Goal: Transaction & Acquisition: Purchase product/service

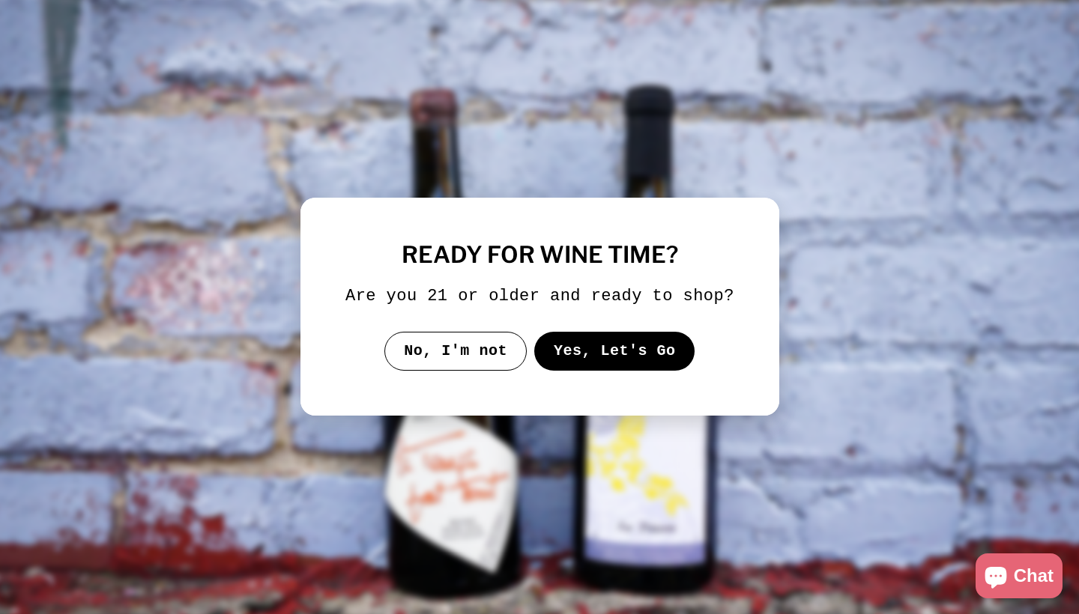
click at [646, 369] on button "Yes, Let's Go" at bounding box center [613, 351] width 161 height 39
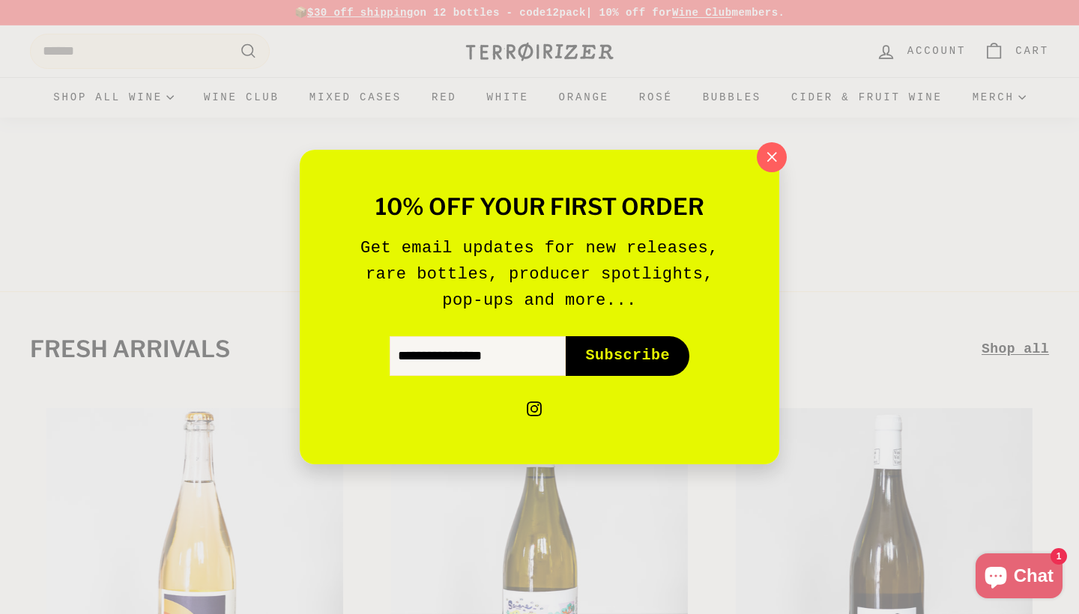
click at [488, 375] on ul "instagram Instagram" at bounding box center [540, 397] width 390 height 44
click at [500, 360] on input "Enter your email" at bounding box center [478, 355] width 176 height 39
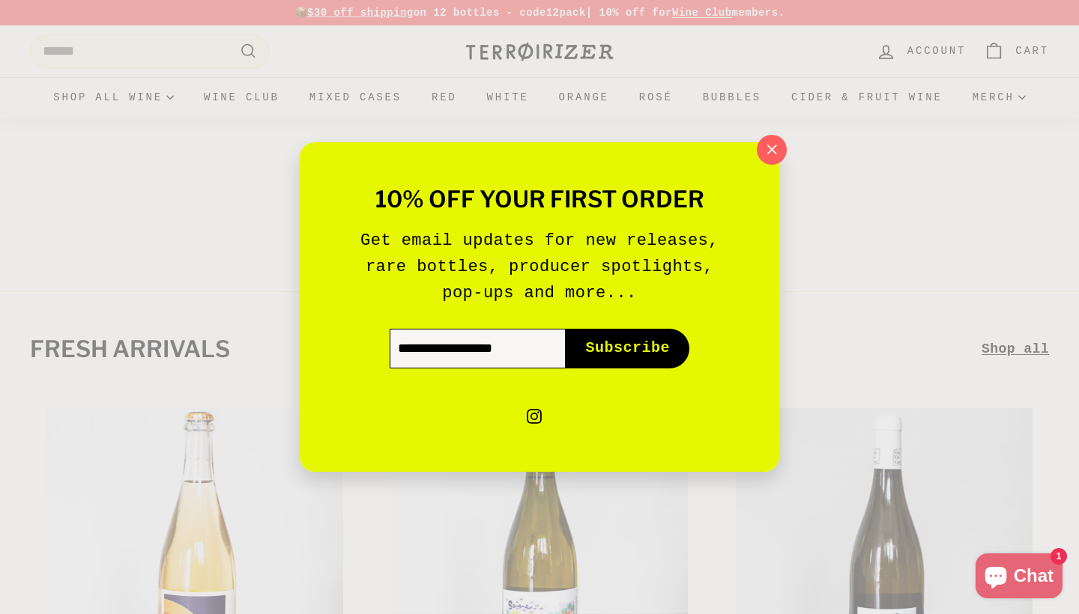
type input "**********"
click at [627, 348] on button "Subscribe icon-right-arrow" at bounding box center [628, 348] width 124 height 39
click at [674, 356] on button "Subscribe icon-right-arrow" at bounding box center [628, 348] width 124 height 39
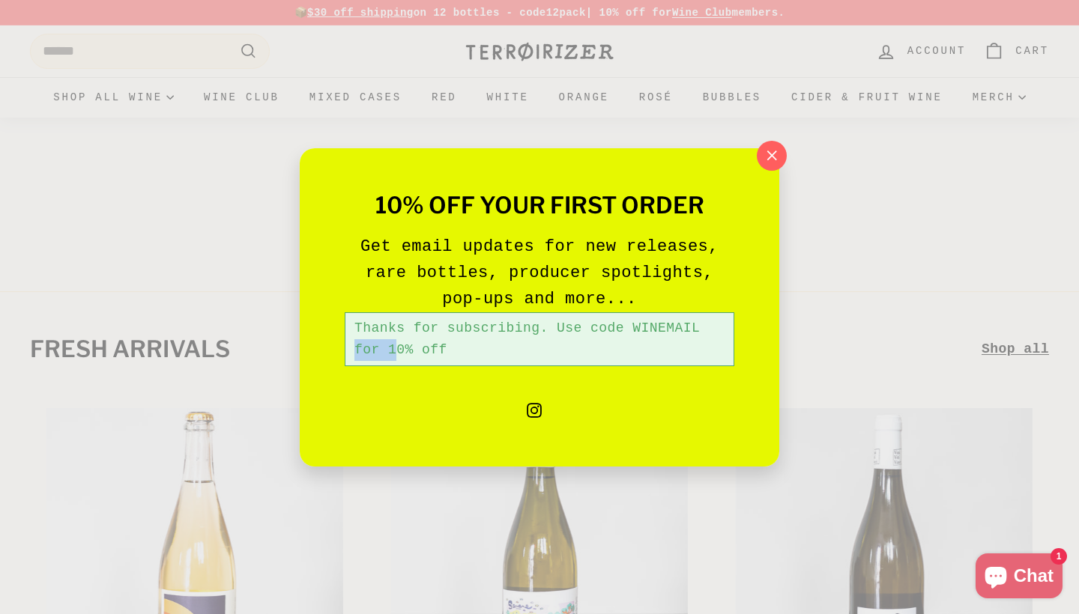
drag, startPoint x: 696, startPoint y: 327, endPoint x: 637, endPoint y: 325, distance: 58.4
click at [637, 325] on div "Thanks for subscribing. Use code WINEMAIL for 10% off" at bounding box center [540, 339] width 390 height 54
click at [703, 331] on div "Thanks for subscribing. Use code WINEMAIL for 10% off" at bounding box center [540, 339] width 390 height 54
drag, startPoint x: 703, startPoint y: 331, endPoint x: 634, endPoint y: 332, distance: 68.2
click at [634, 332] on div "Thanks for subscribing. Use code WINEMAIL for 10% off" at bounding box center [540, 339] width 390 height 54
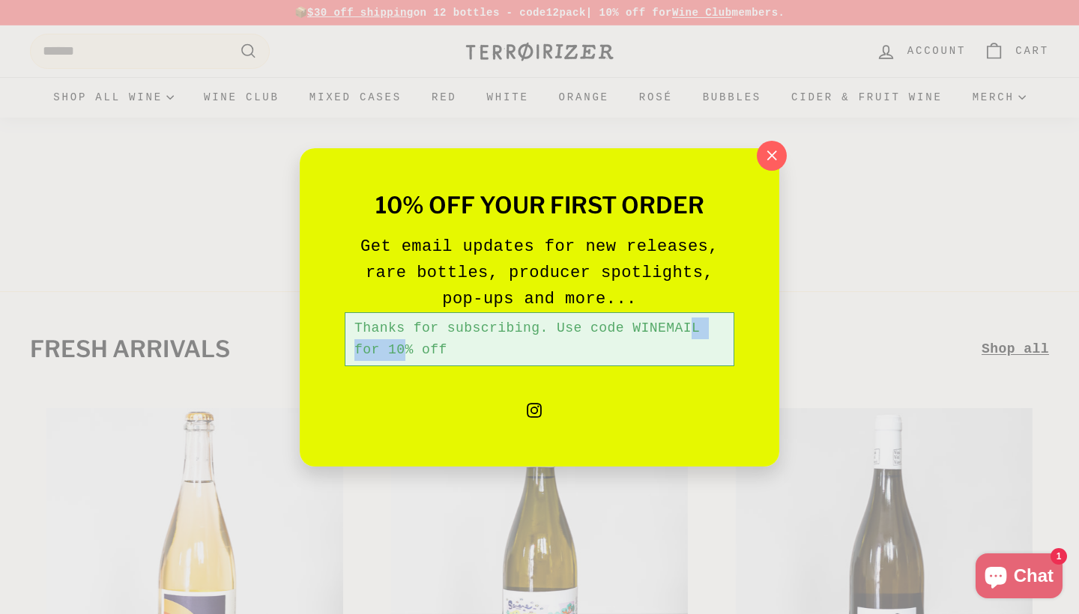
copy div "WINEMAIL"
click at [771, 156] on icon "button" at bounding box center [772, 156] width 10 height 10
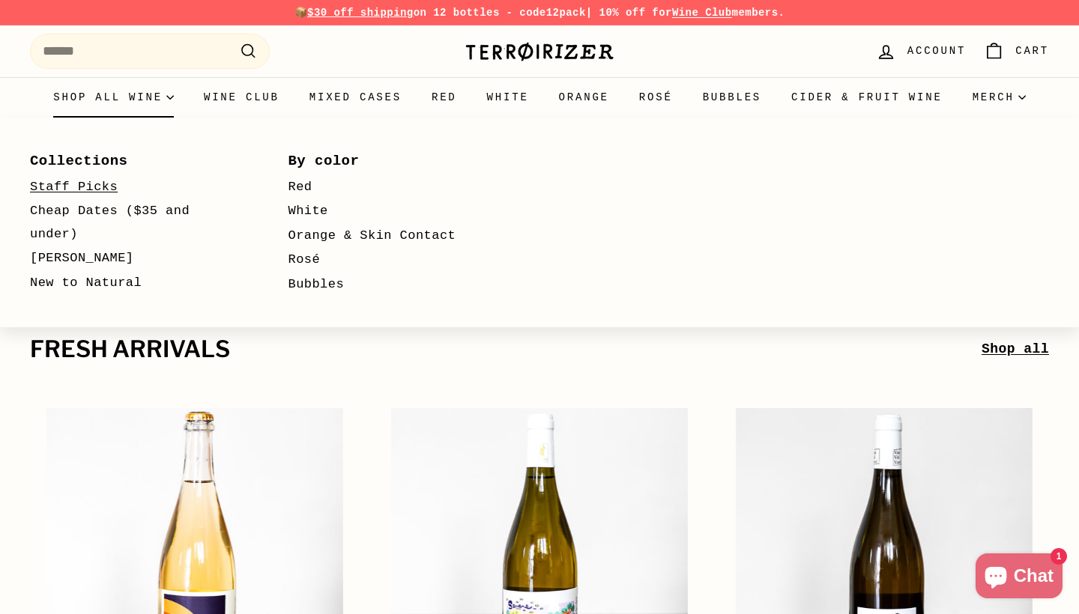
click at [85, 184] on link "Staff Picks" at bounding box center [137, 187] width 215 height 25
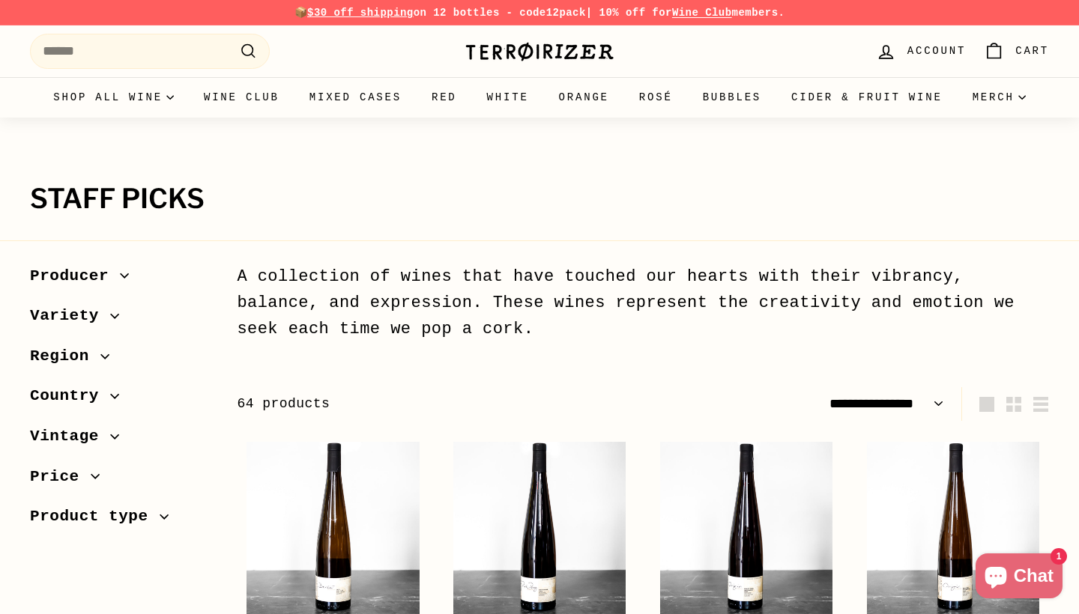
select select "**********"
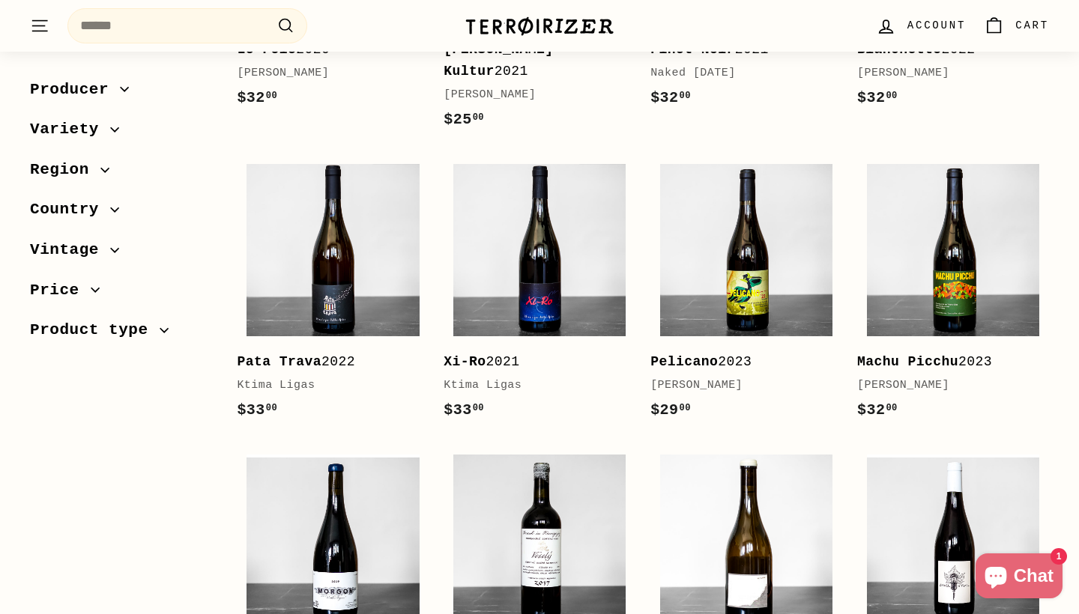
scroll to position [2333, 0]
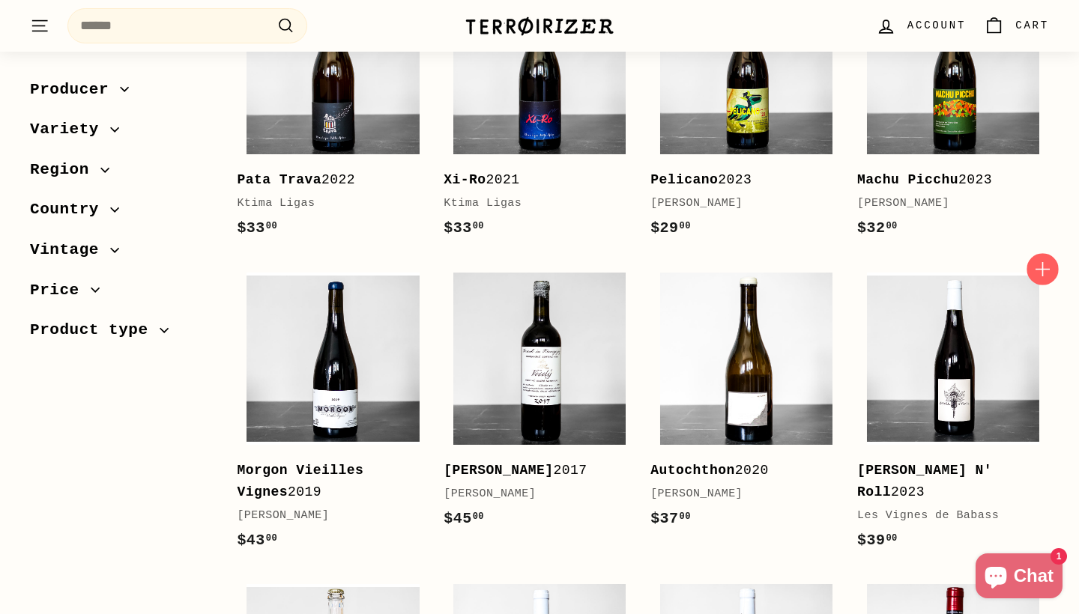
click at [1043, 259] on icon "button" at bounding box center [1041, 268] width 19 height 19
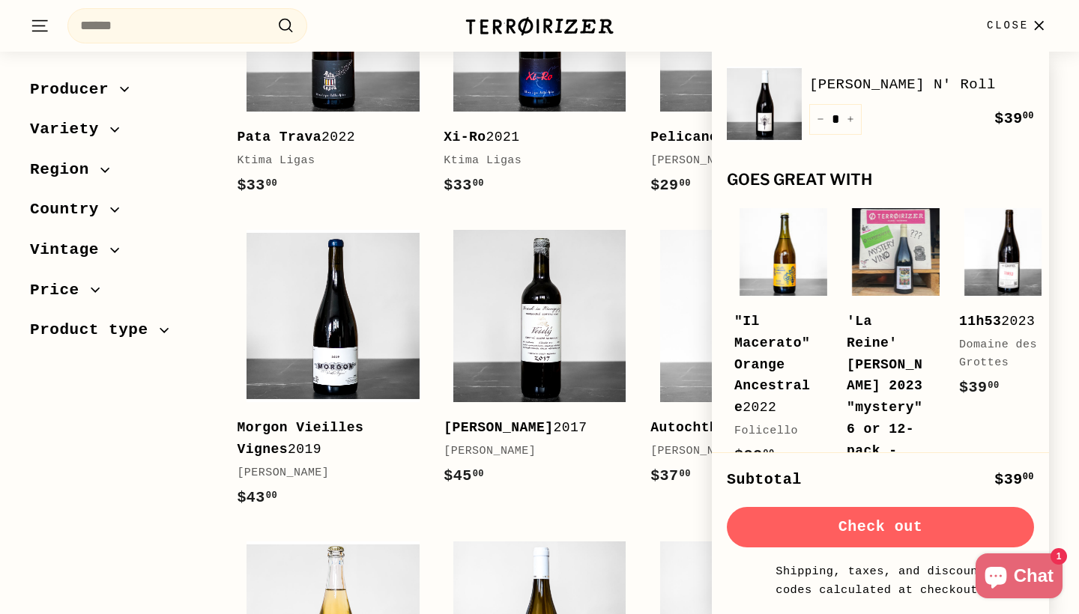
scroll to position [2431, 0]
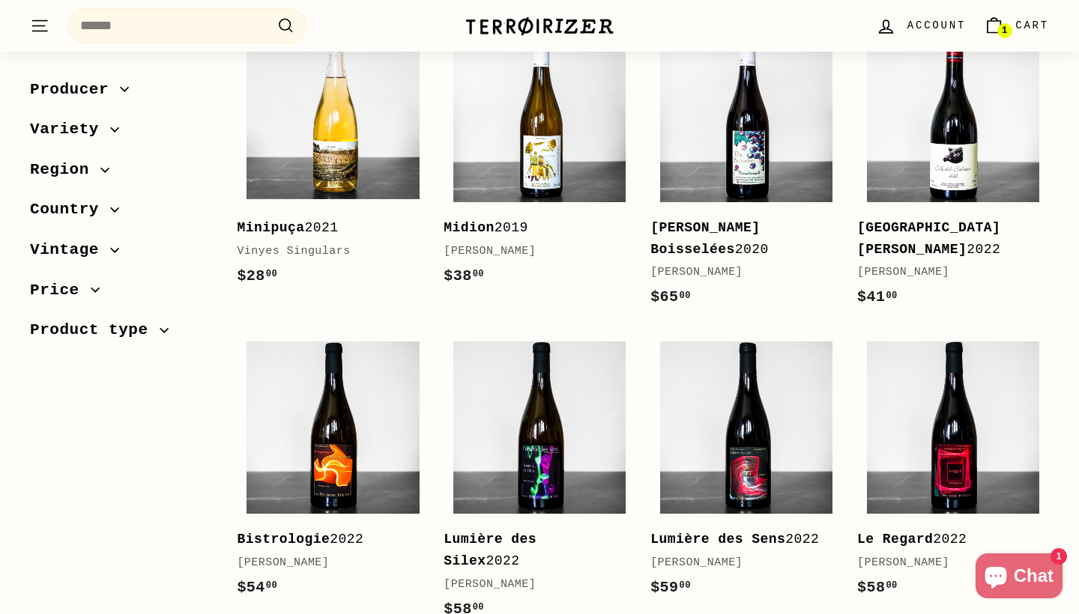
scroll to position [3048, 0]
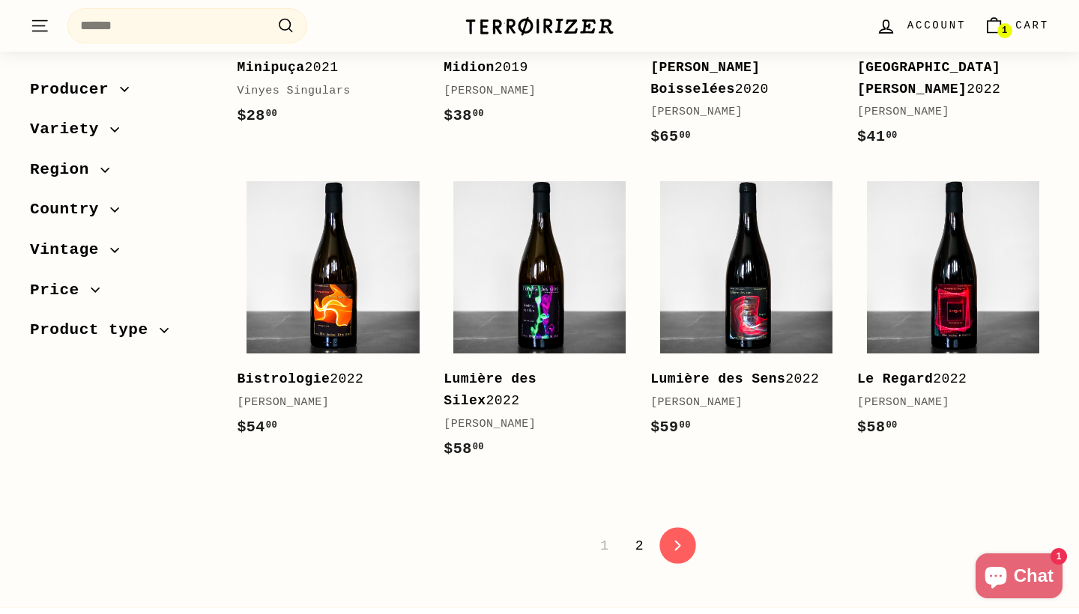
click at [682, 541] on icon "icon-chevron" at bounding box center [678, 546] width 10 height 10
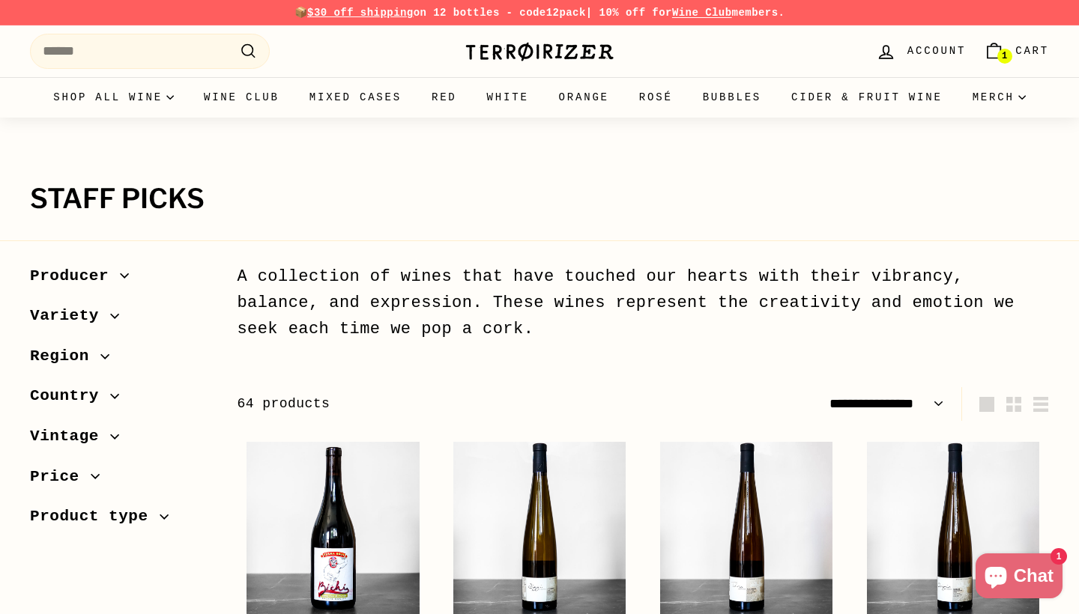
select select "**********"
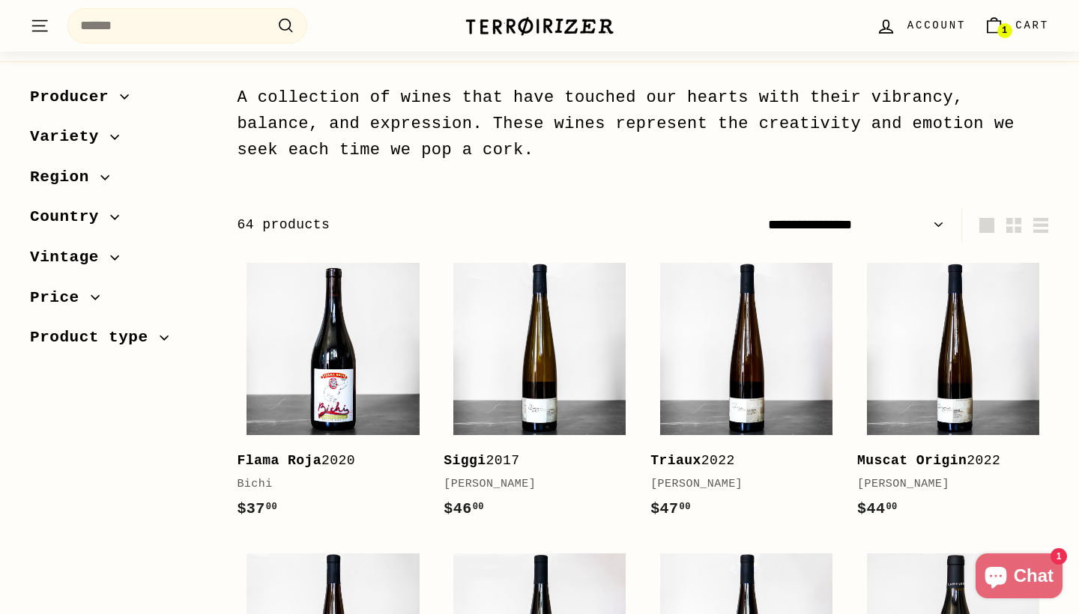
scroll to position [43, 0]
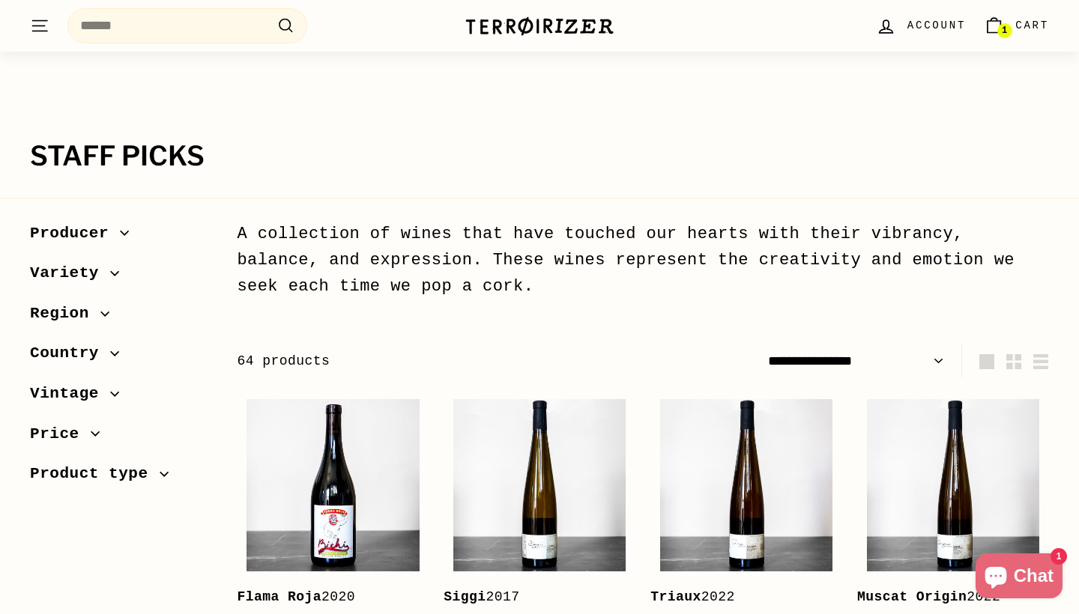
click at [509, 27] on img at bounding box center [539, 26] width 150 height 21
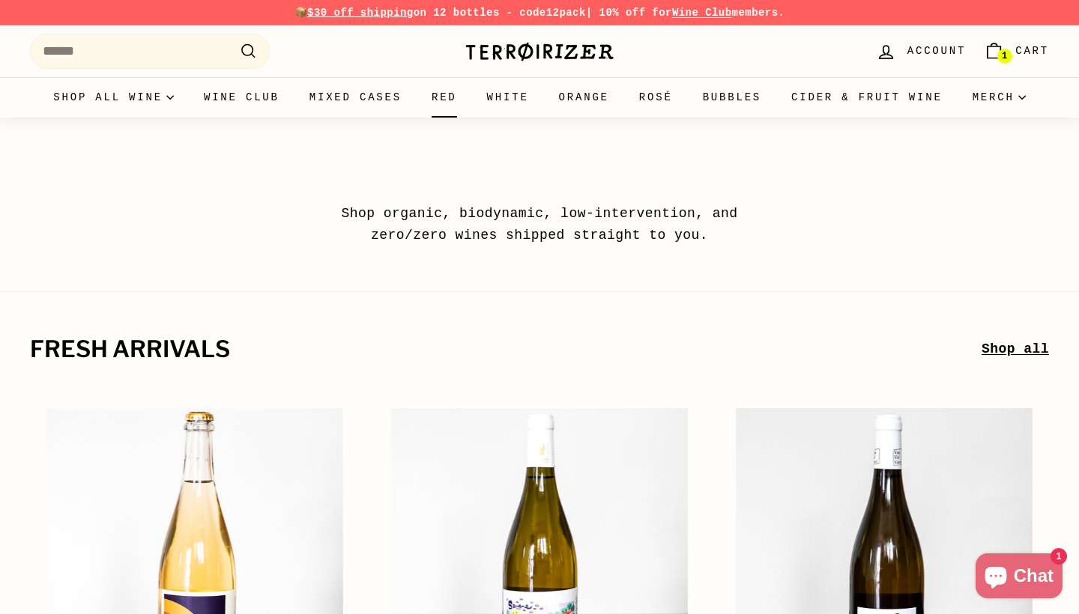
click at [472, 99] on link "Red" at bounding box center [443, 97] width 55 height 40
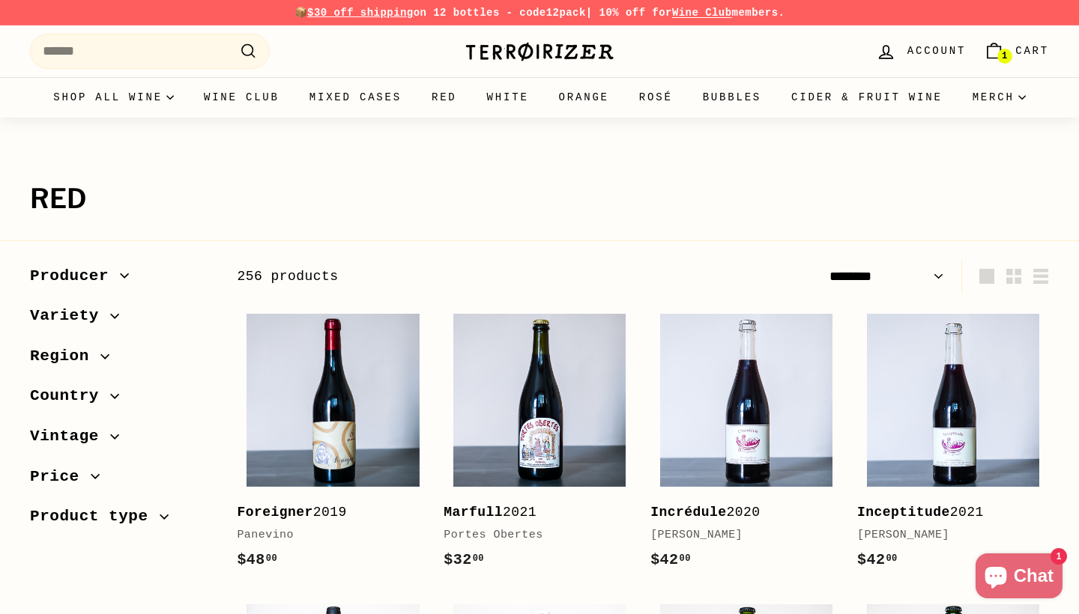
select select "******"
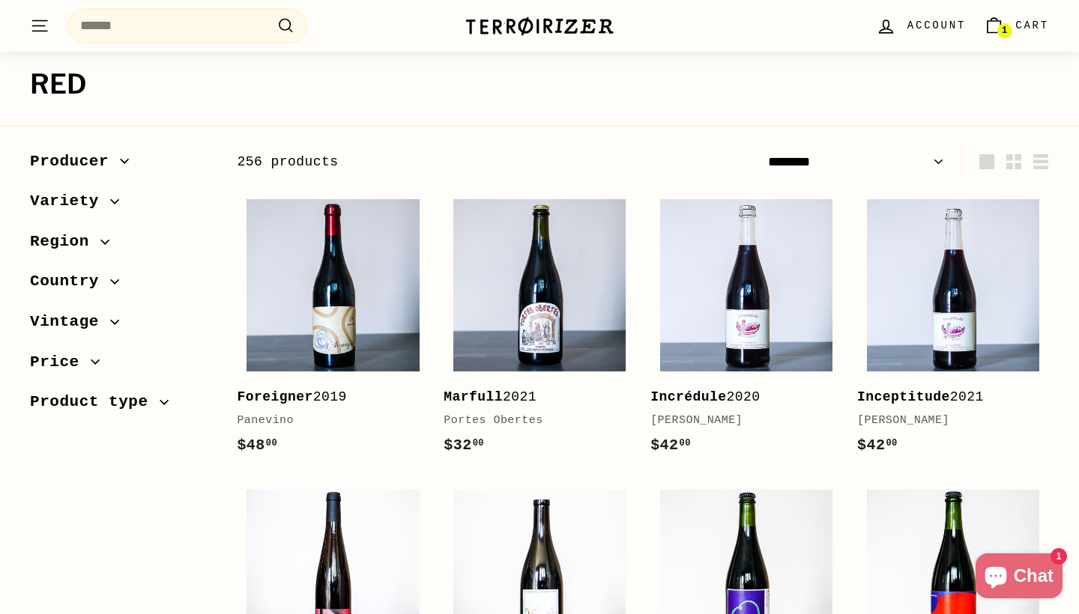
scroll to position [118, 0]
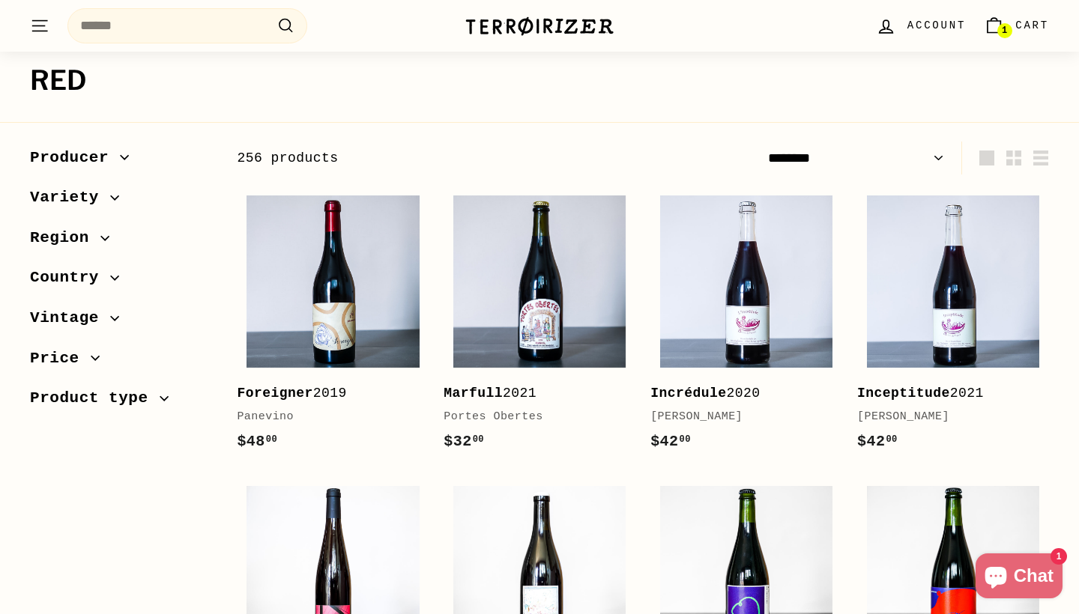
click at [71, 273] on span "Country" at bounding box center [70, 277] width 80 height 25
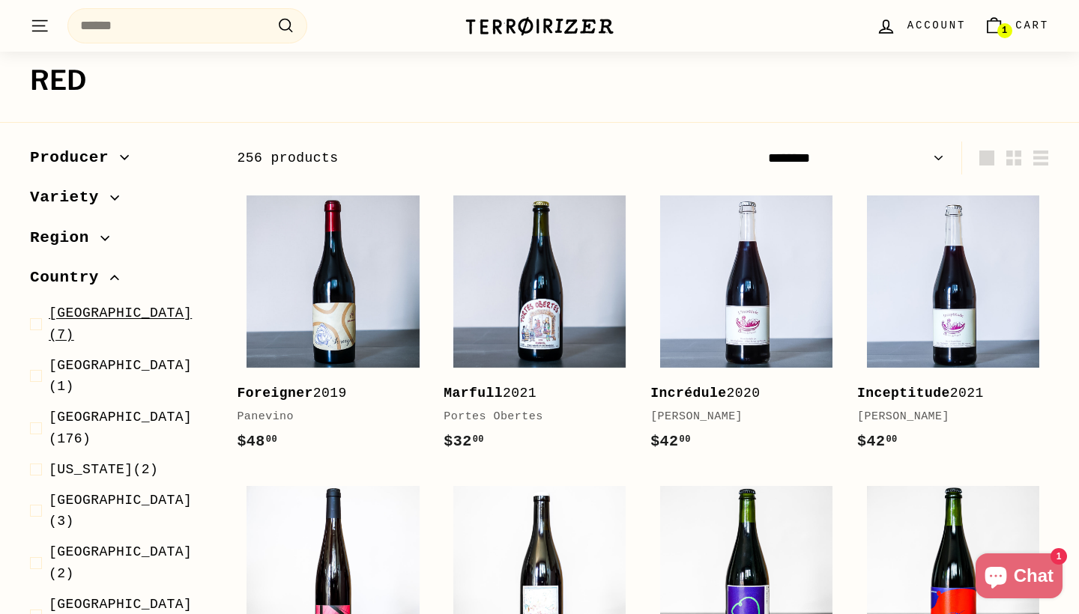
click at [85, 315] on span "[GEOGRAPHIC_DATA]" at bounding box center [120, 313] width 143 height 15
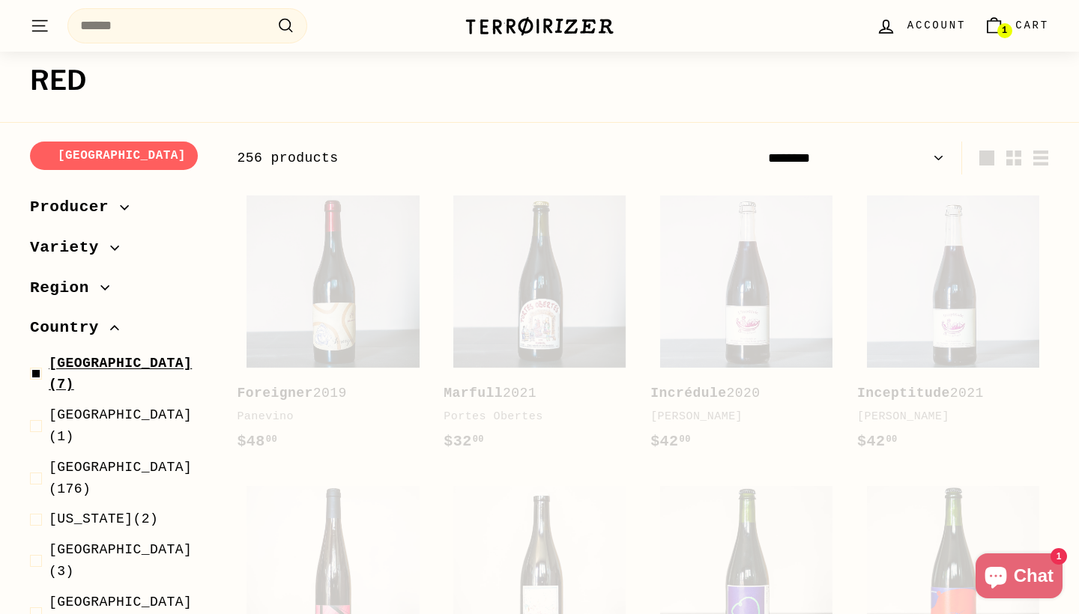
scroll to position [200, 0]
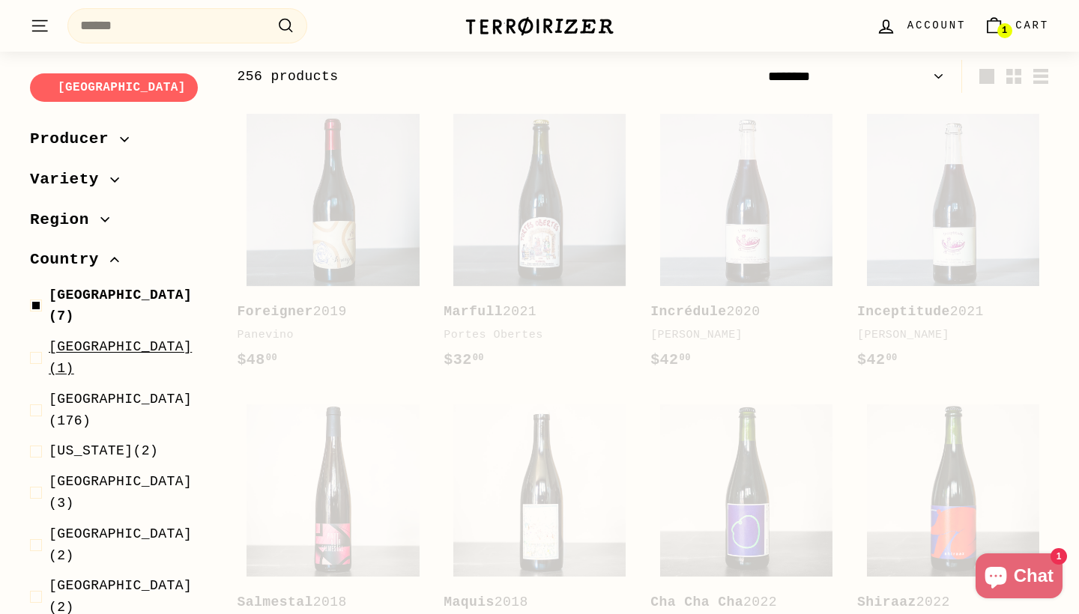
select select "******"
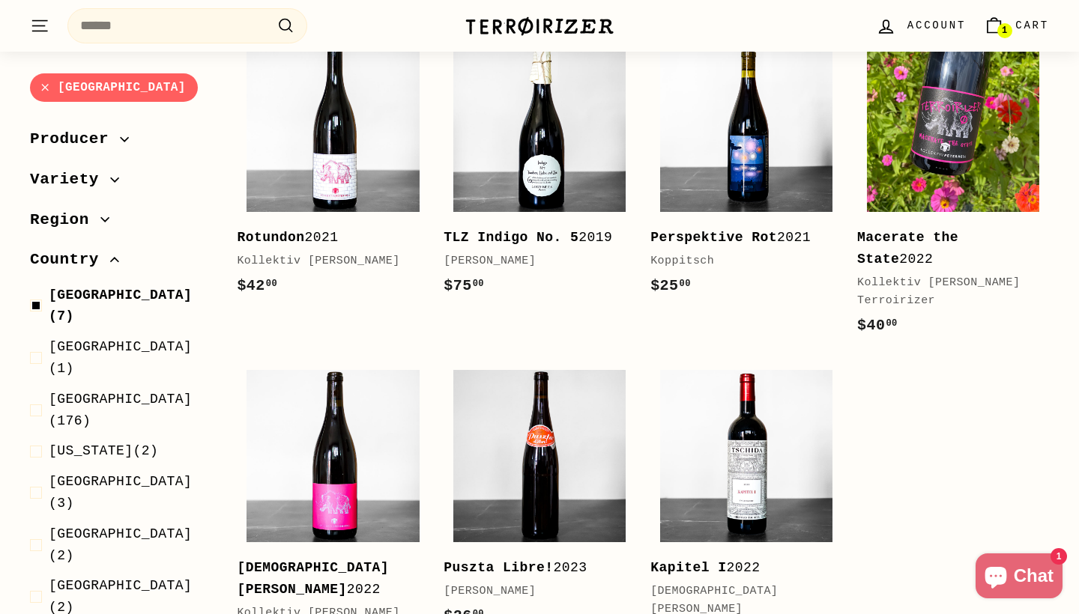
scroll to position [330, 0]
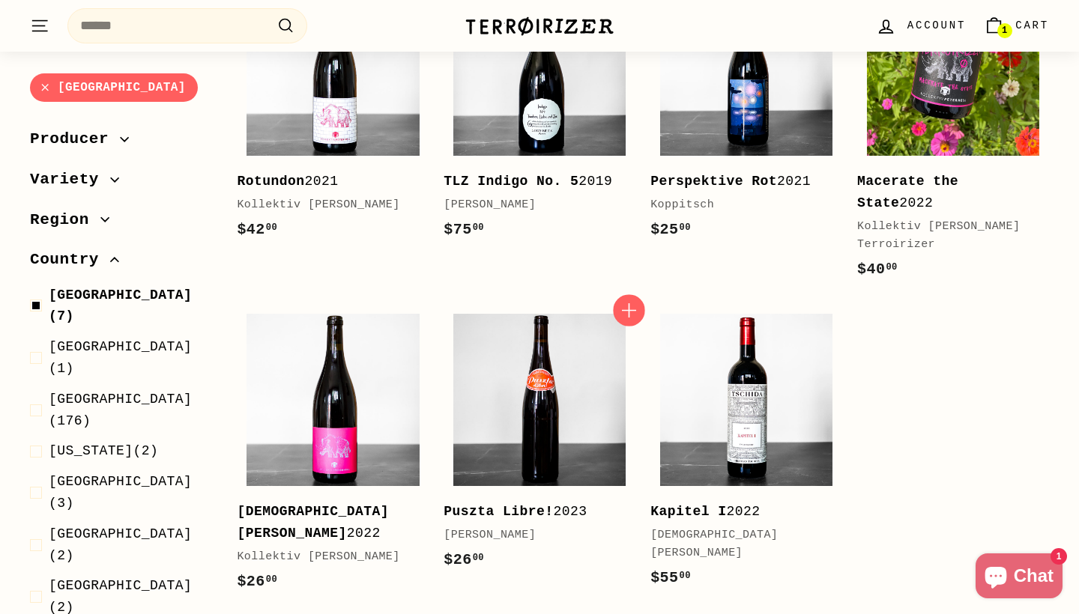
click at [635, 306] on icon "button" at bounding box center [628, 309] width 19 height 19
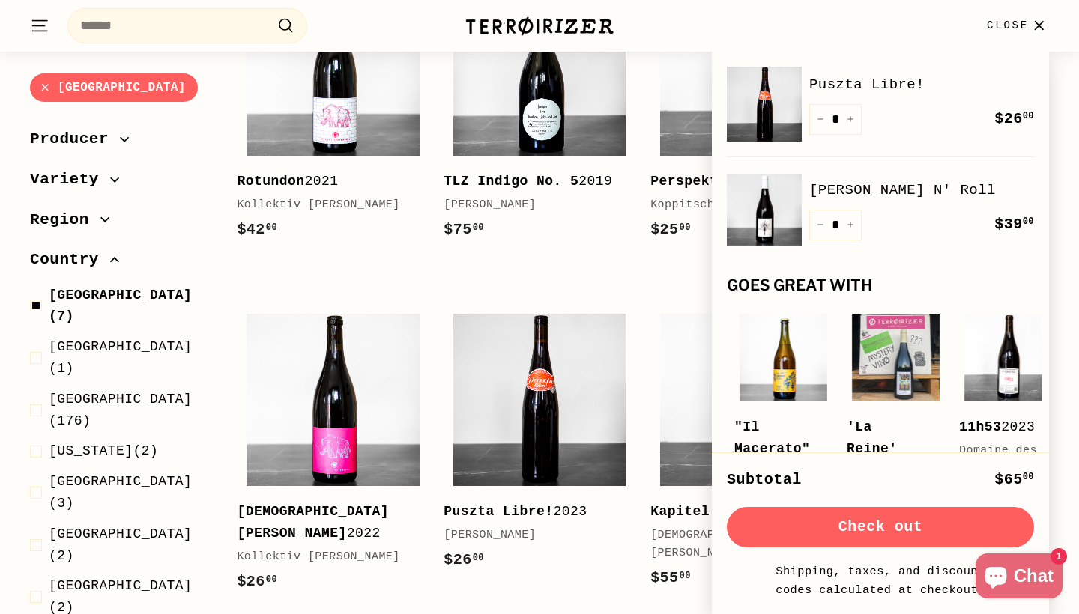
click at [682, 268] on div "Add to cart Perspektive Rot 2021 Koppitsch $25 00 $25.00" at bounding box center [746, 135] width 192 height 323
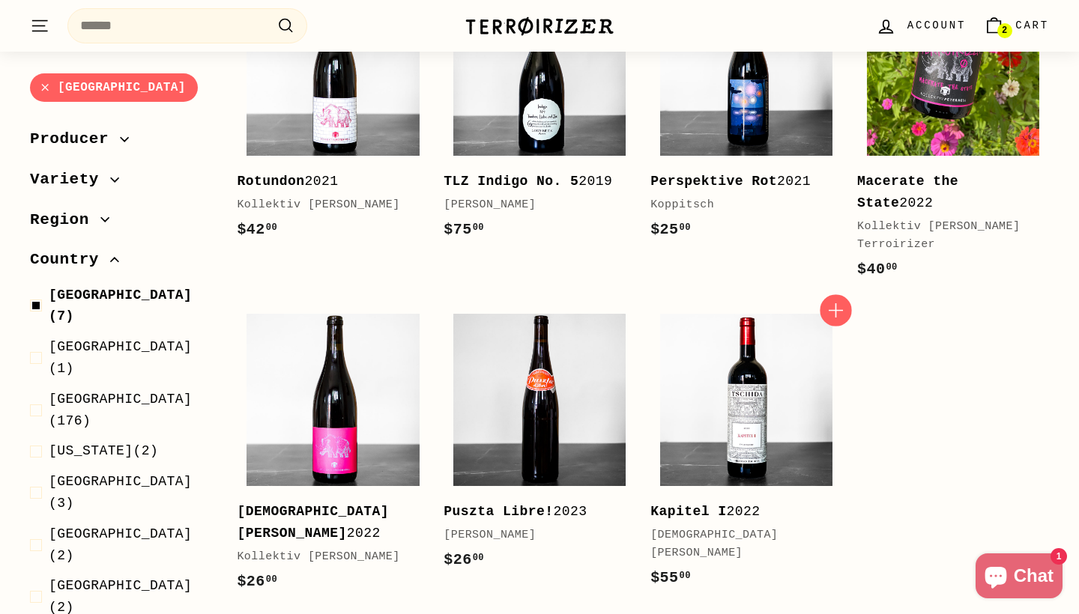
click at [832, 304] on icon "button" at bounding box center [834, 309] width 19 height 19
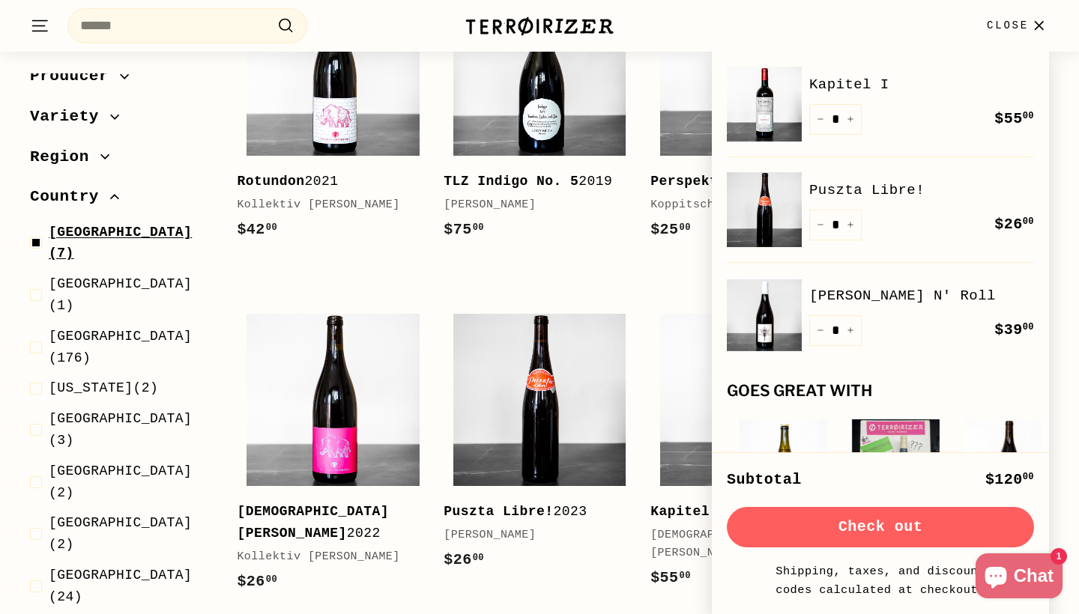
scroll to position [71, 0]
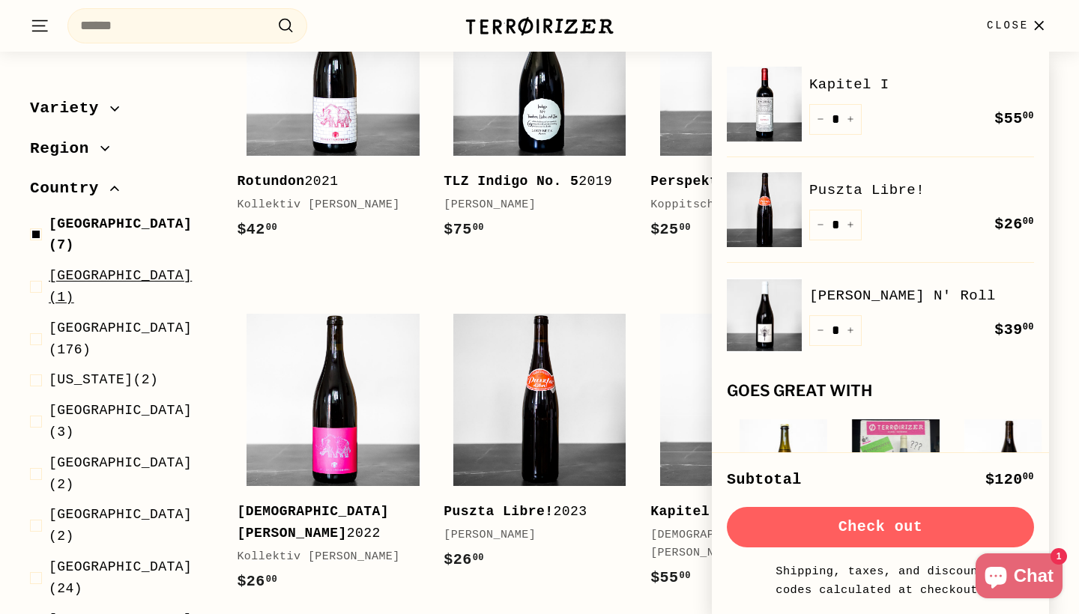
click at [118, 269] on span "[GEOGRAPHIC_DATA]" at bounding box center [120, 276] width 143 height 15
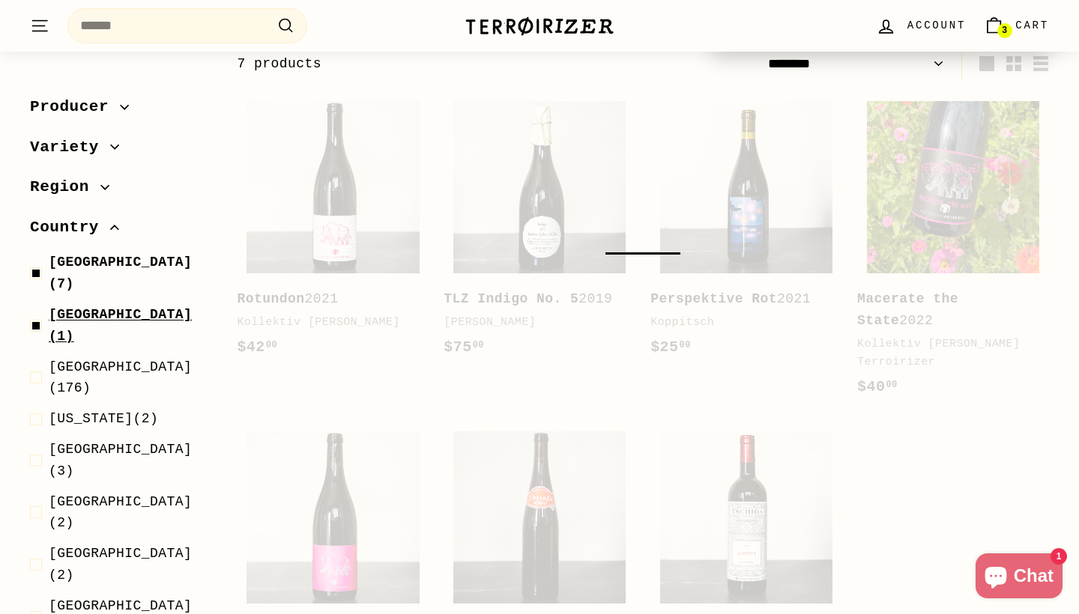
scroll to position [200, 0]
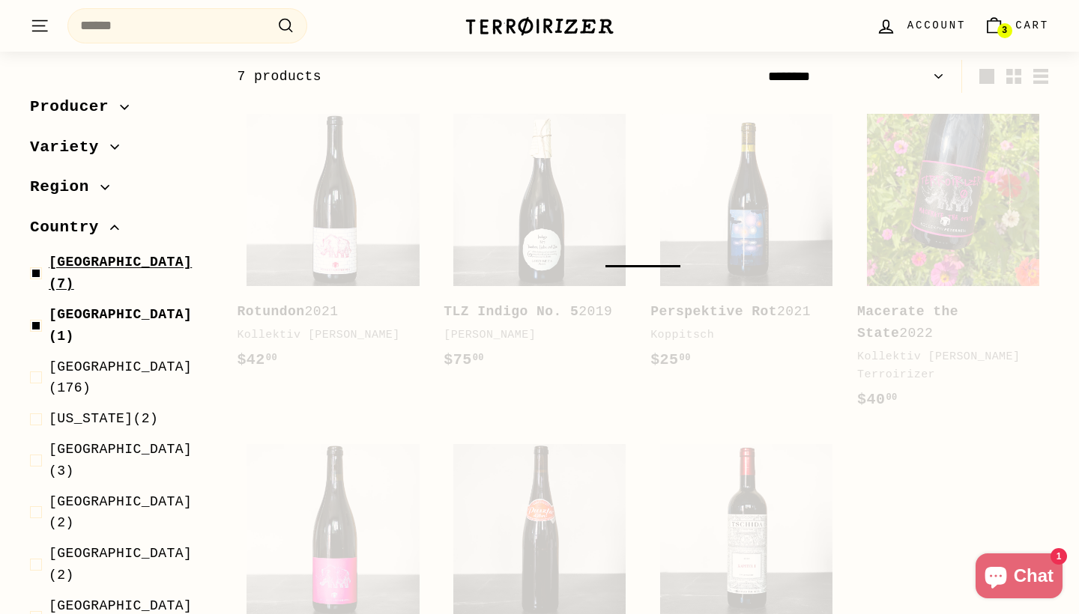
select select "******"
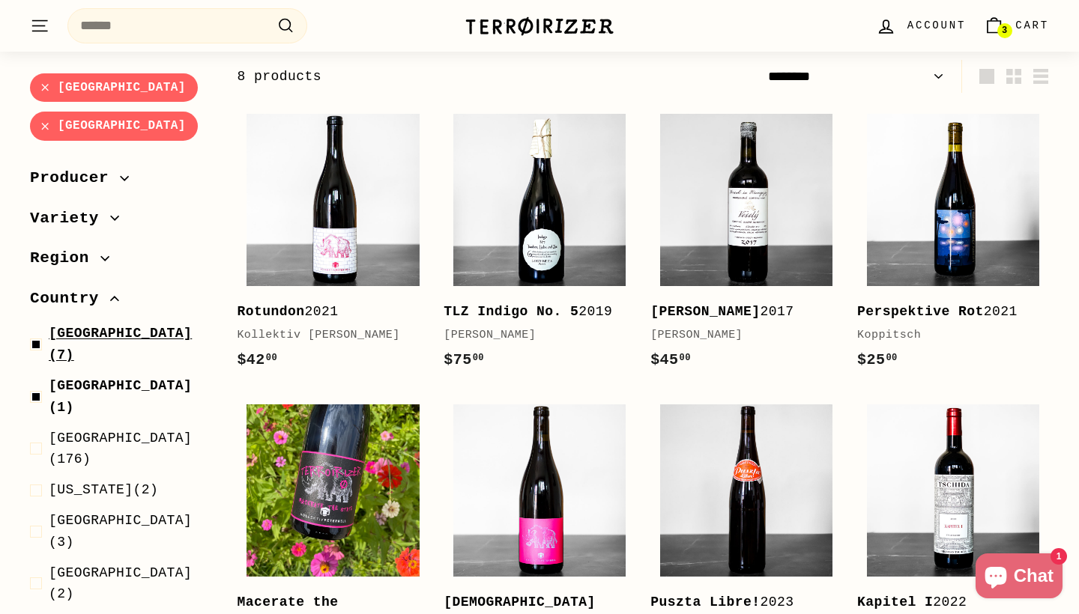
click at [84, 329] on span "[GEOGRAPHIC_DATA]" at bounding box center [120, 334] width 143 height 15
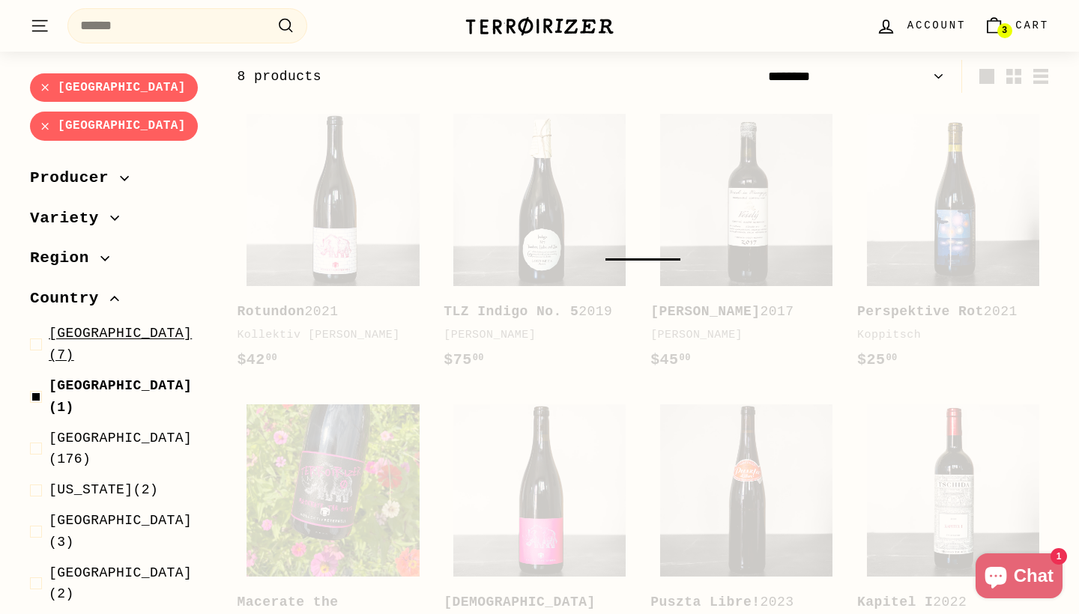
select select "******"
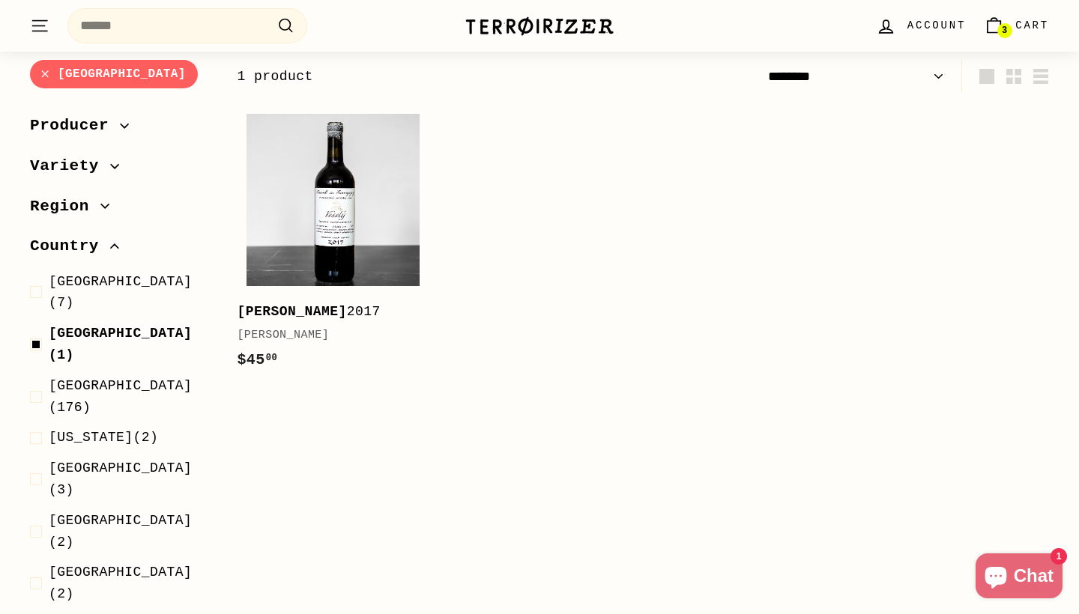
scroll to position [10, 0]
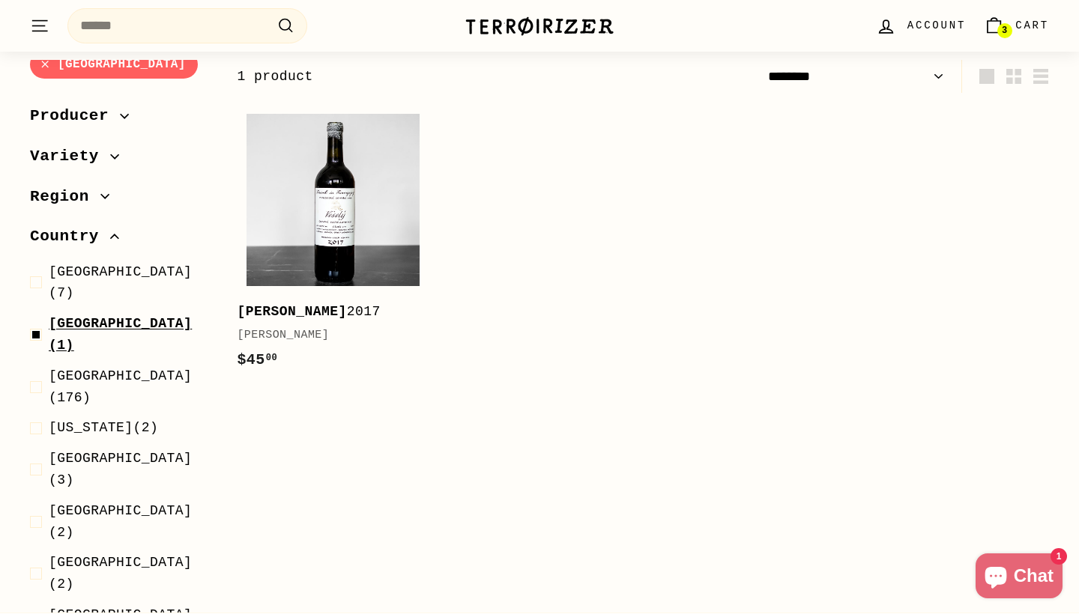
click at [104, 316] on span "[GEOGRAPHIC_DATA]" at bounding box center [120, 323] width 143 height 15
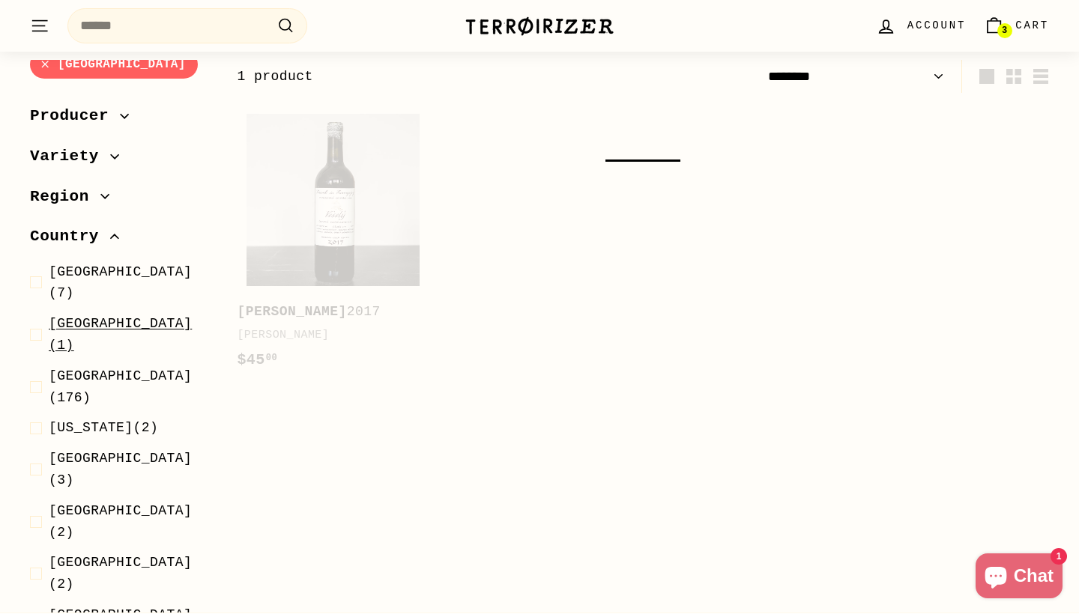
select select "******"
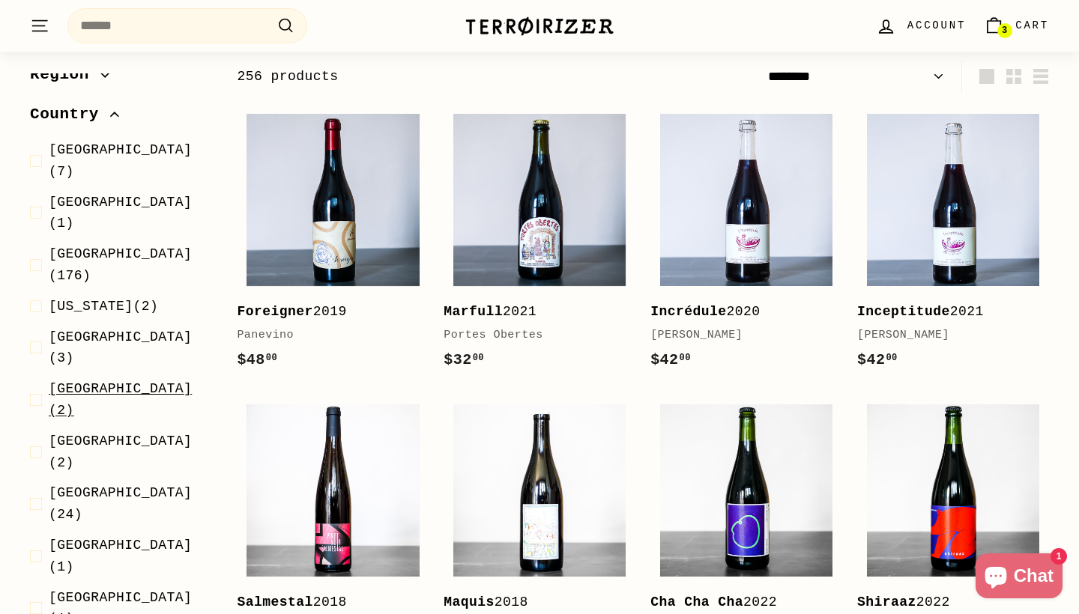
scroll to position [91, 0]
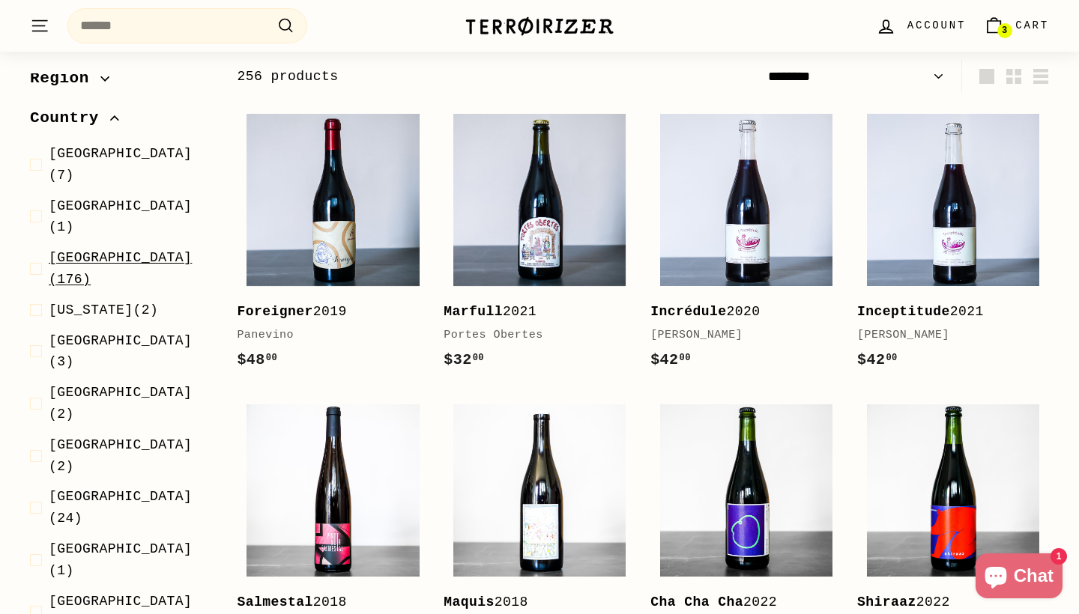
click at [96, 251] on span "[GEOGRAPHIC_DATA]" at bounding box center [120, 258] width 143 height 15
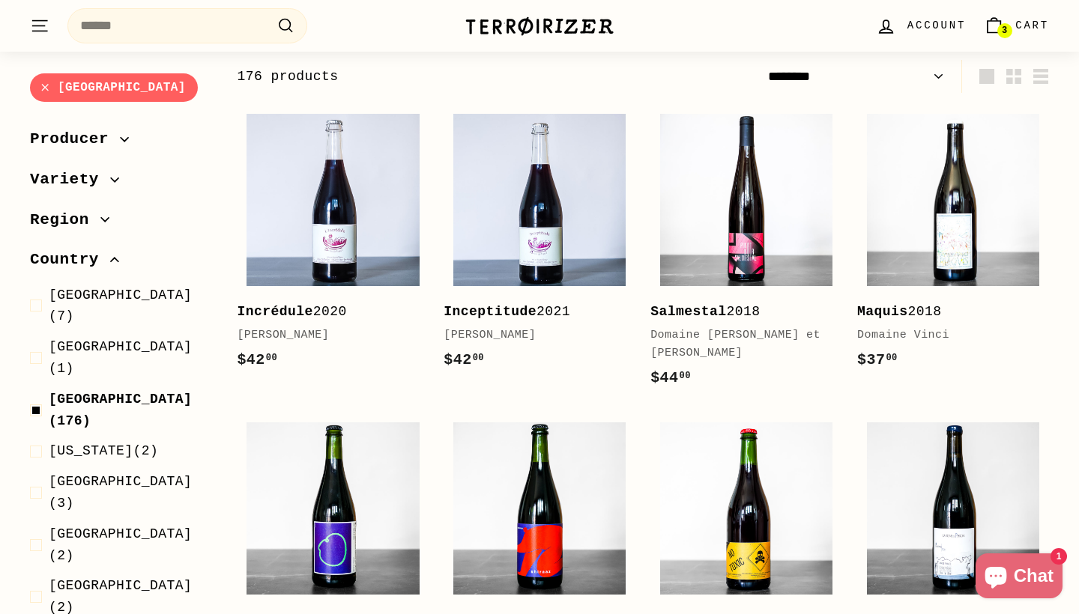
select select "**********"
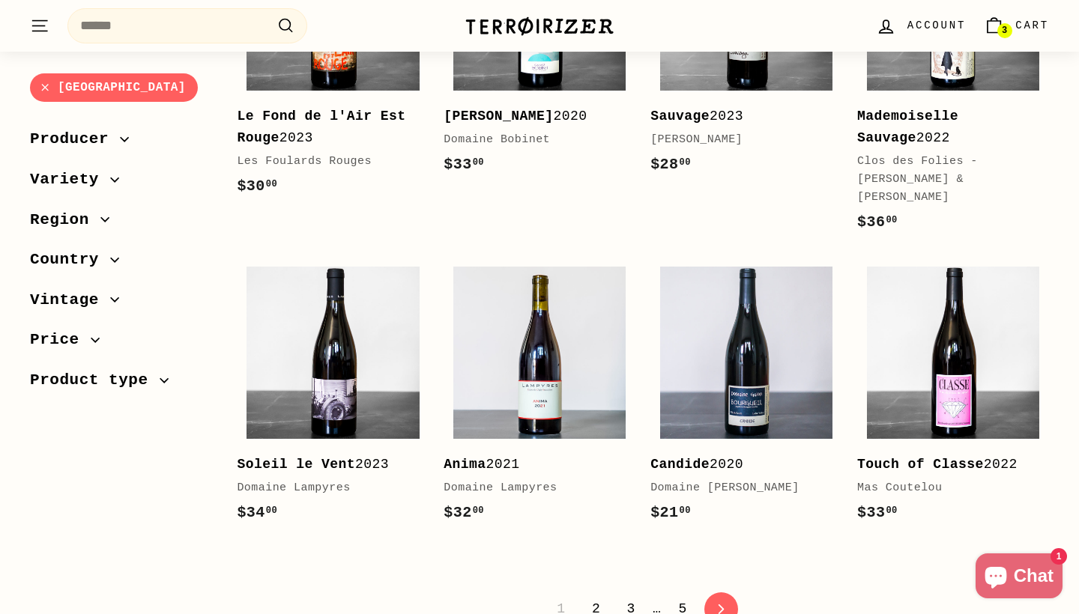
scroll to position [2969, 0]
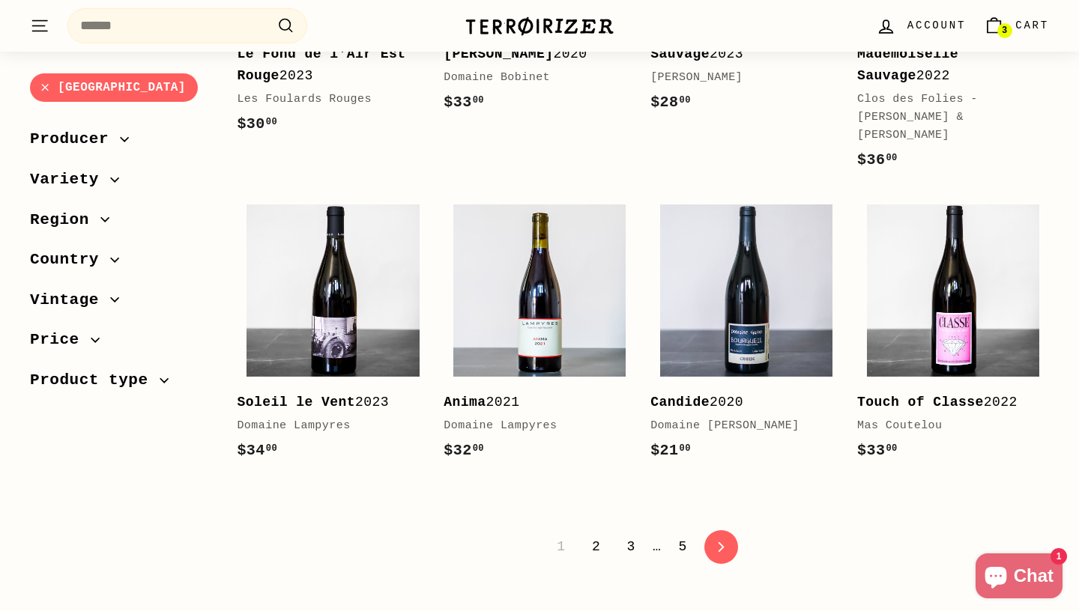
click at [598, 541] on link "2" at bounding box center [596, 546] width 26 height 25
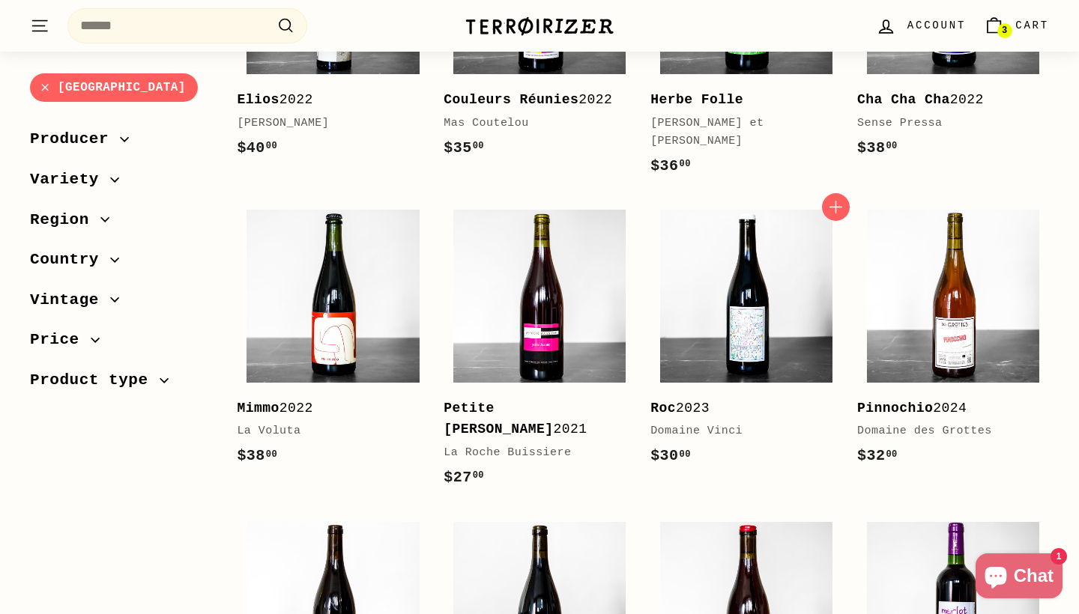
scroll to position [2911, 0]
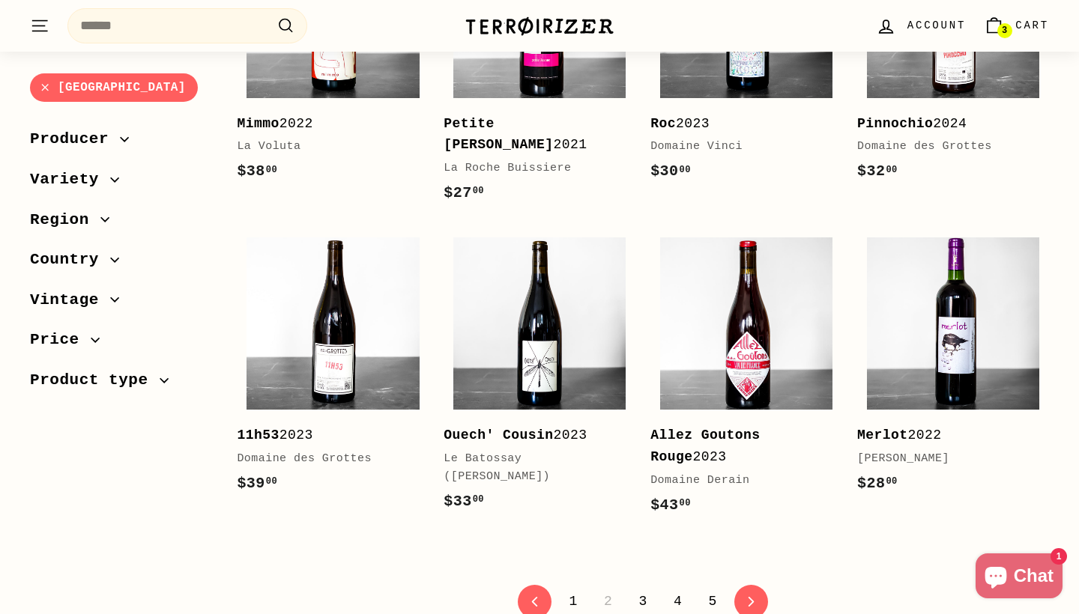
click at [638, 589] on link "3" at bounding box center [643, 601] width 26 height 25
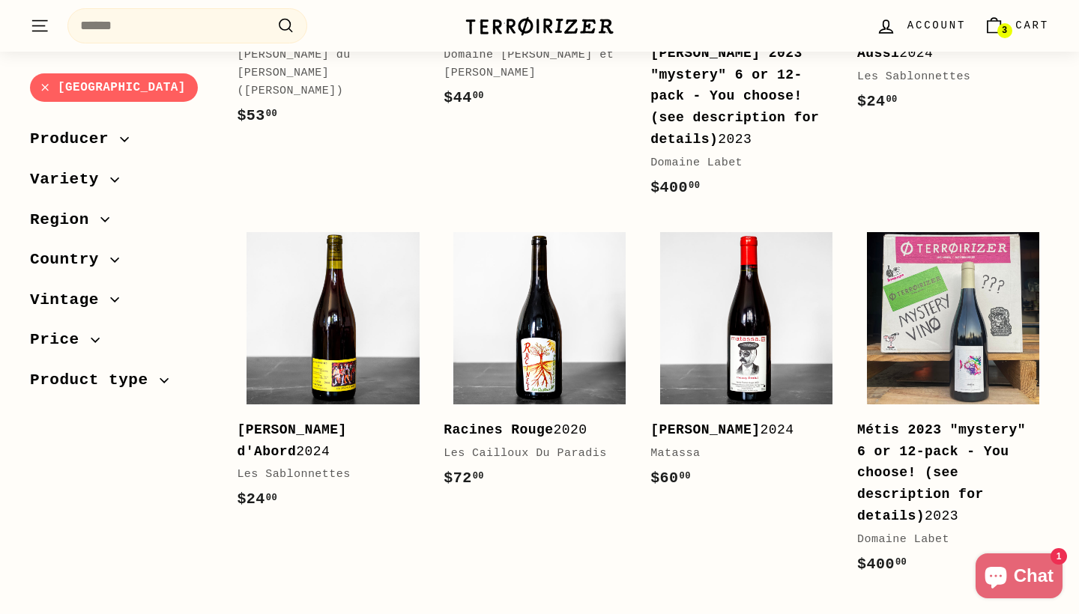
scroll to position [3176, 0]
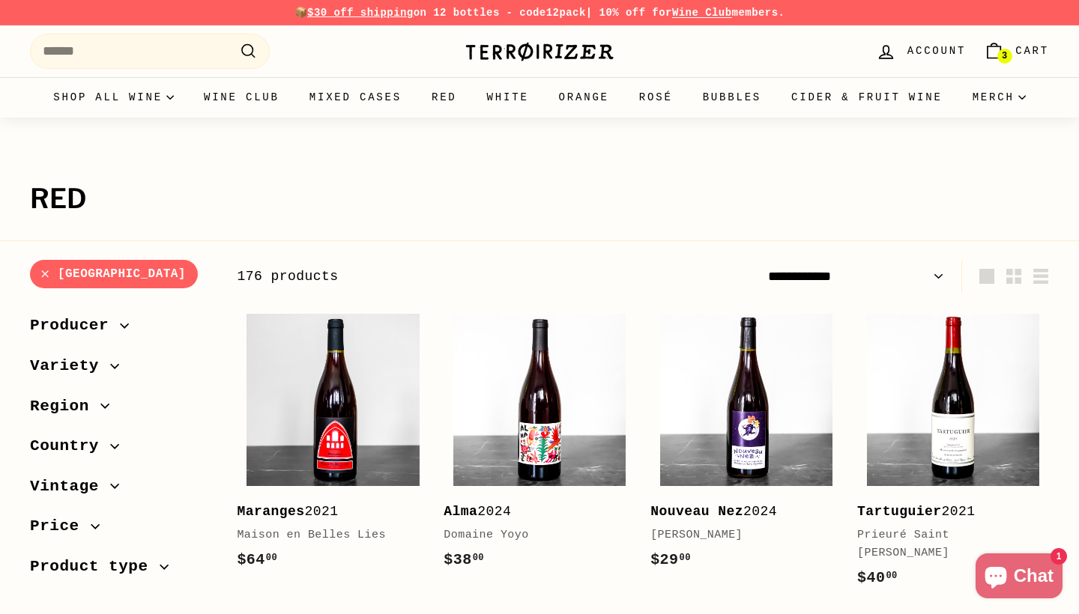
select select "**********"
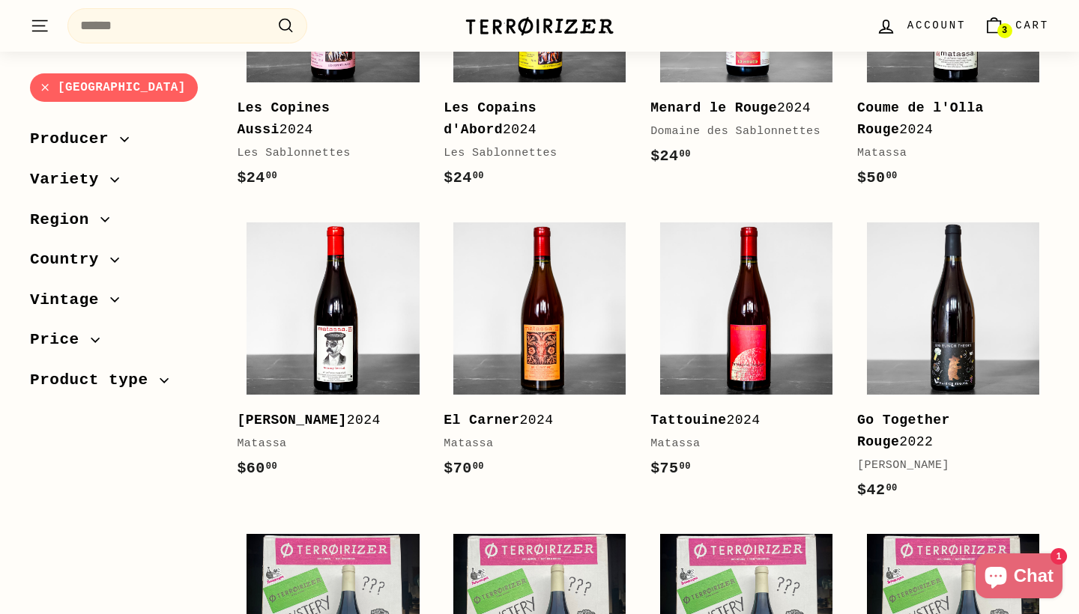
scroll to position [411, 0]
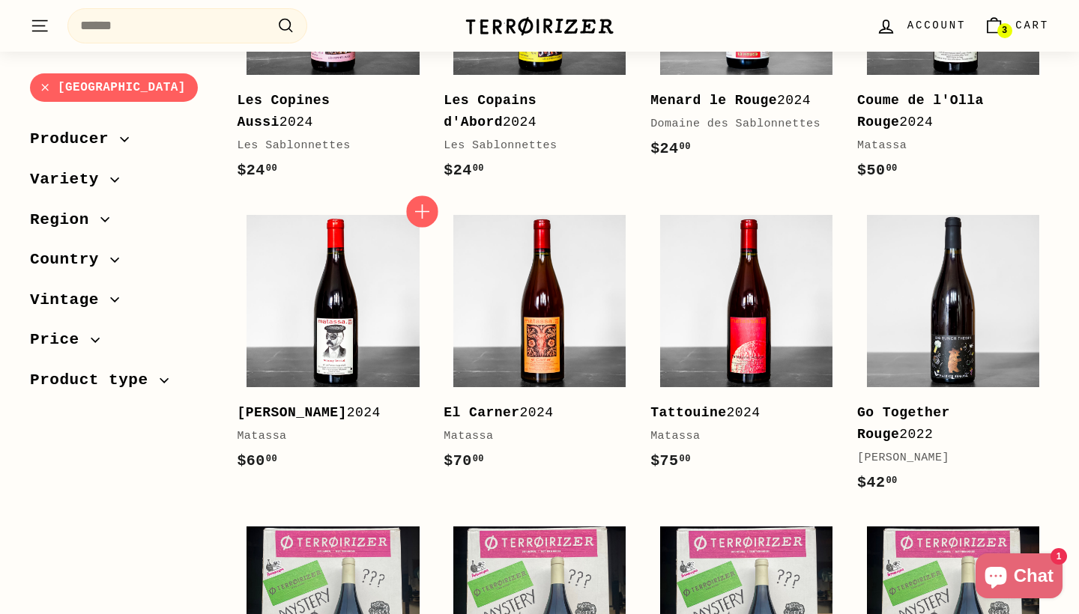
click at [428, 205] on icon "button" at bounding box center [422, 210] width 19 height 19
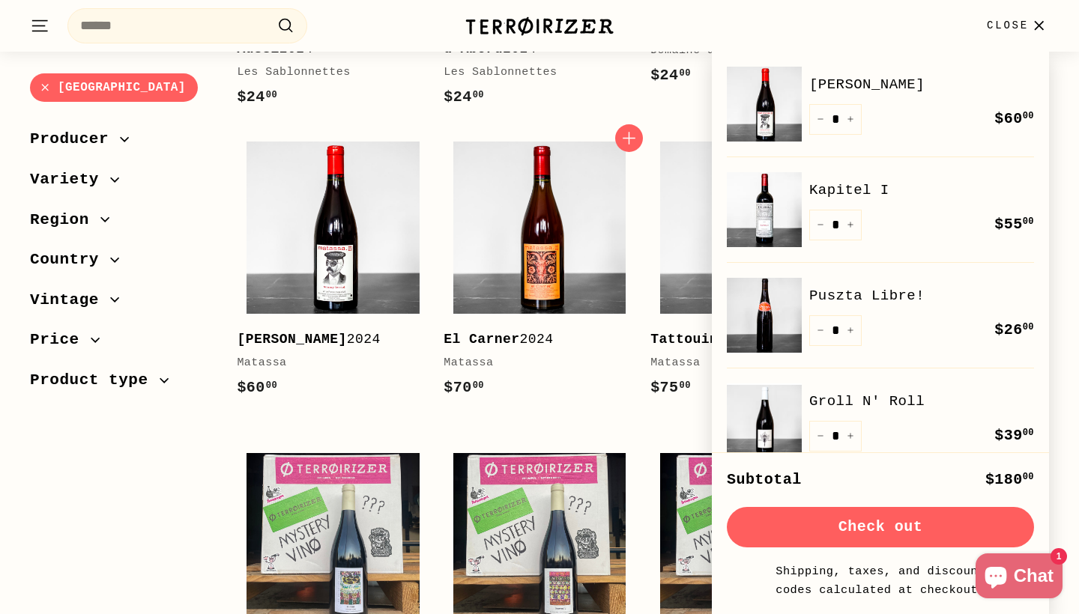
scroll to position [0, 0]
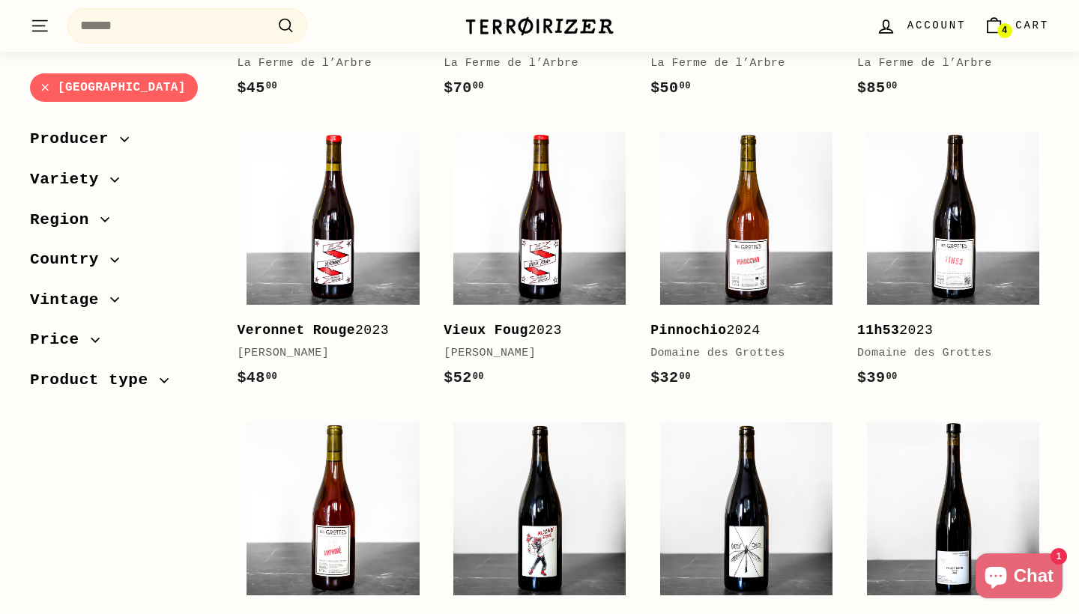
scroll to position [2971, 0]
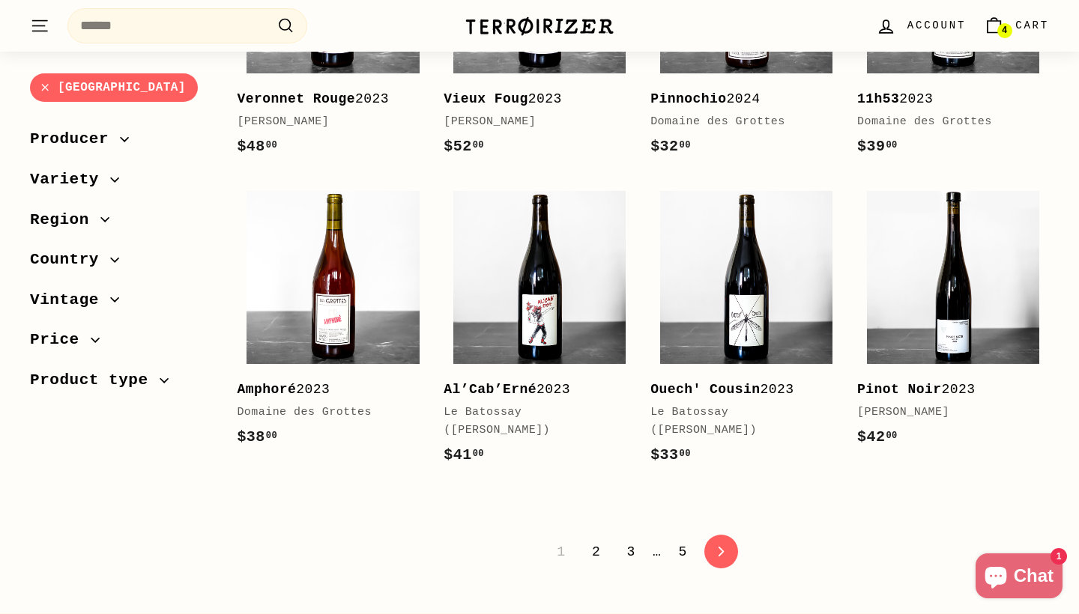
click at [596, 539] on link "2" at bounding box center [596, 551] width 26 height 25
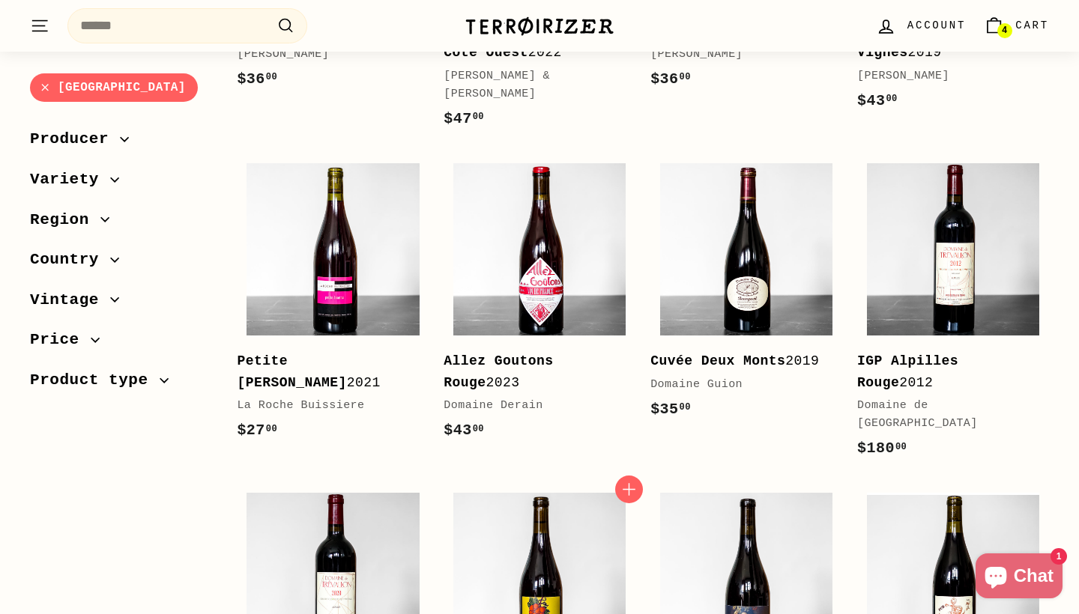
scroll to position [2857, 0]
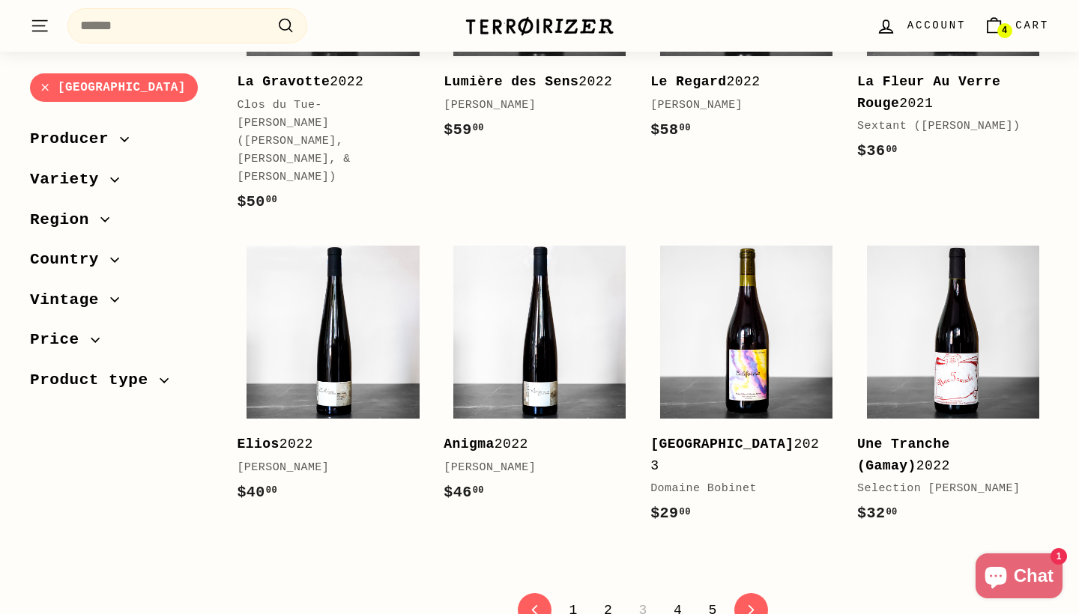
scroll to position [2962, 0]
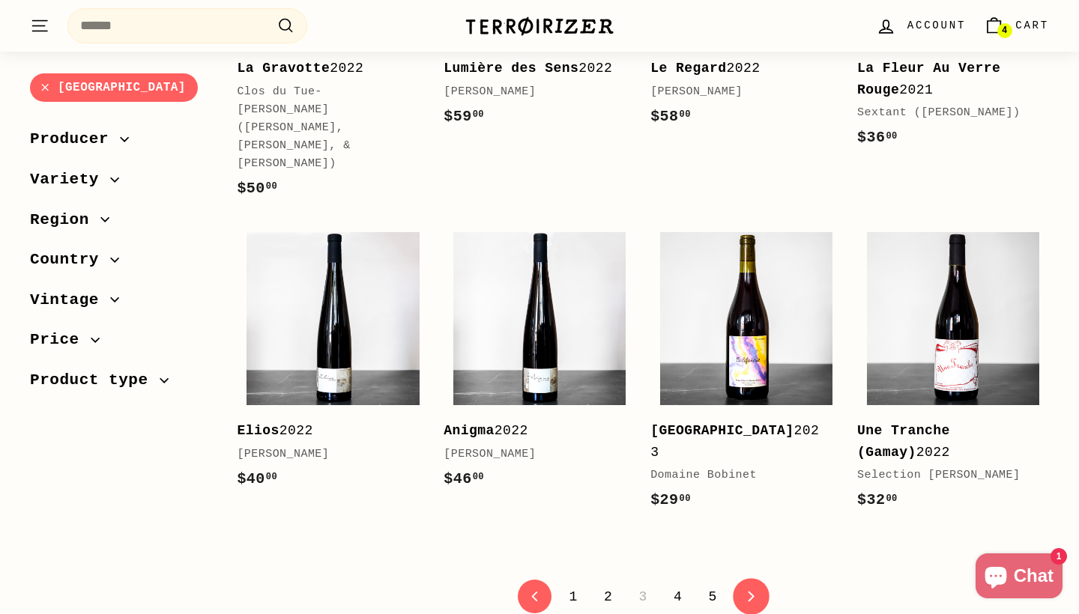
click at [743, 595] on link "icon-chevron Next" at bounding box center [751, 597] width 37 height 37
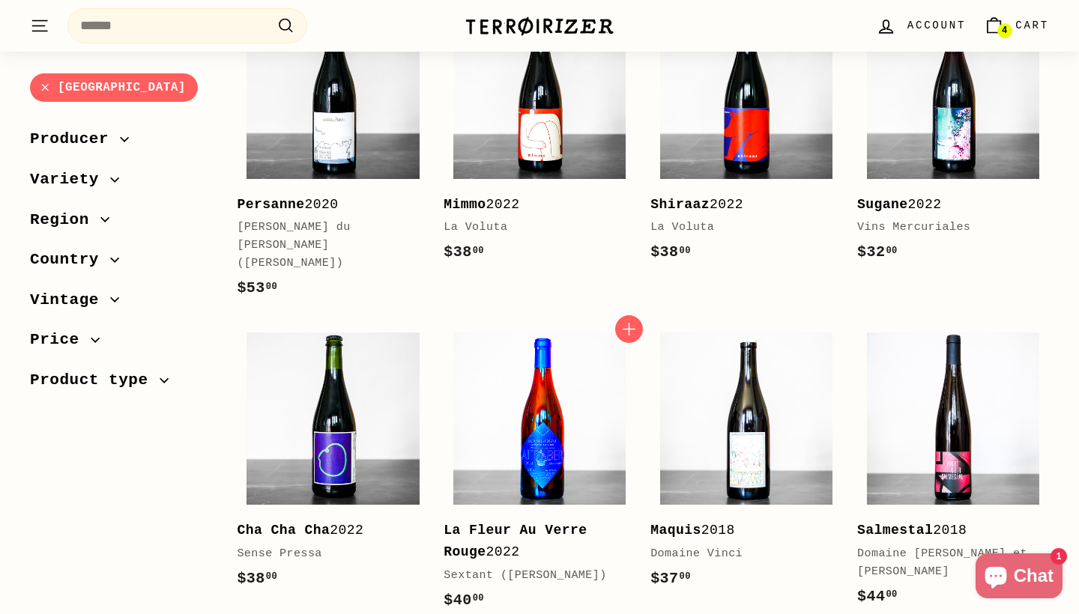
scroll to position [2545, 0]
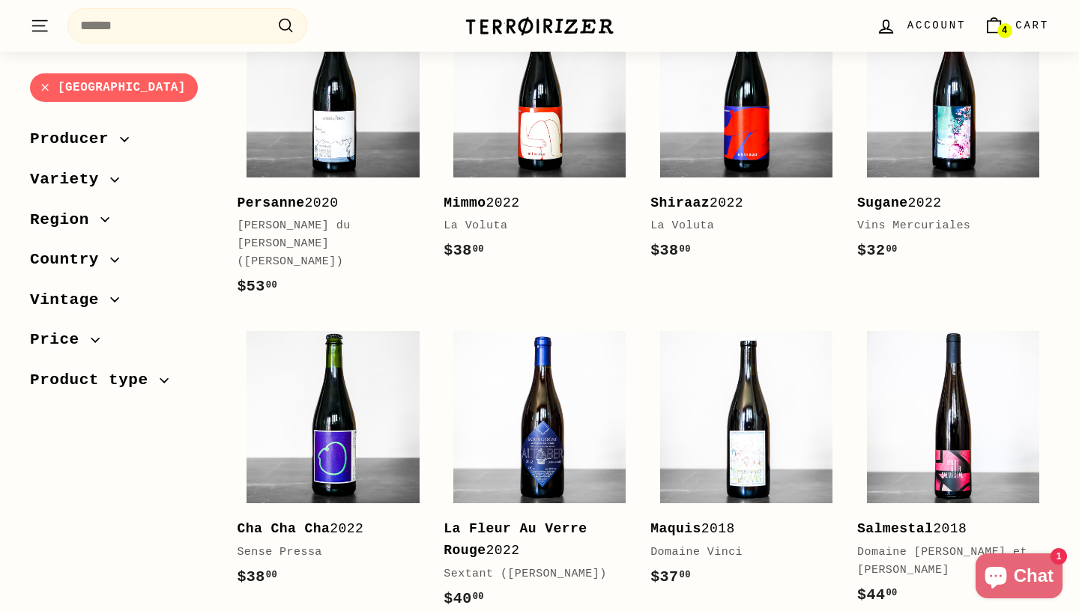
click at [45, 90] on link "[GEOGRAPHIC_DATA]" at bounding box center [114, 87] width 168 height 29
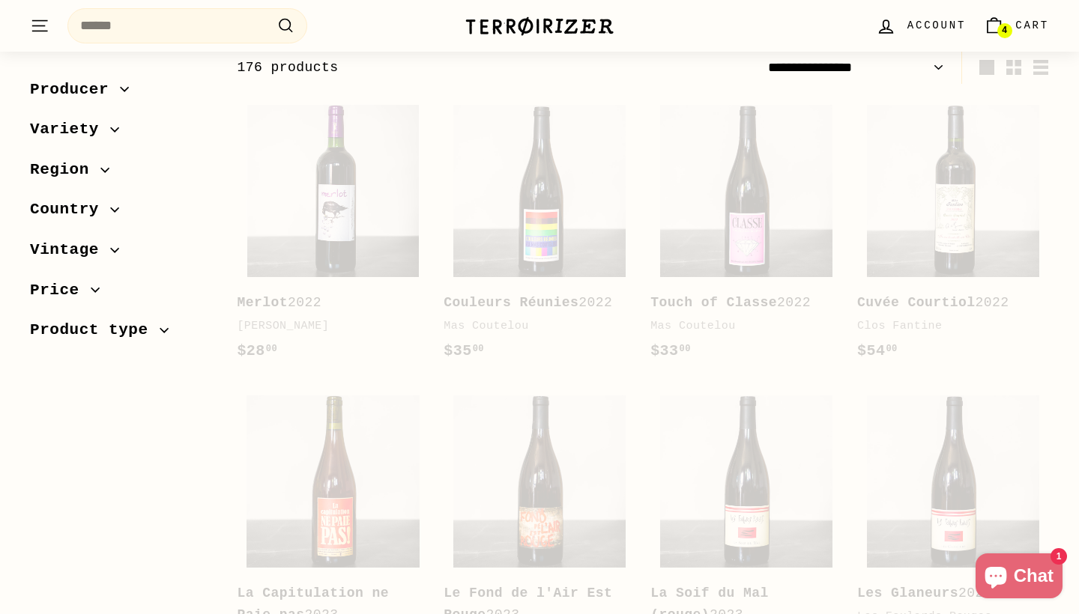
scroll to position [200, 0]
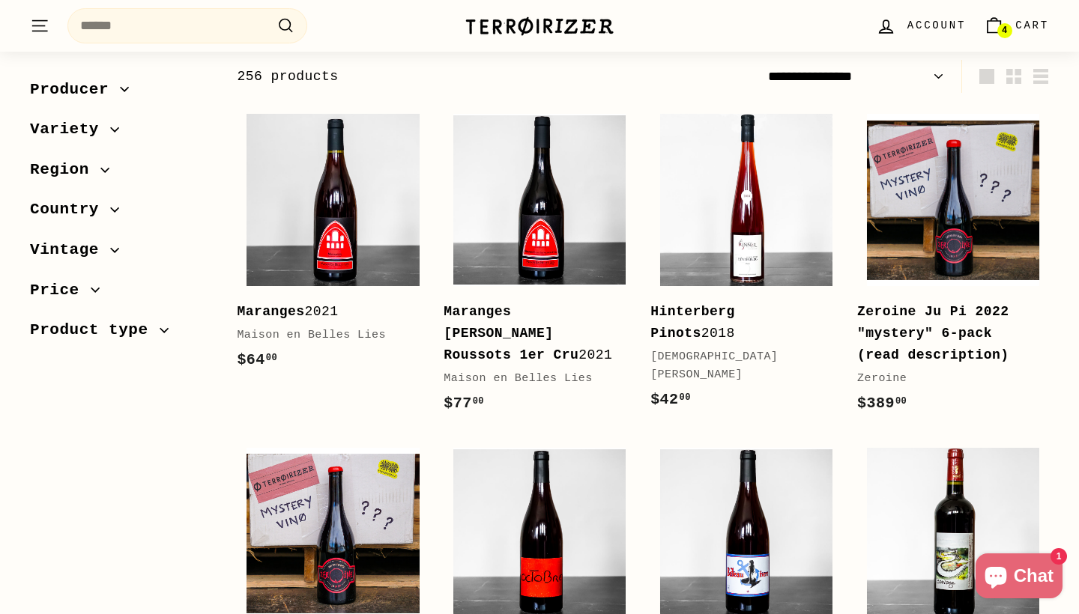
click at [79, 204] on span "Country" at bounding box center [70, 210] width 80 height 25
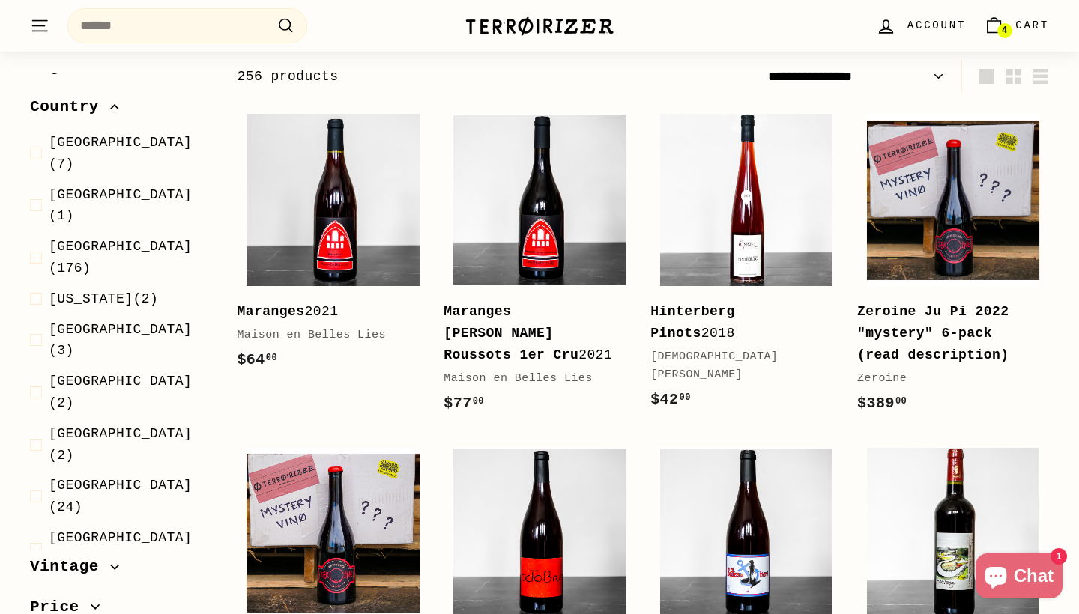
scroll to position [127, 0]
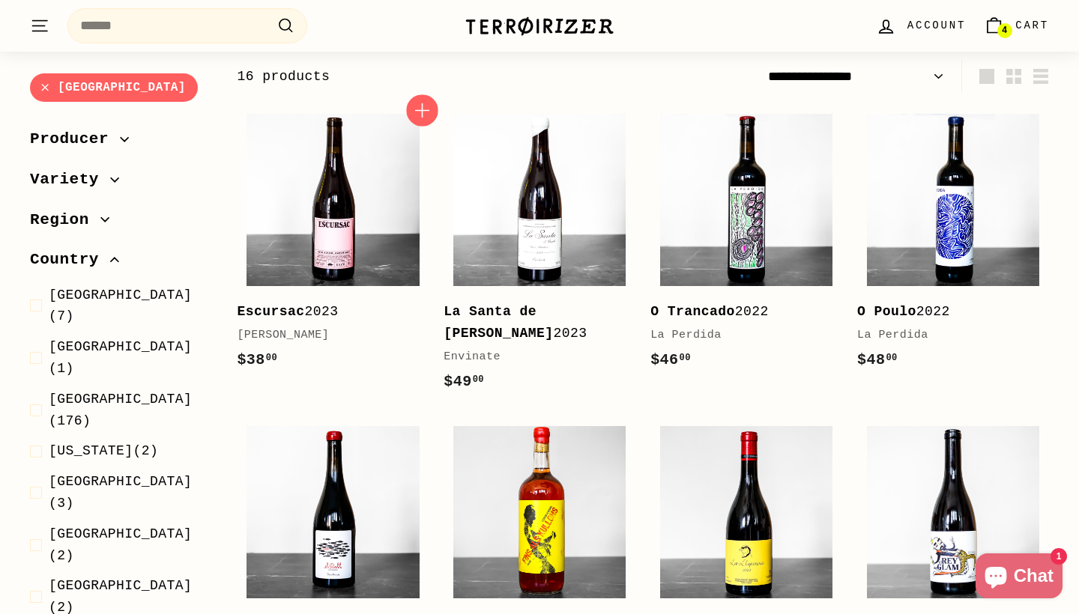
click at [425, 115] on icon "button" at bounding box center [422, 110] width 19 height 19
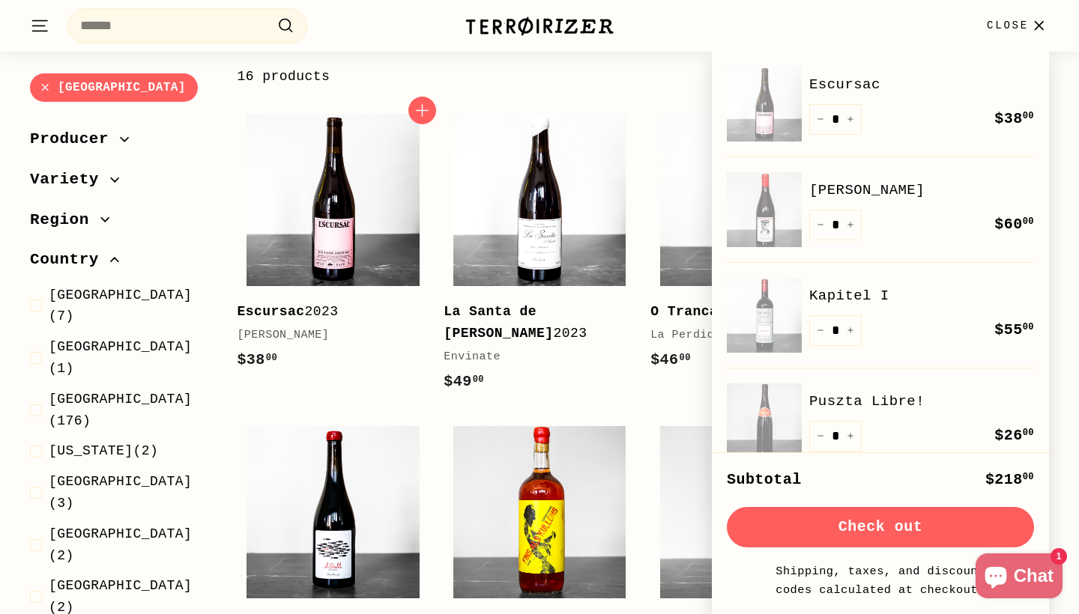
click at [413, 354] on div "$38 00 $38.00" at bounding box center [325, 360] width 177 height 24
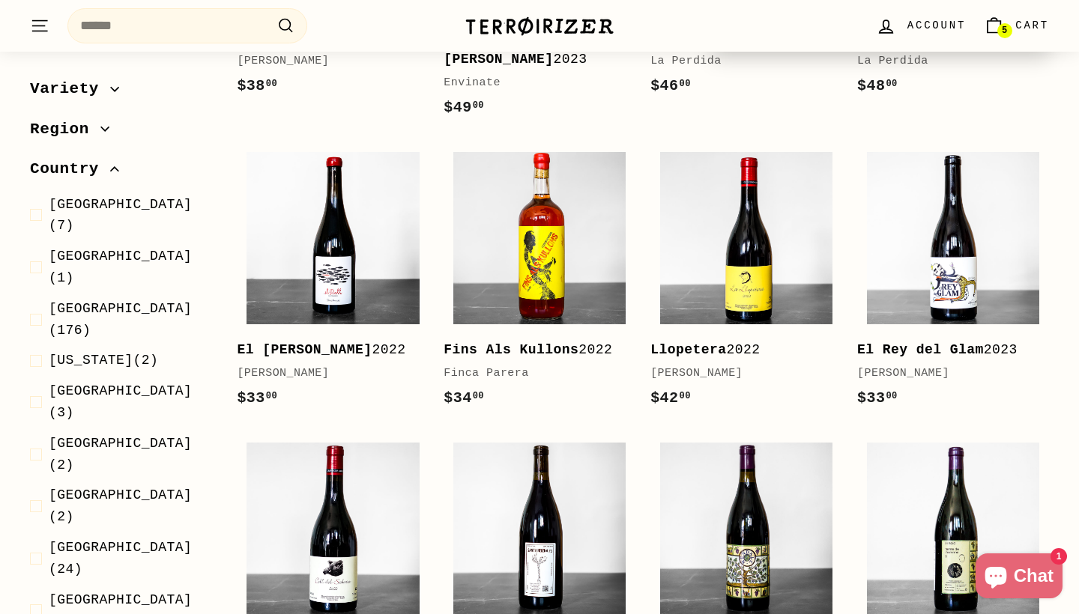
scroll to position [97, 0]
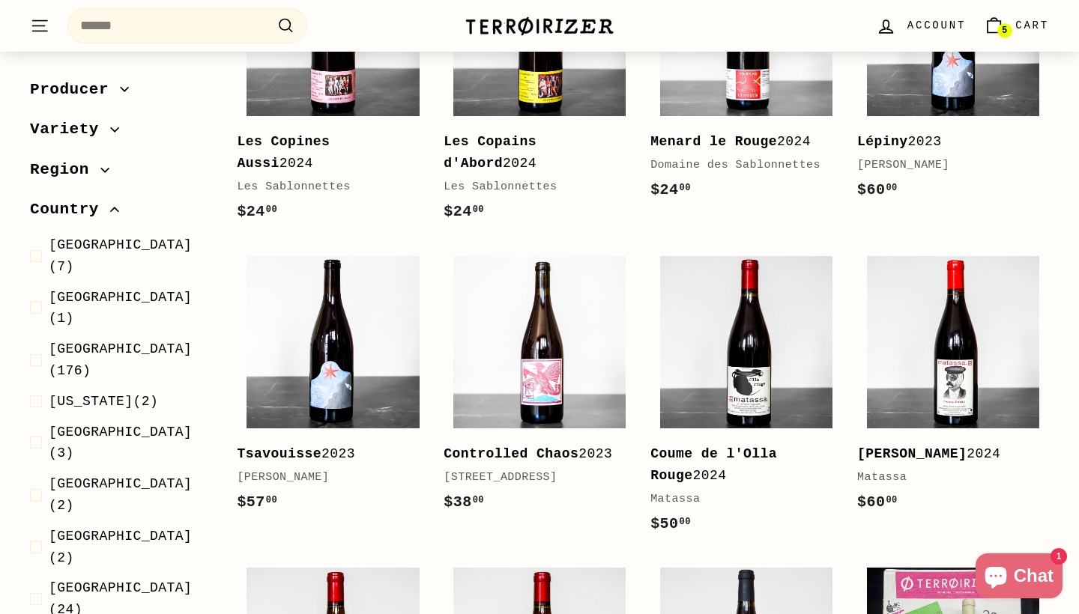
scroll to position [394, 0]
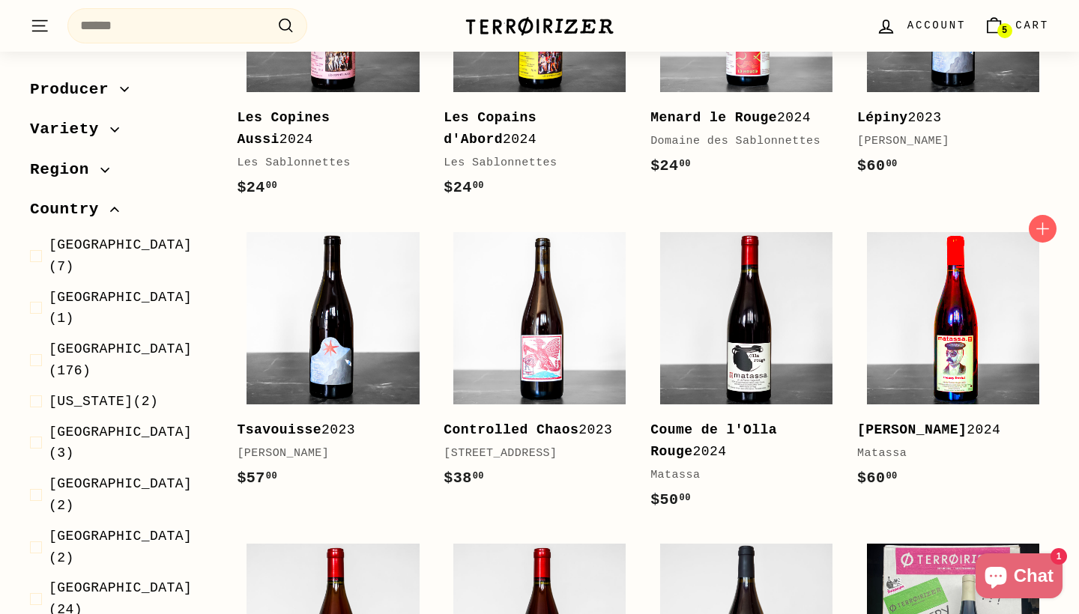
click at [903, 371] on img at bounding box center [953, 318] width 172 height 172
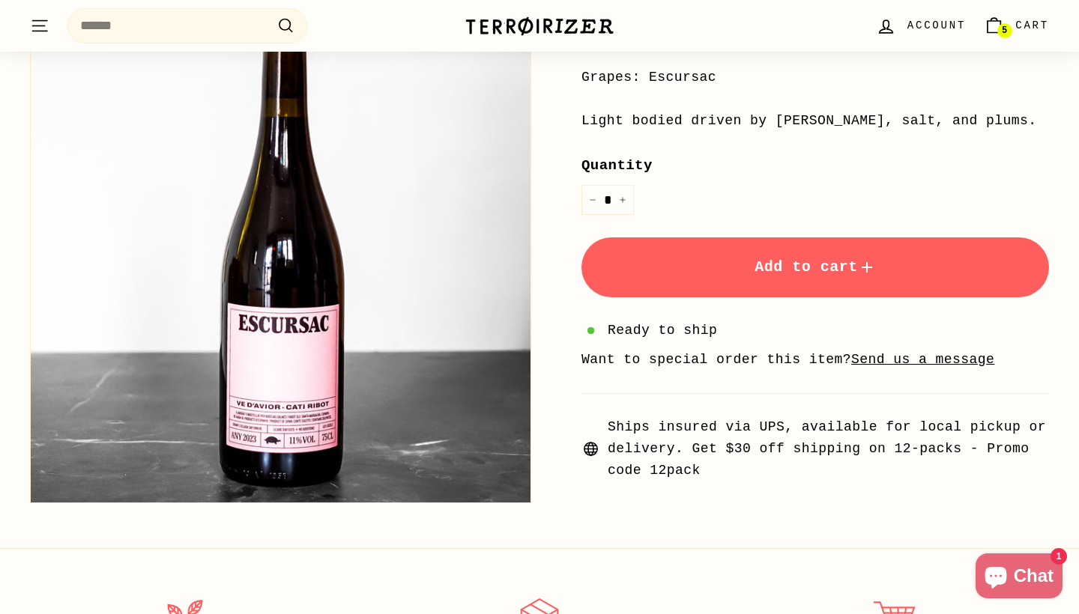
scroll to position [499, 0]
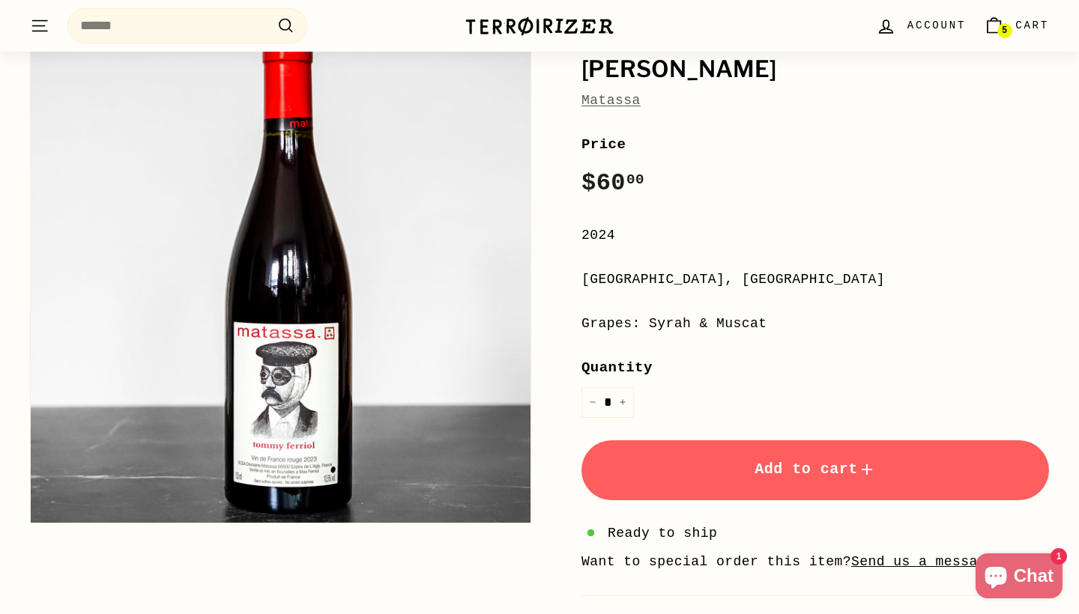
scroll to position [137, 0]
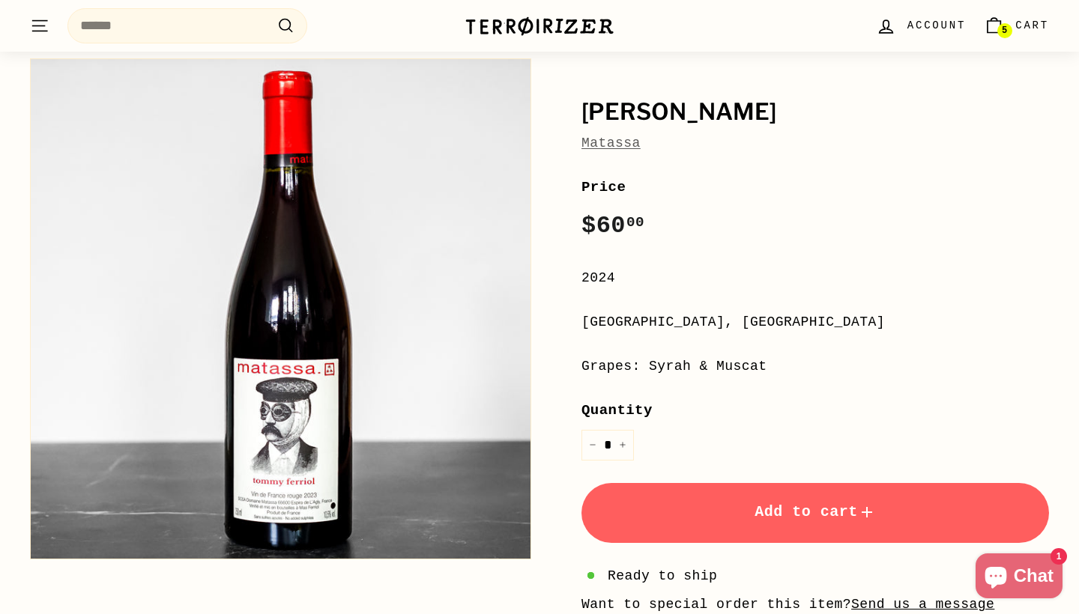
click at [621, 144] on link "Matassa" at bounding box center [610, 143] width 59 height 15
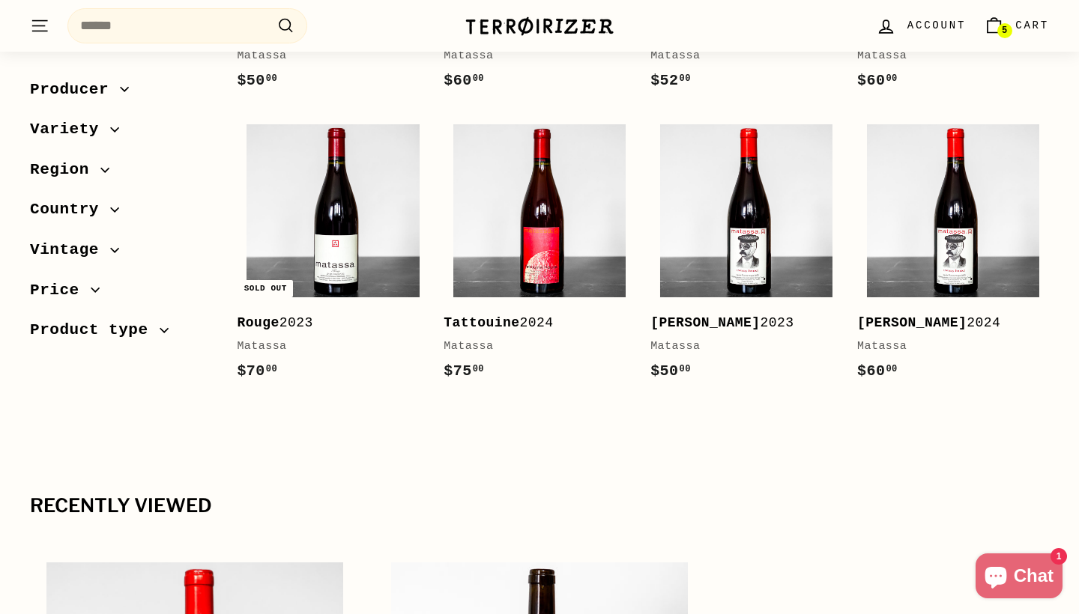
scroll to position [1105, 0]
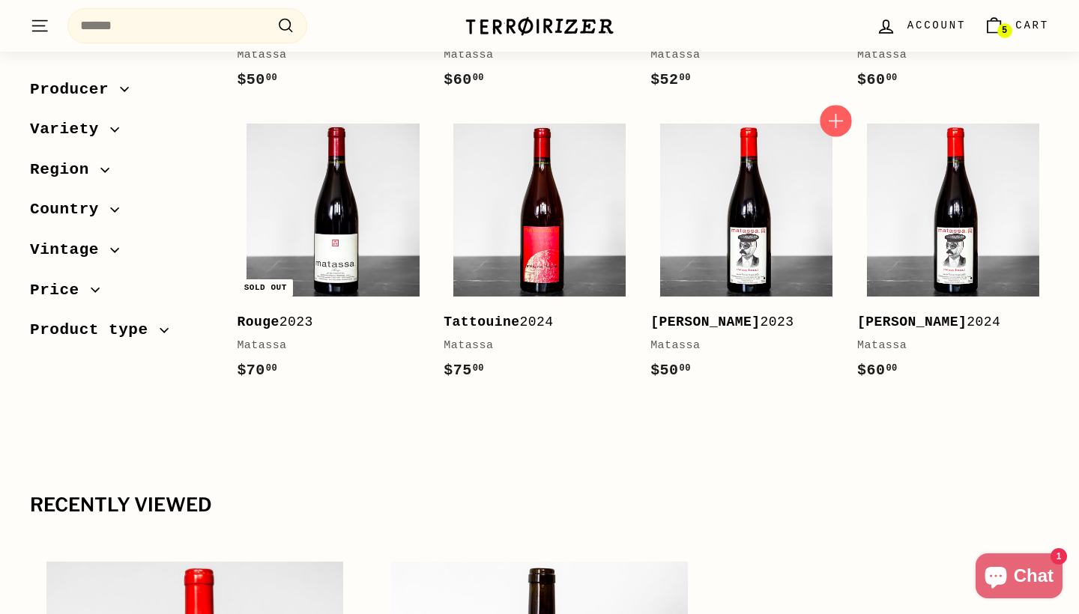
click at [839, 111] on icon "button" at bounding box center [834, 120] width 19 height 19
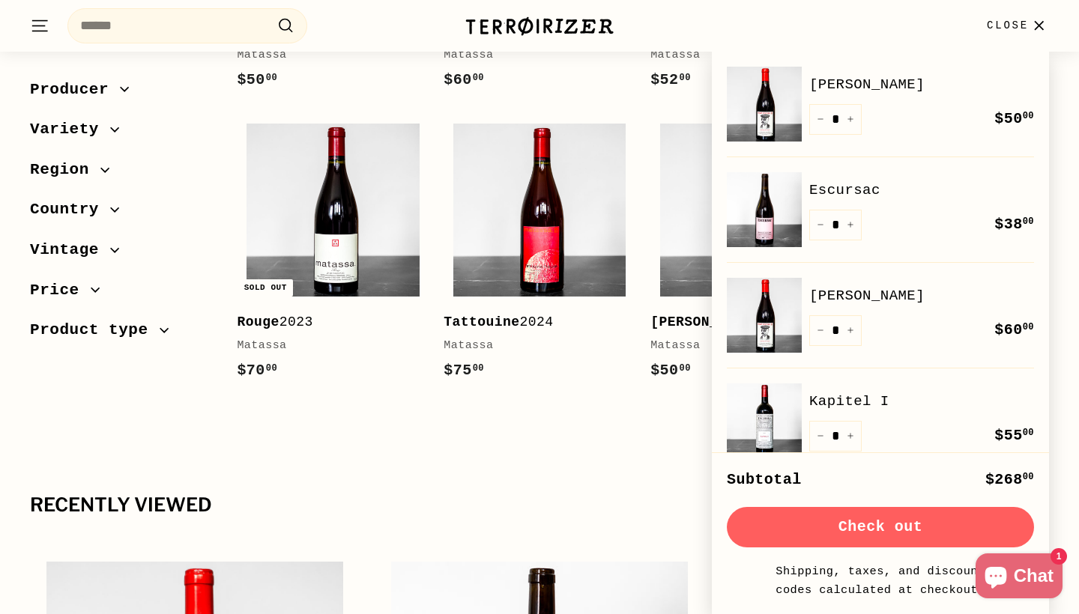
click at [497, 25] on img at bounding box center [539, 26] width 150 height 21
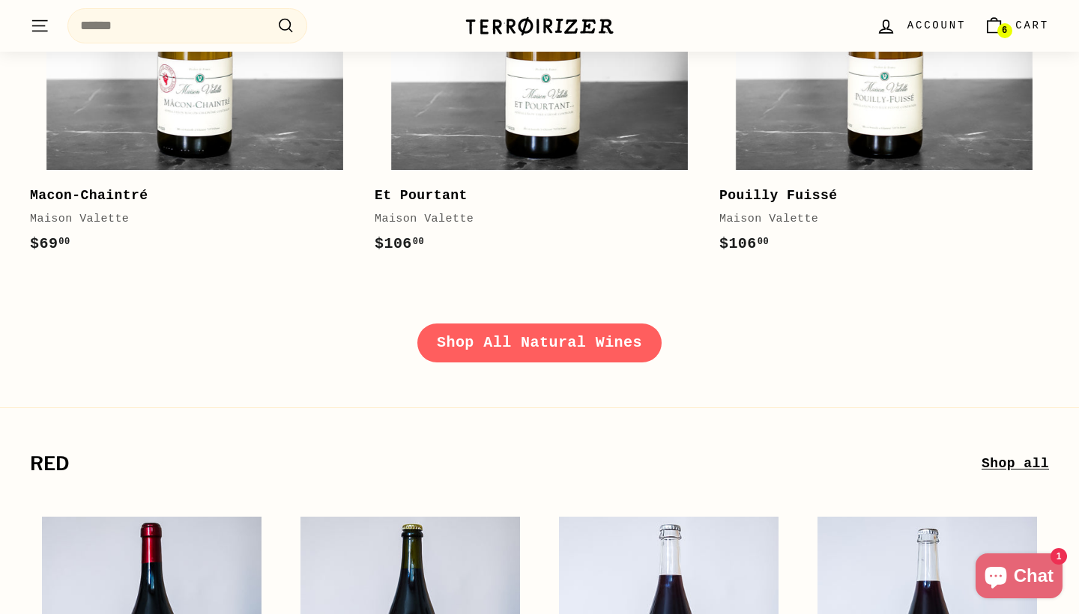
scroll to position [2267, 0]
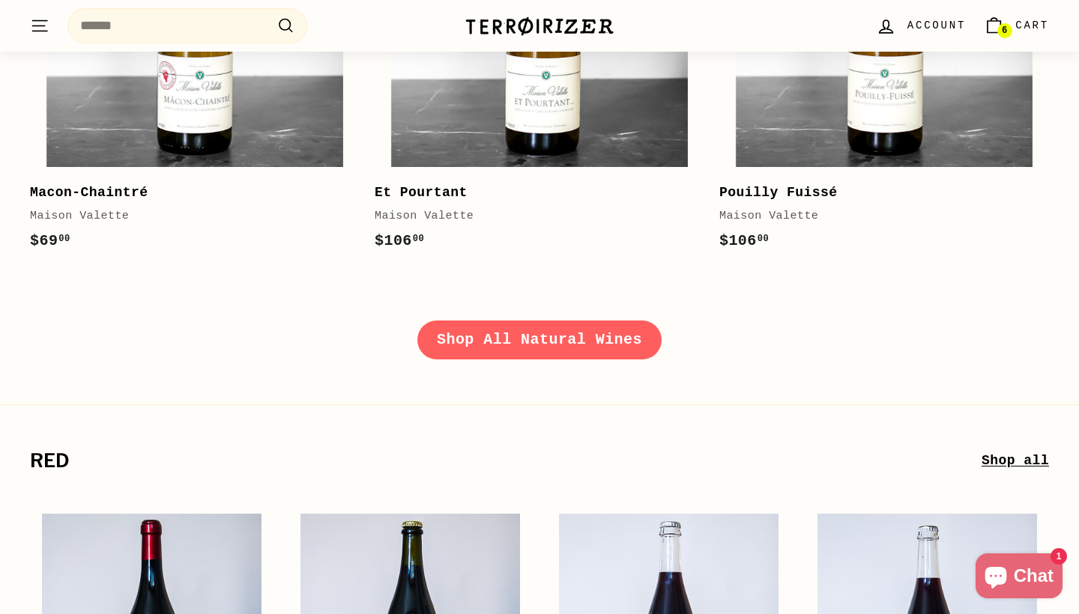
click at [462, 343] on link "Shop All Natural Wines" at bounding box center [539, 340] width 244 height 39
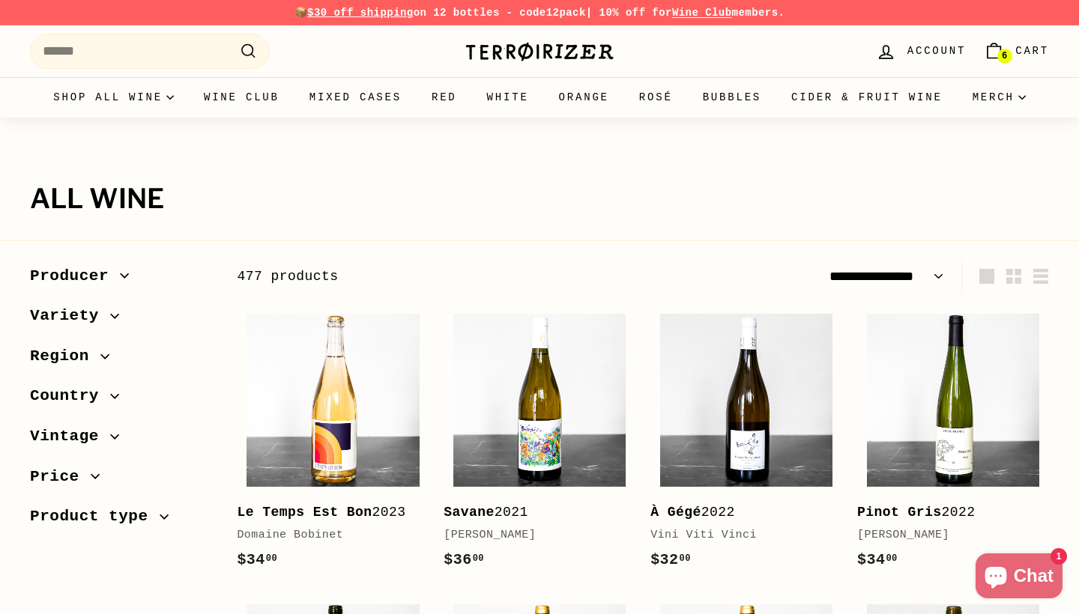
select select "**********"
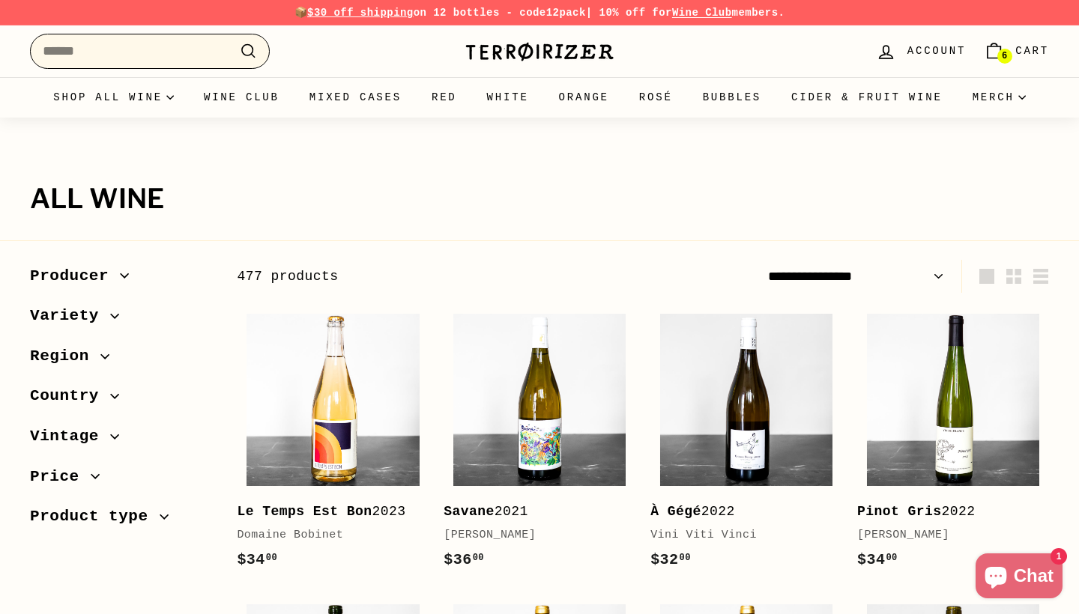
click at [214, 55] on input "Search" at bounding box center [150, 51] width 240 height 35
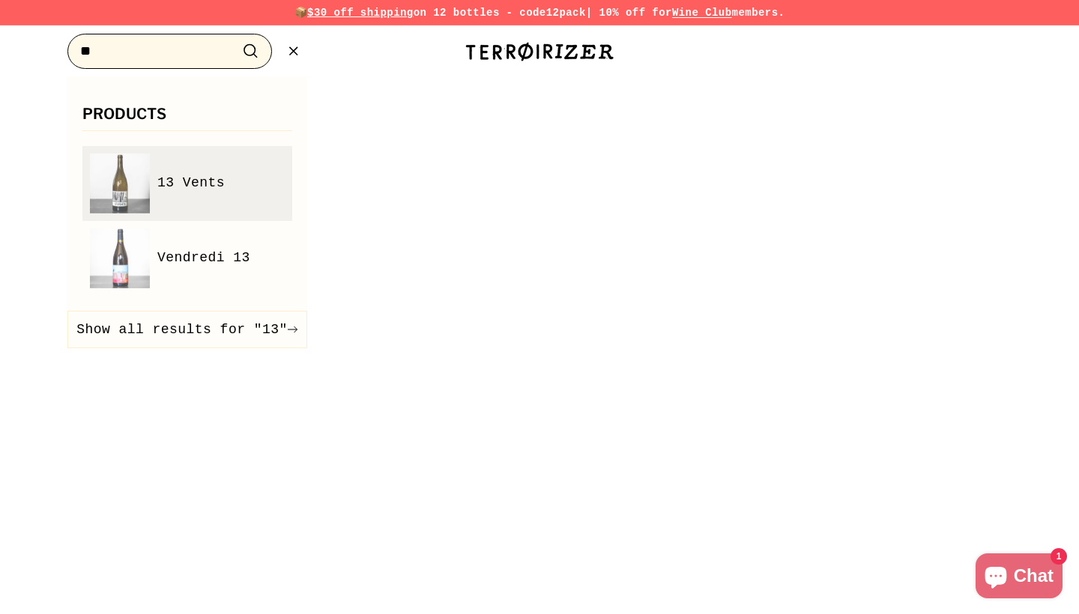
type input "**"
click at [162, 177] on span "13 Vents" at bounding box center [190, 183] width 67 height 22
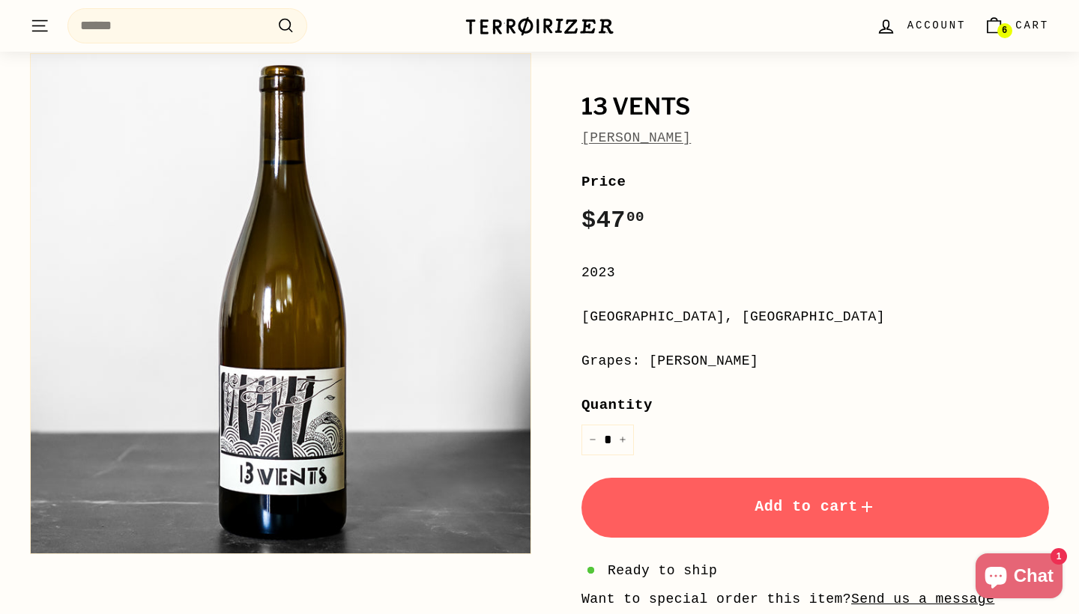
scroll to position [133, 0]
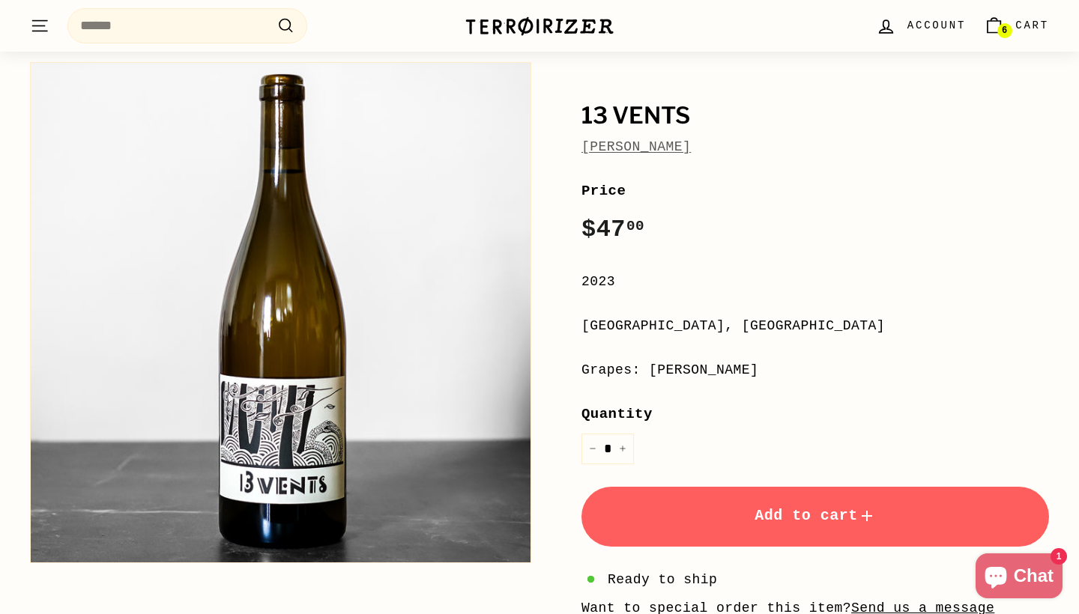
click at [726, 524] on button "Add to cart" at bounding box center [814, 517] width 467 height 60
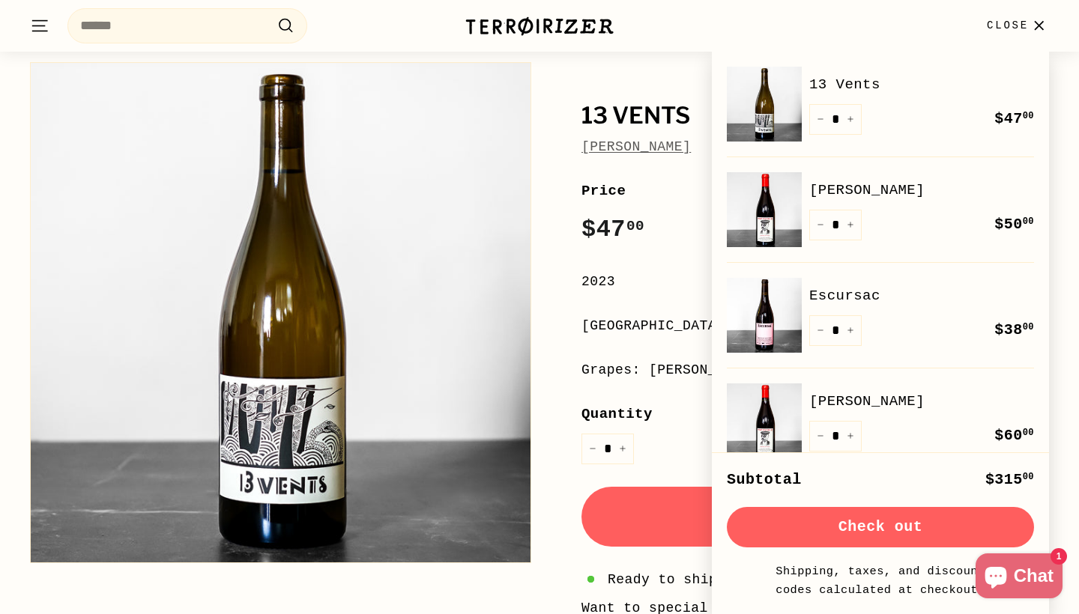
scroll to position [5, 0]
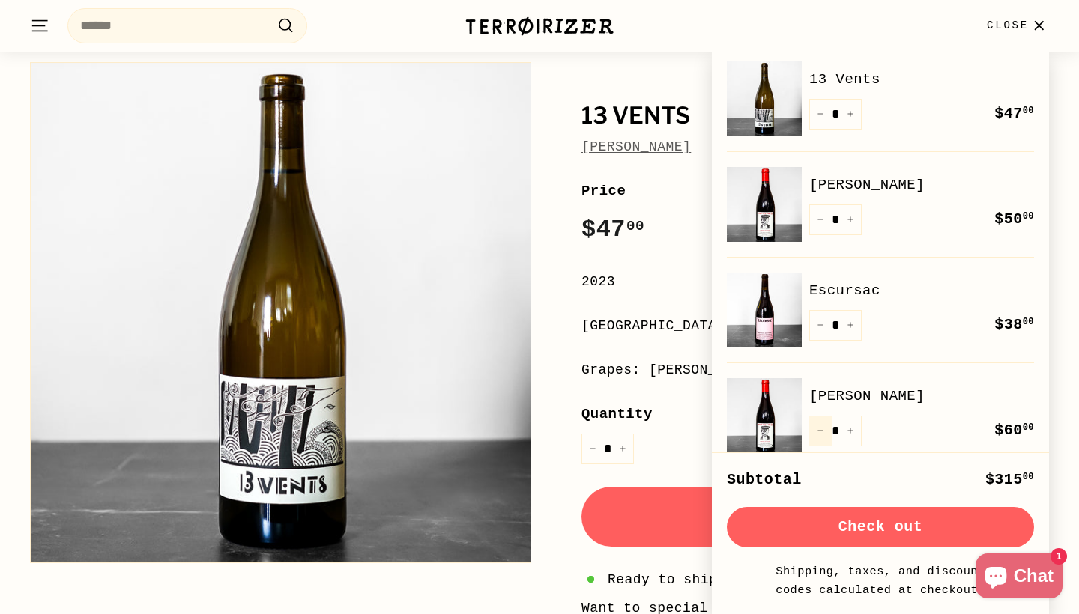
click at [821, 429] on icon "Reduce item quantity by one" at bounding box center [819, 430] width 7 height 7
type input "*"
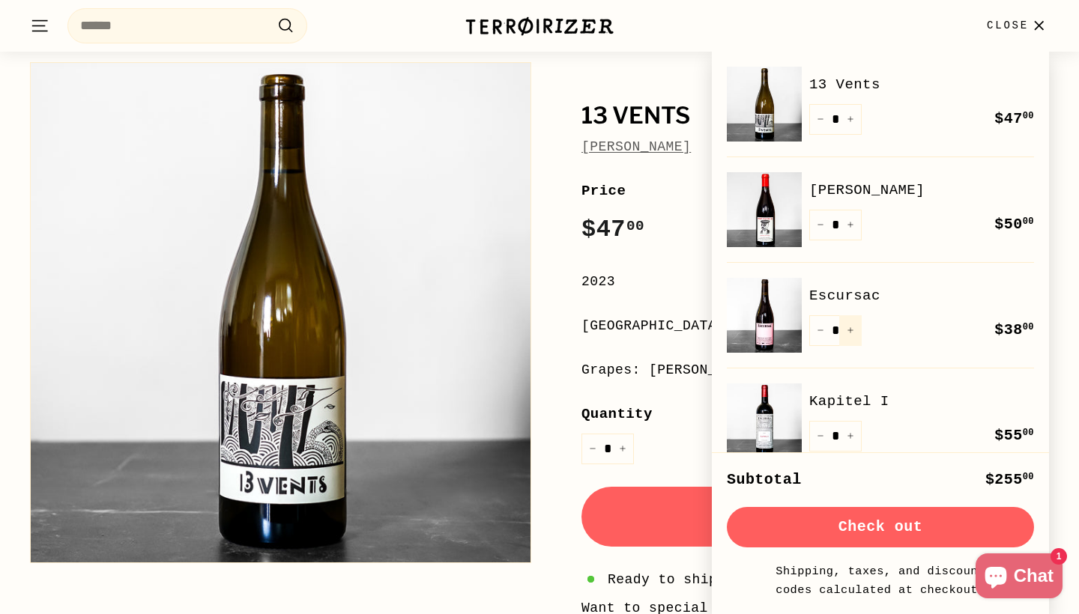
scroll to position [0, 0]
click at [44, 26] on icon "." at bounding box center [38, 26] width 13 height 0
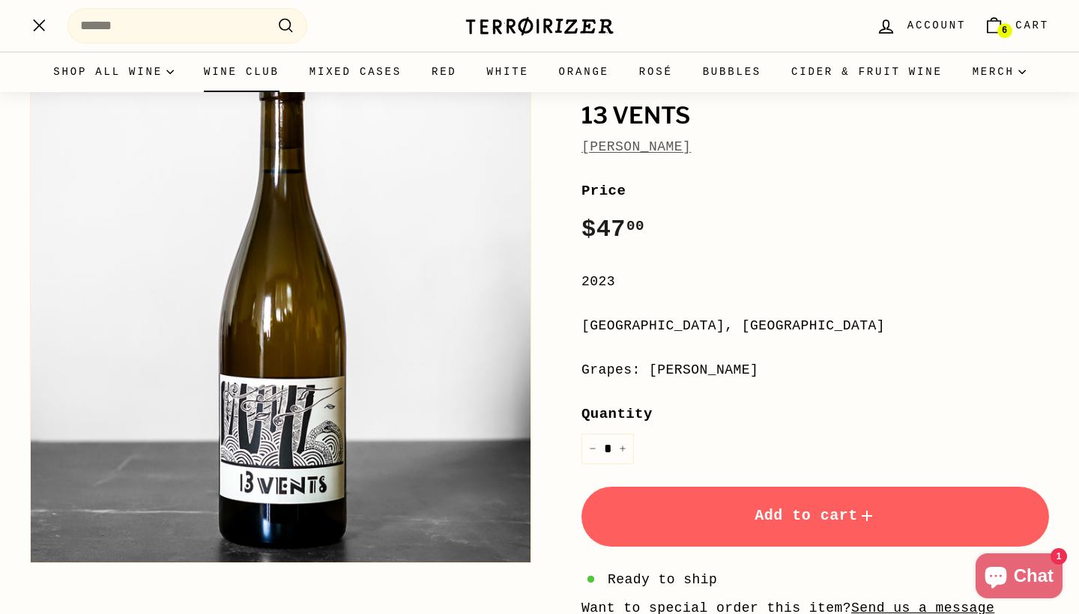
click at [284, 79] on link "Wine Club" at bounding box center [242, 72] width 106 height 40
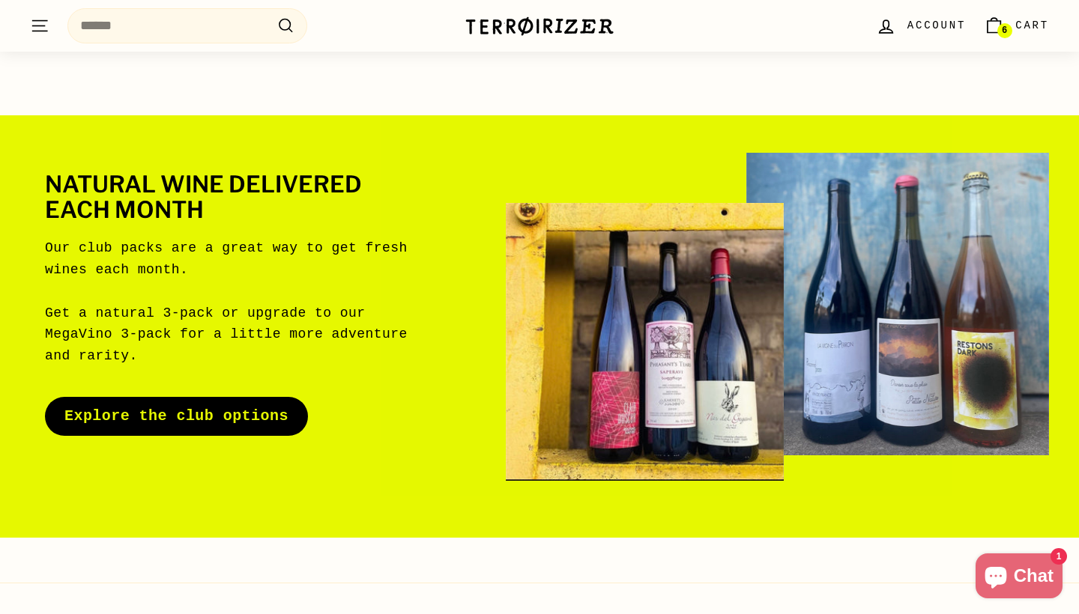
scroll to position [46, 0]
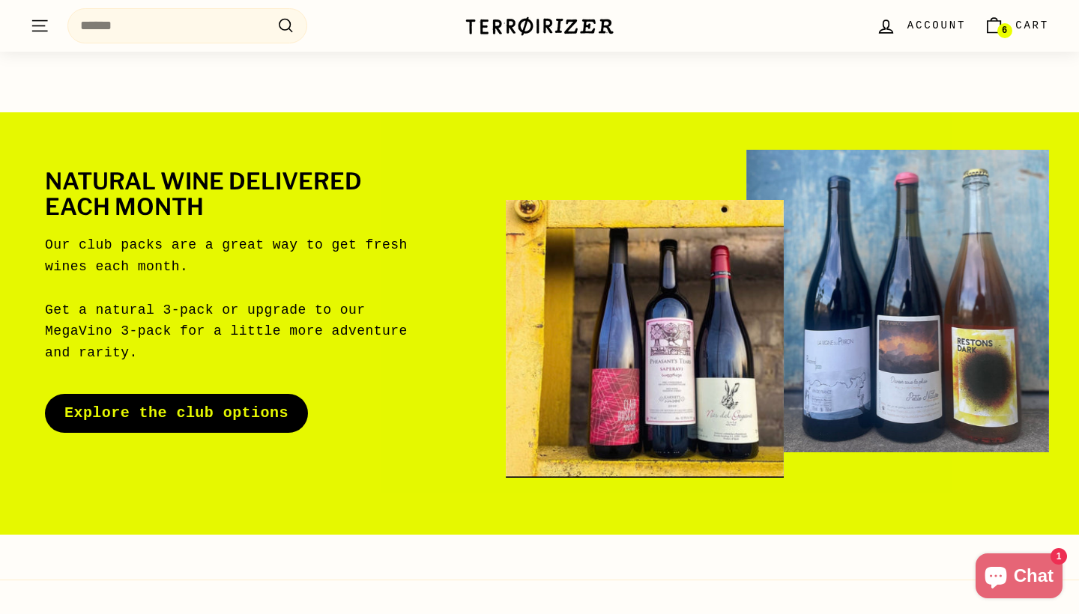
click at [221, 416] on link "Explore the club options" at bounding box center [176, 413] width 263 height 39
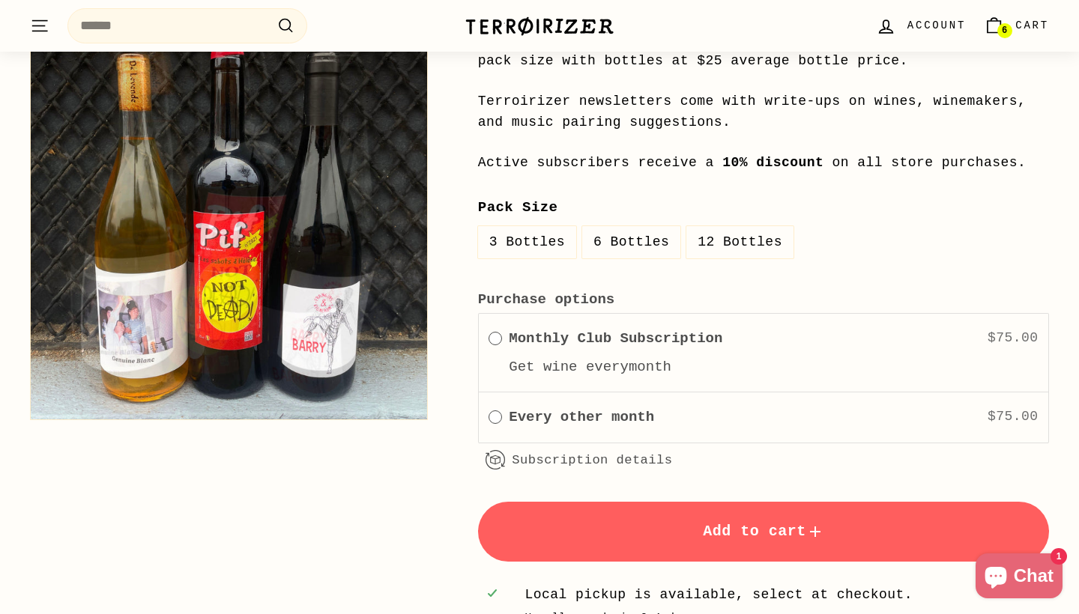
scroll to position [1660, 0]
click at [632, 233] on label "6 Bottles" at bounding box center [631, 241] width 98 height 32
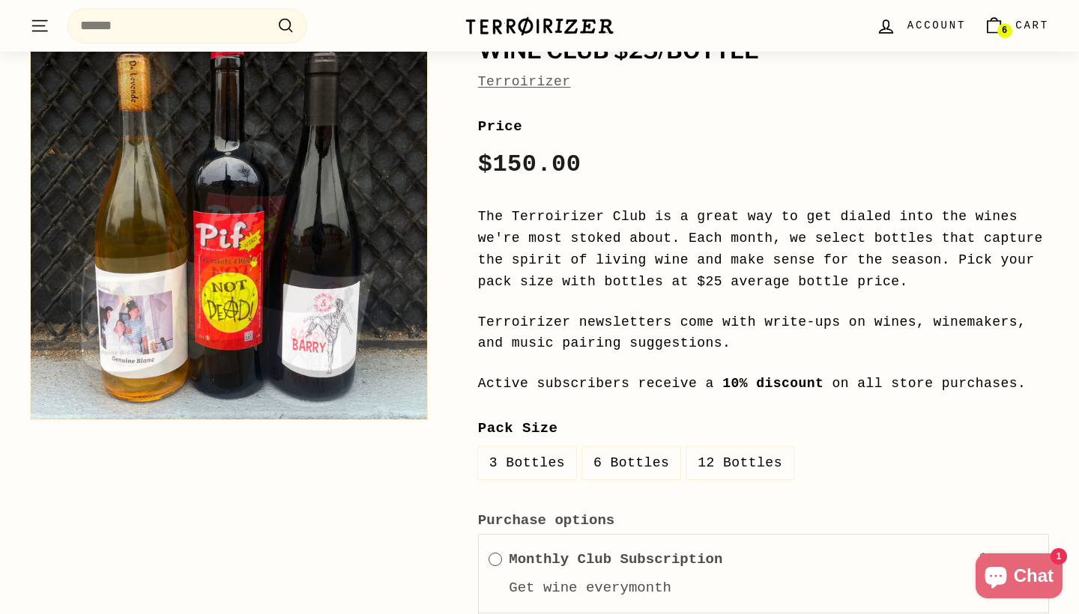
scroll to position [1571, 0]
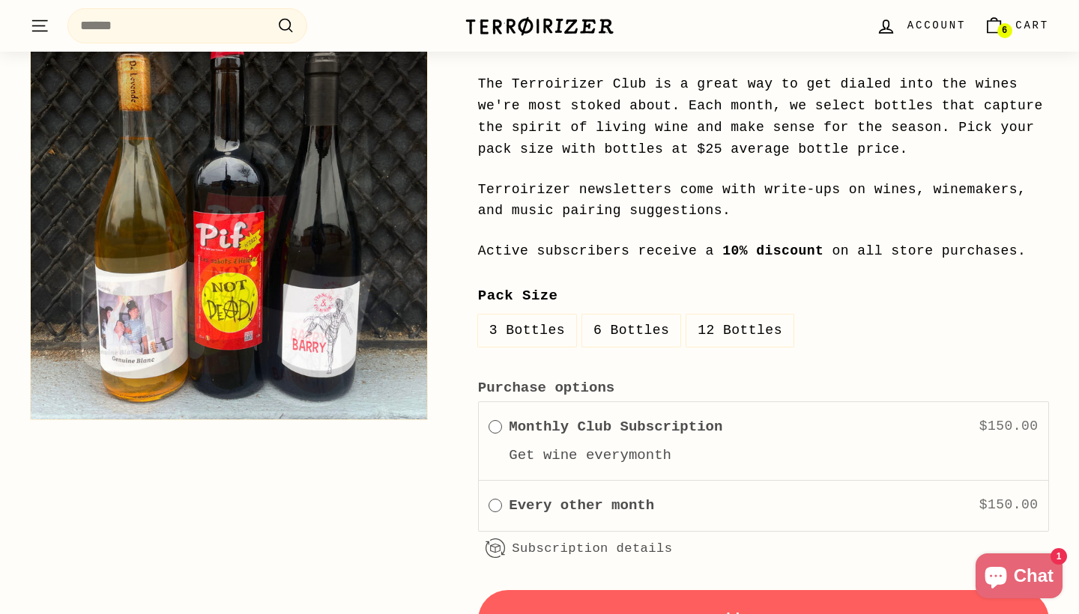
click at [560, 322] on label "3 Bottles" at bounding box center [527, 331] width 98 height 32
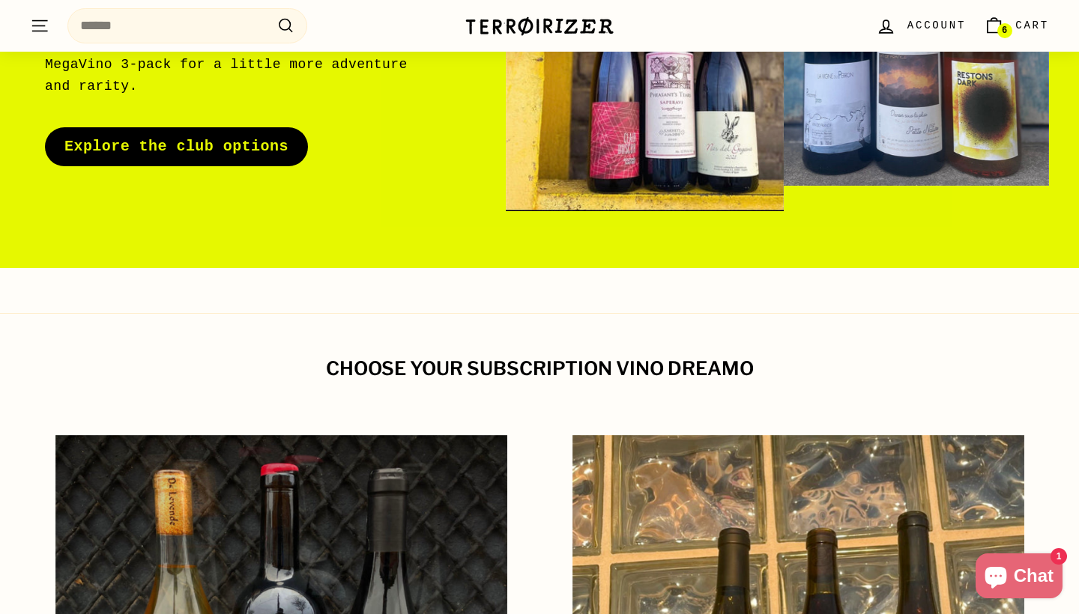
scroll to position [67, 0]
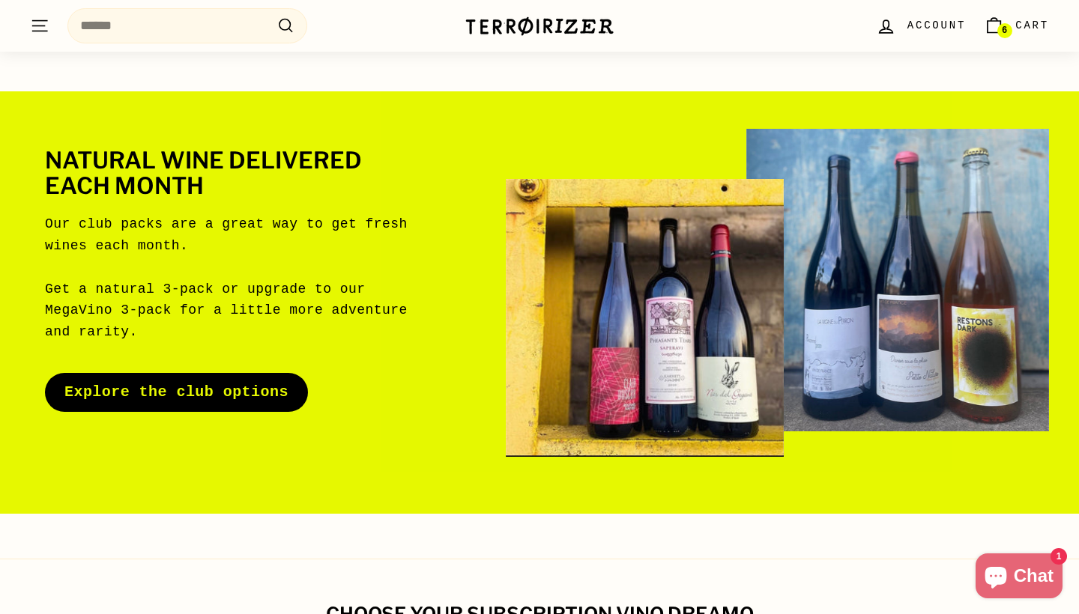
click at [40, 34] on icon ". . ." at bounding box center [39, 26] width 19 height 20
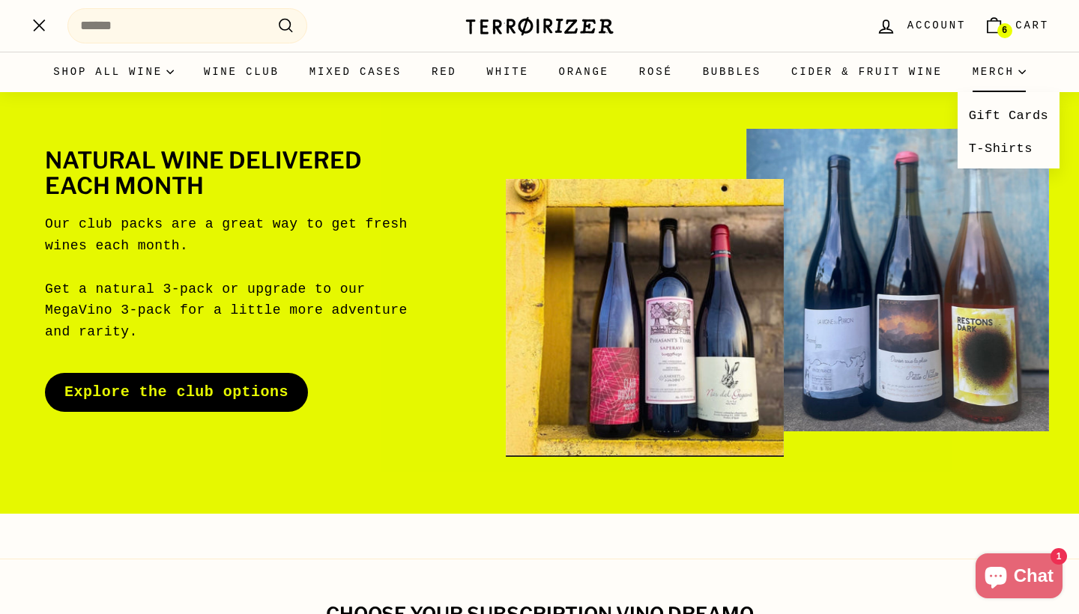
click at [957, 92] on summary "Merch" at bounding box center [998, 72] width 83 height 40
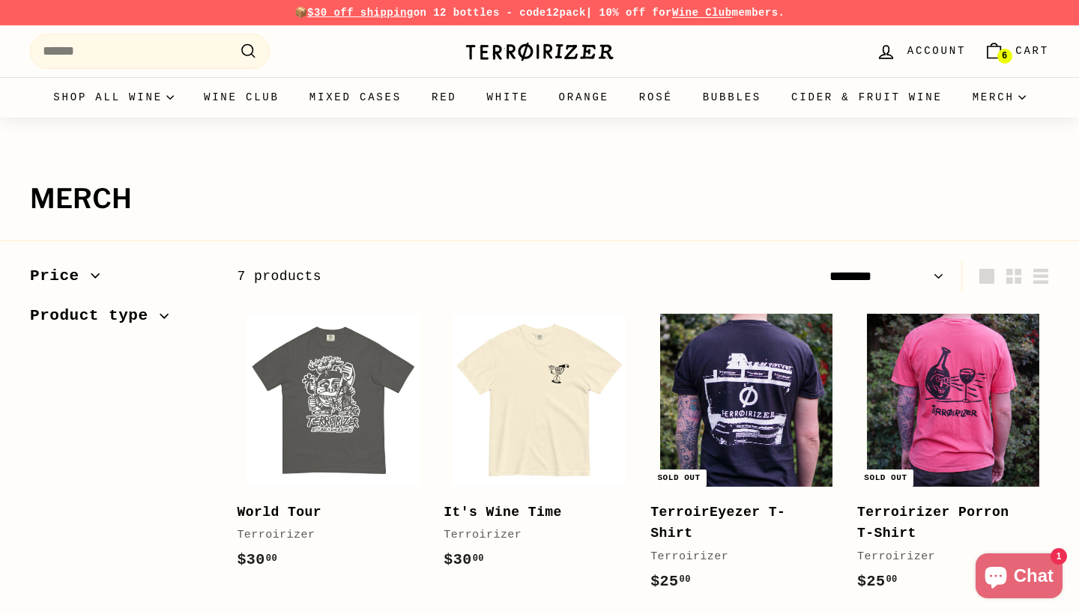
select select "******"
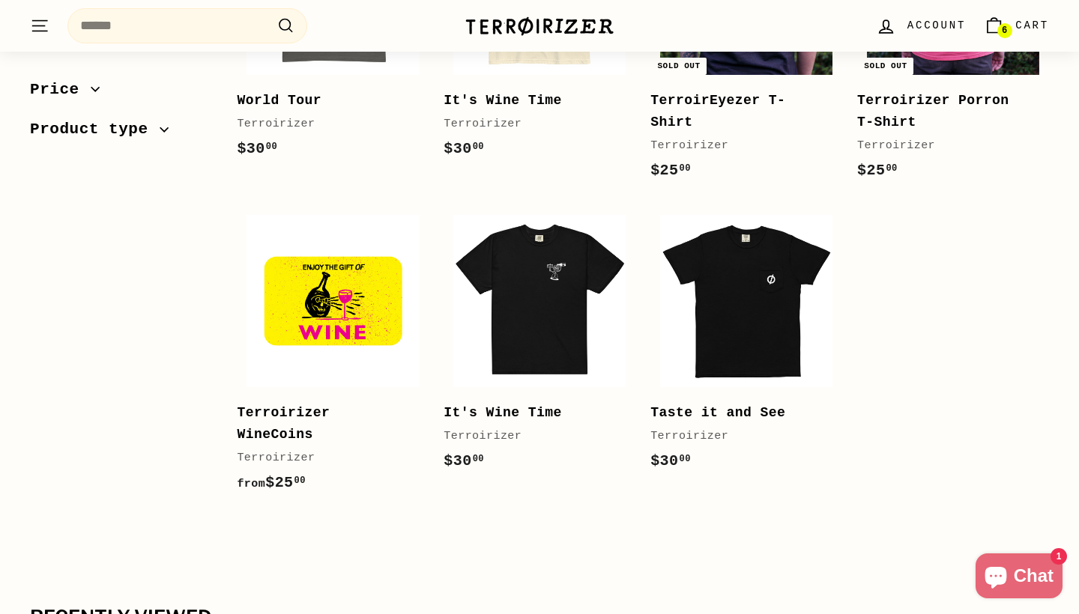
scroll to position [412, 0]
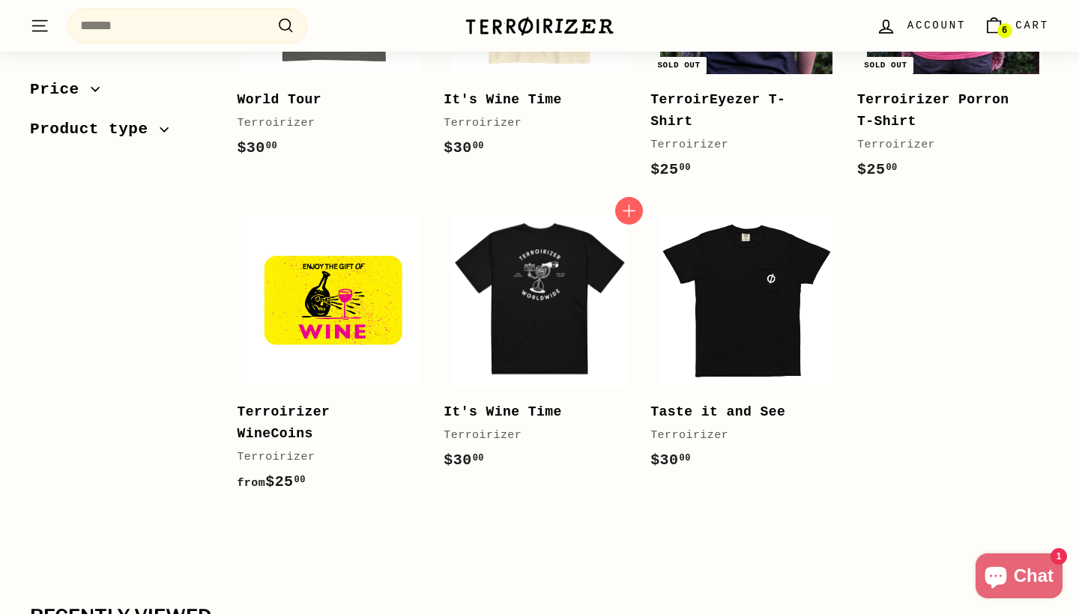
click at [558, 301] on img at bounding box center [539, 300] width 172 height 172
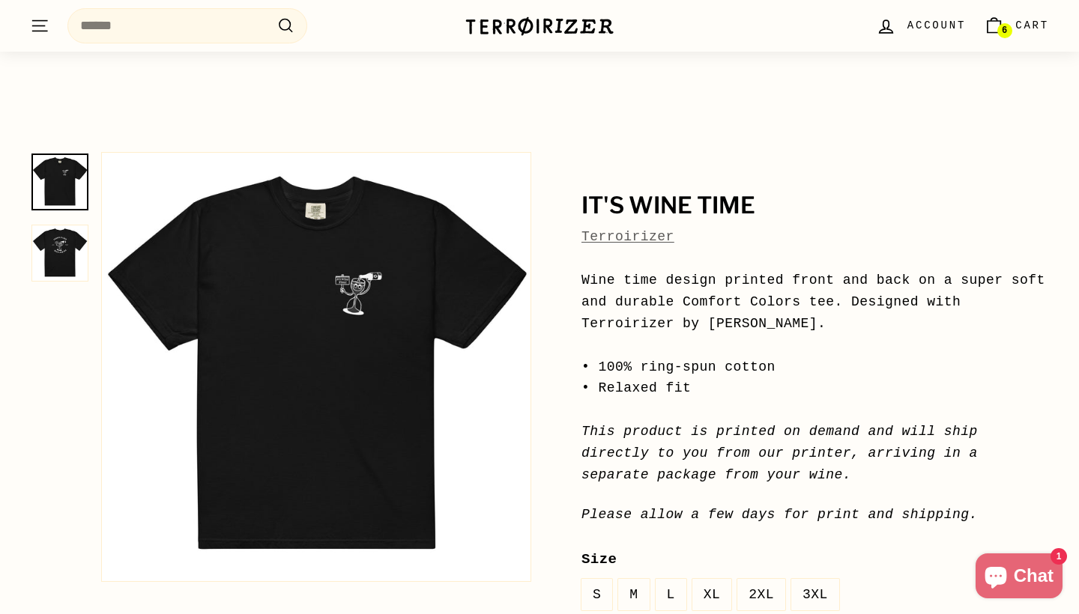
scroll to position [44, 0]
click at [57, 249] on img at bounding box center [59, 252] width 57 height 57
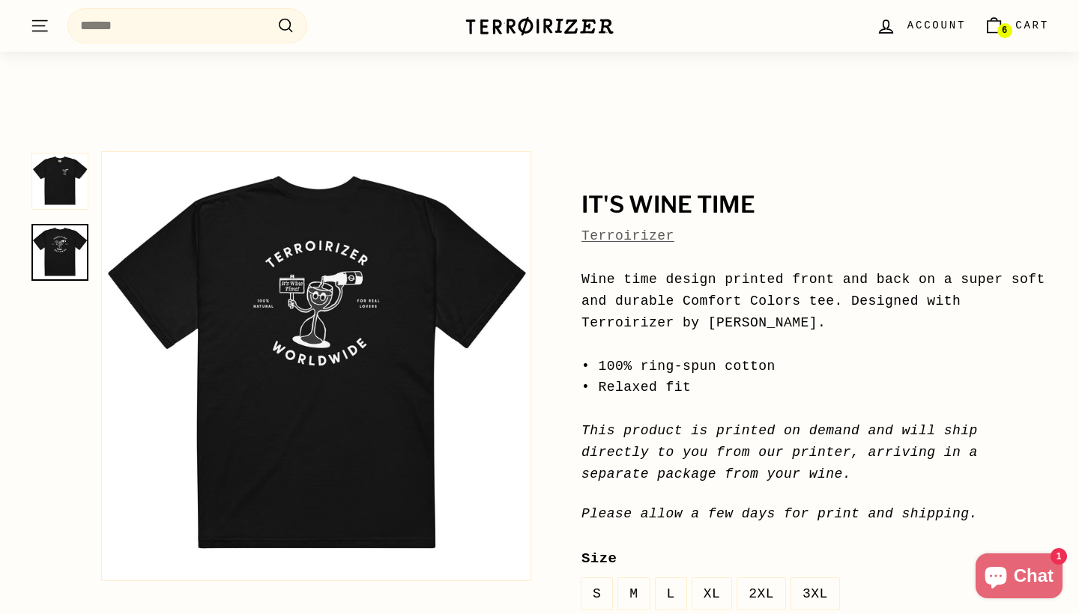
click at [70, 189] on img at bounding box center [59, 181] width 57 height 57
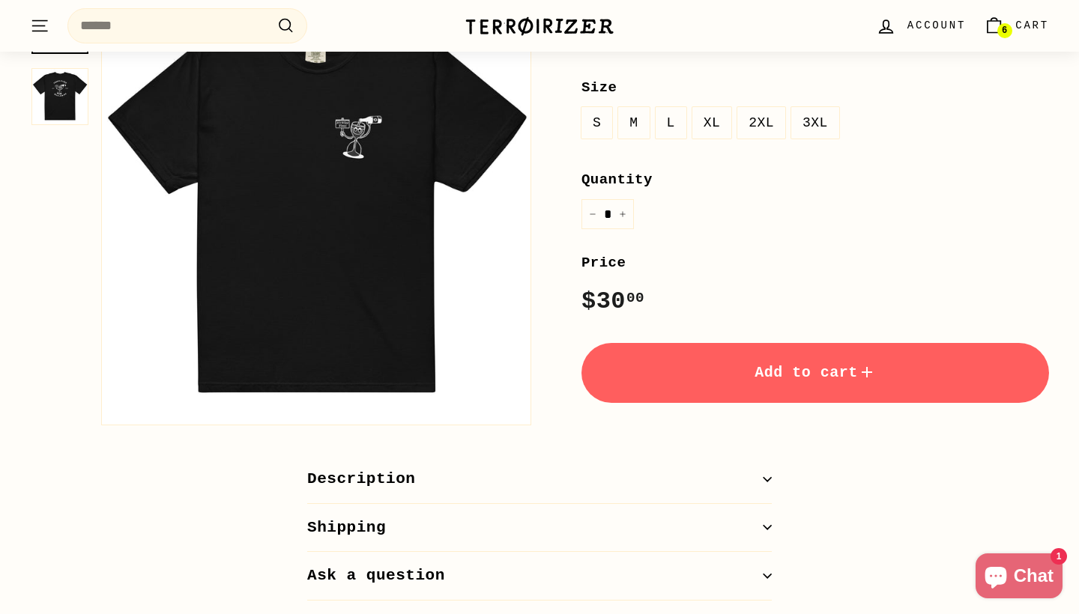
scroll to position [509, 0]
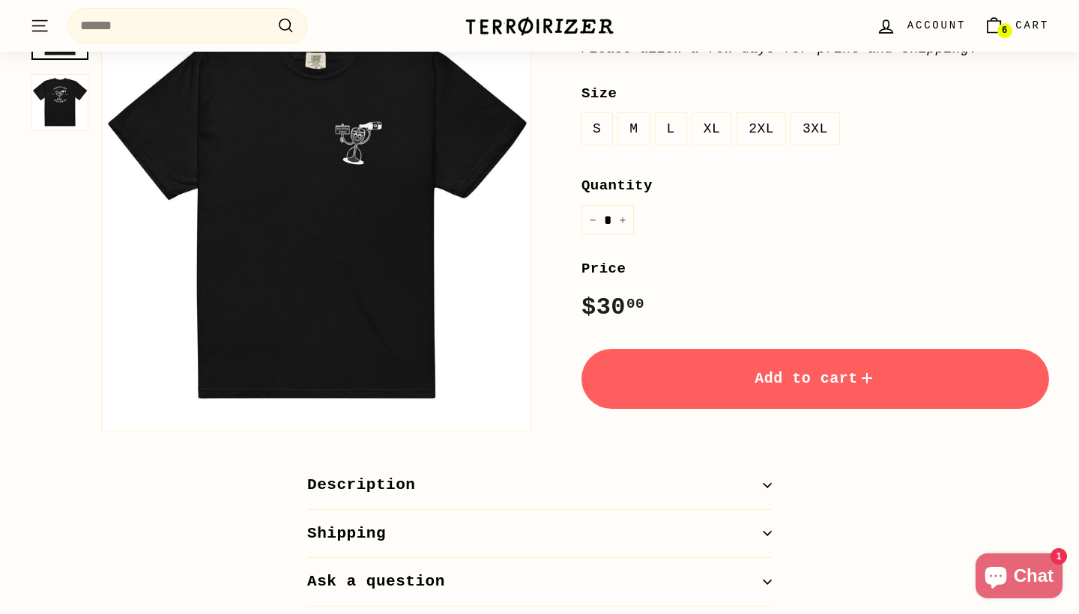
click at [709, 113] on label "XL" at bounding box center [712, 129] width 40 height 32
click at [703, 391] on button "Add to cart" at bounding box center [814, 379] width 467 height 60
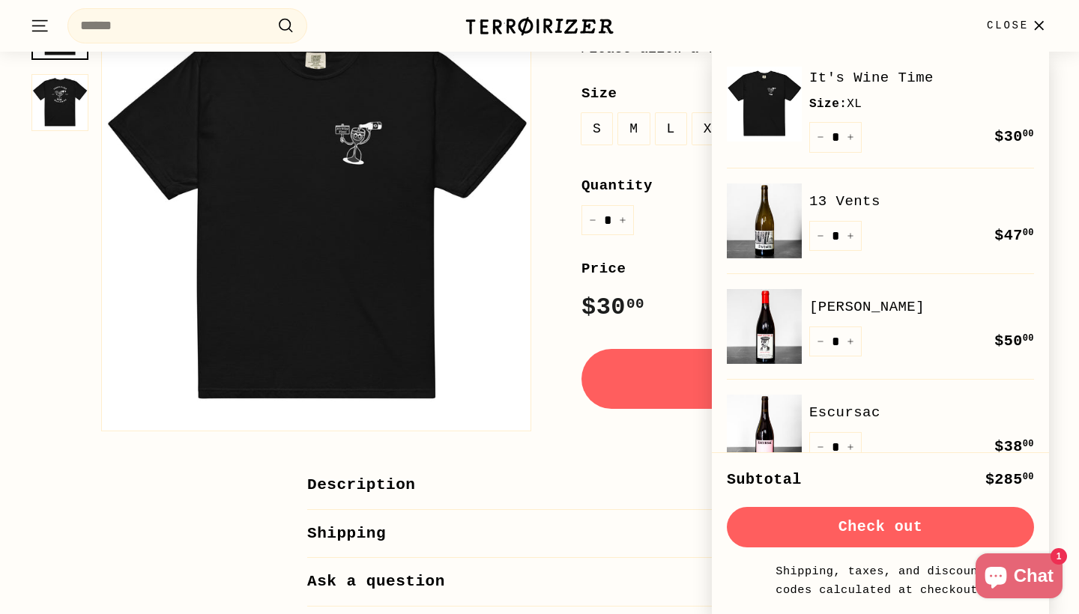
click at [1007, 28] on span "Close" at bounding box center [1007, 25] width 42 height 16
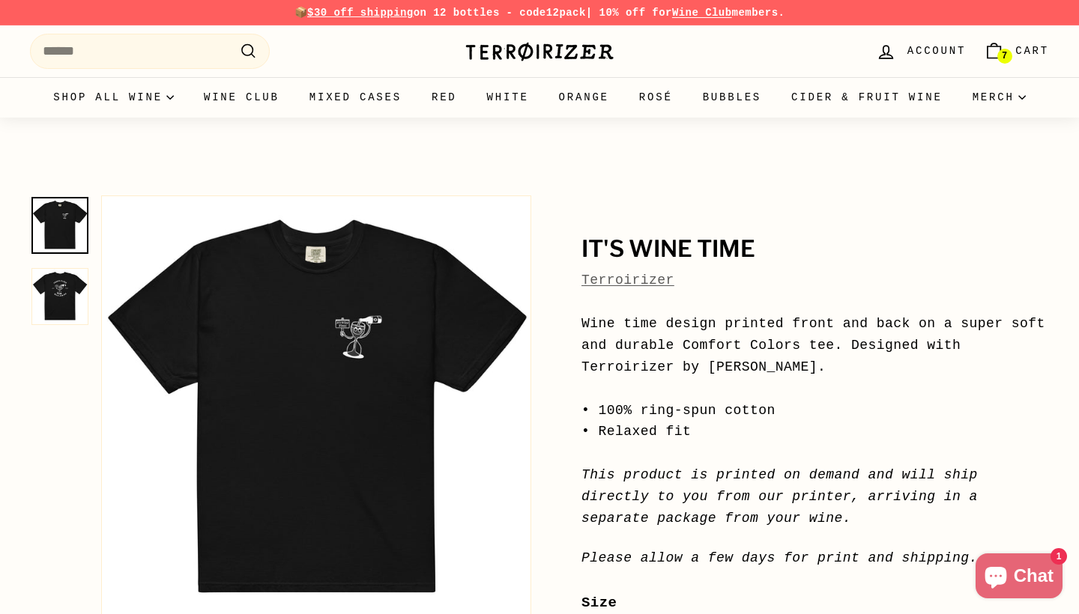
click at [540, 53] on img at bounding box center [539, 51] width 150 height 21
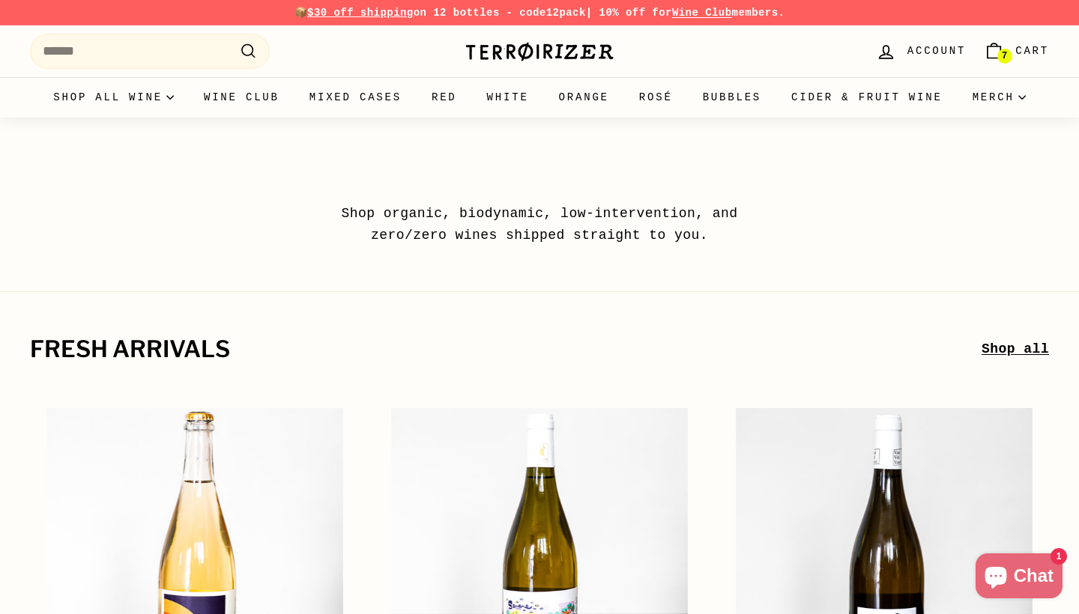
click at [984, 348] on link "Shop all" at bounding box center [1014, 350] width 67 height 22
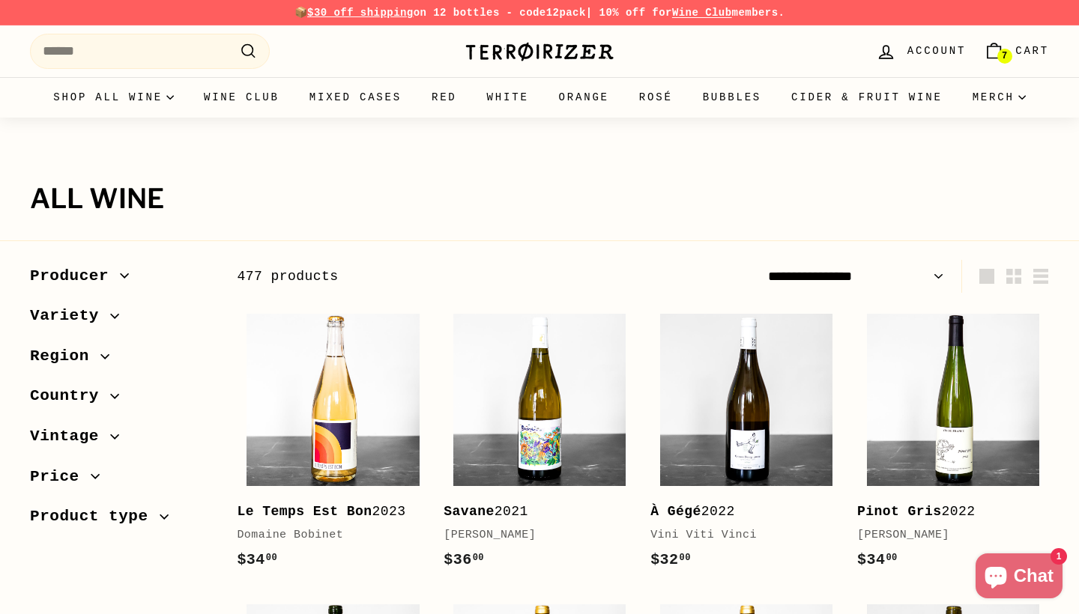
select select "**********"
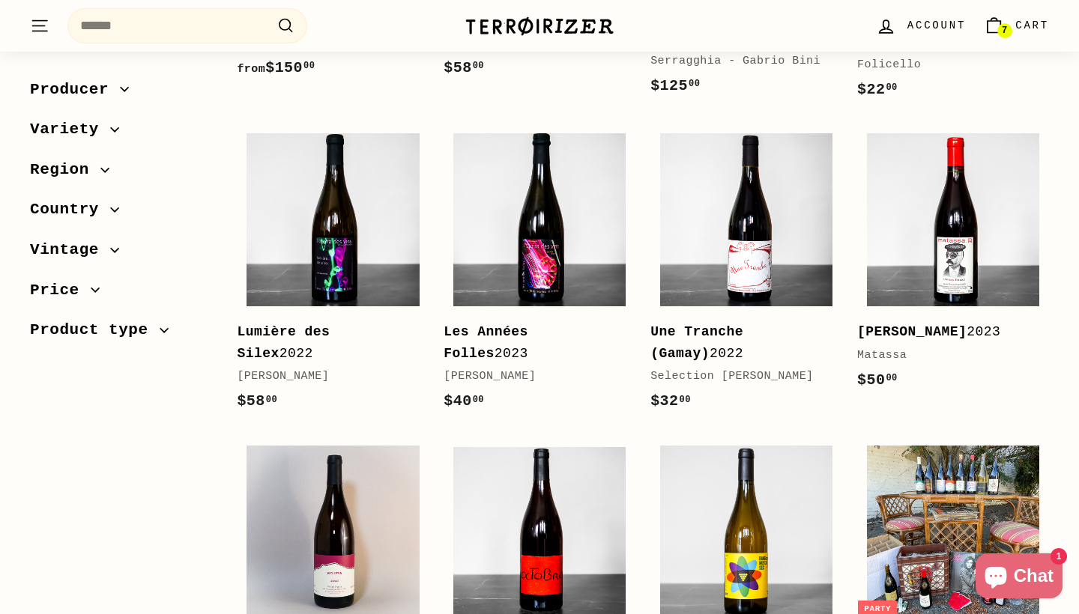
scroll to position [1365, 0]
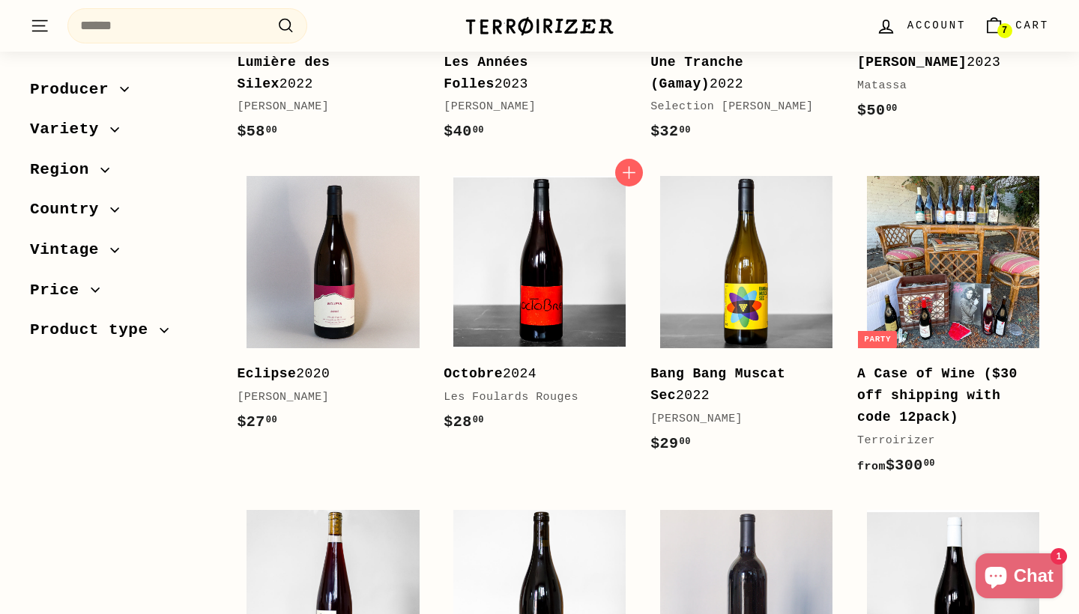
click at [476, 381] on b "Octobre" at bounding box center [472, 373] width 59 height 15
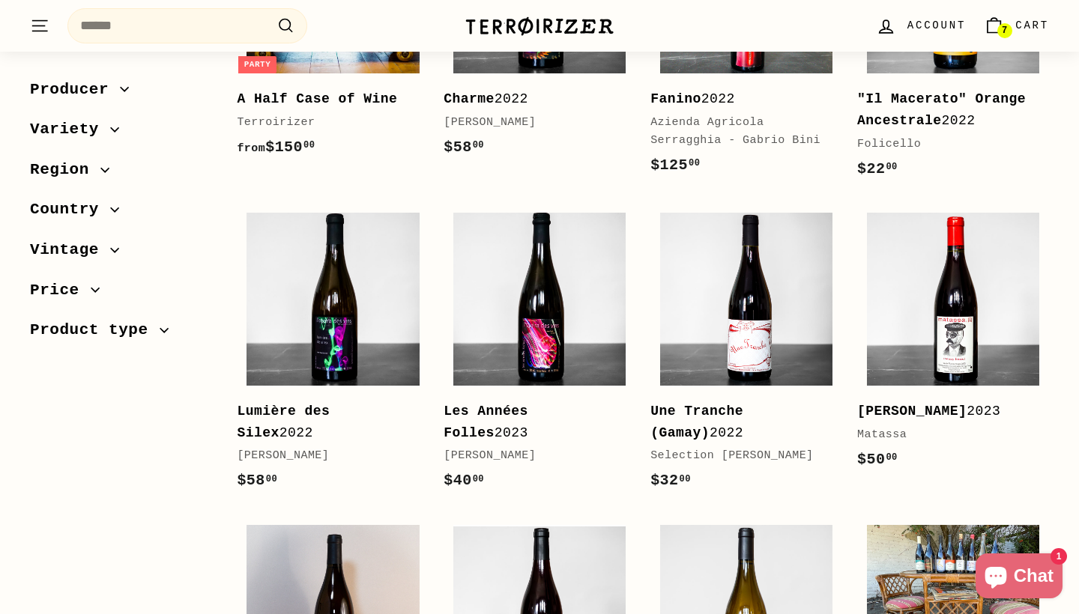
scroll to position [1015, 0]
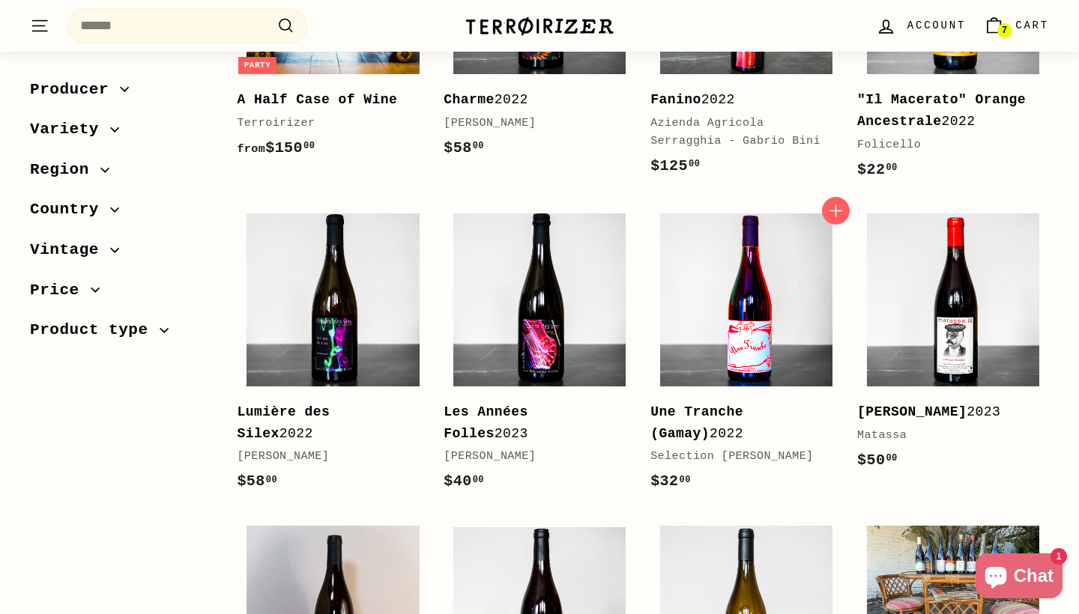
click at [691, 365] on img at bounding box center [746, 299] width 172 height 172
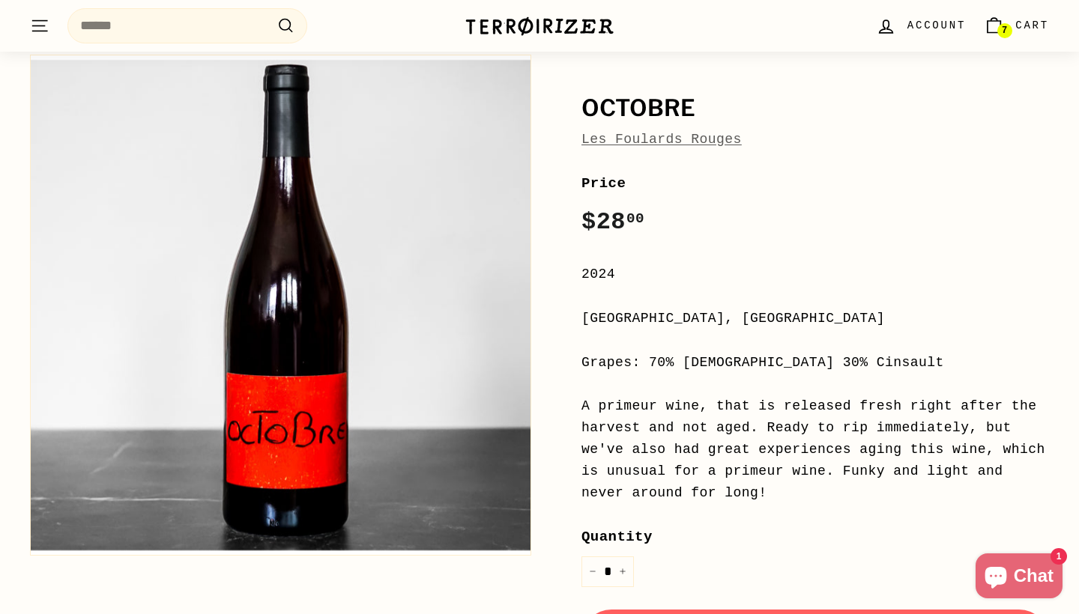
scroll to position [142, 0]
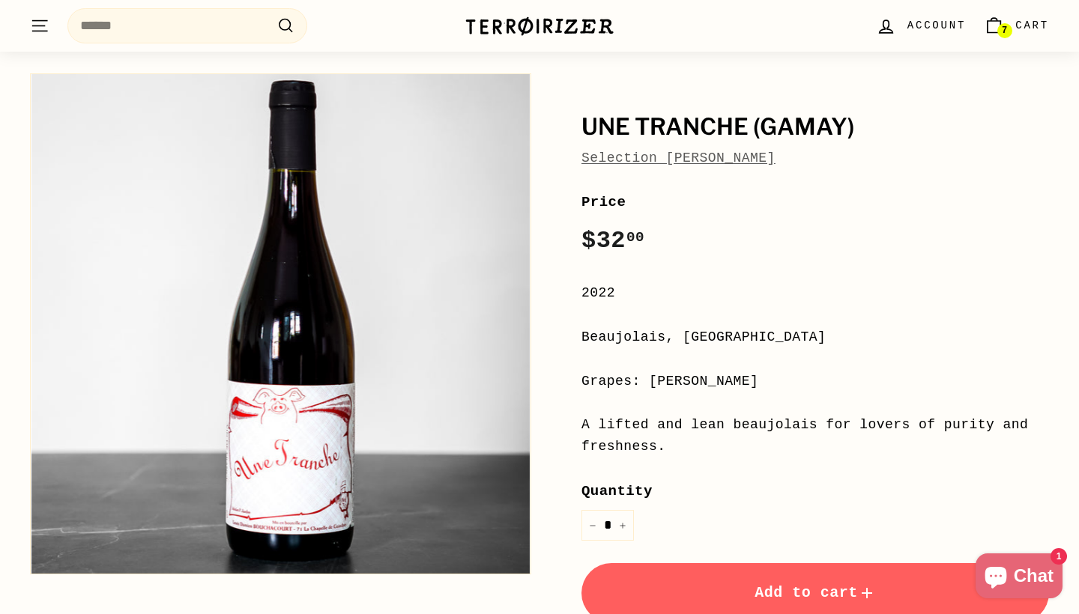
scroll to position [123, 0]
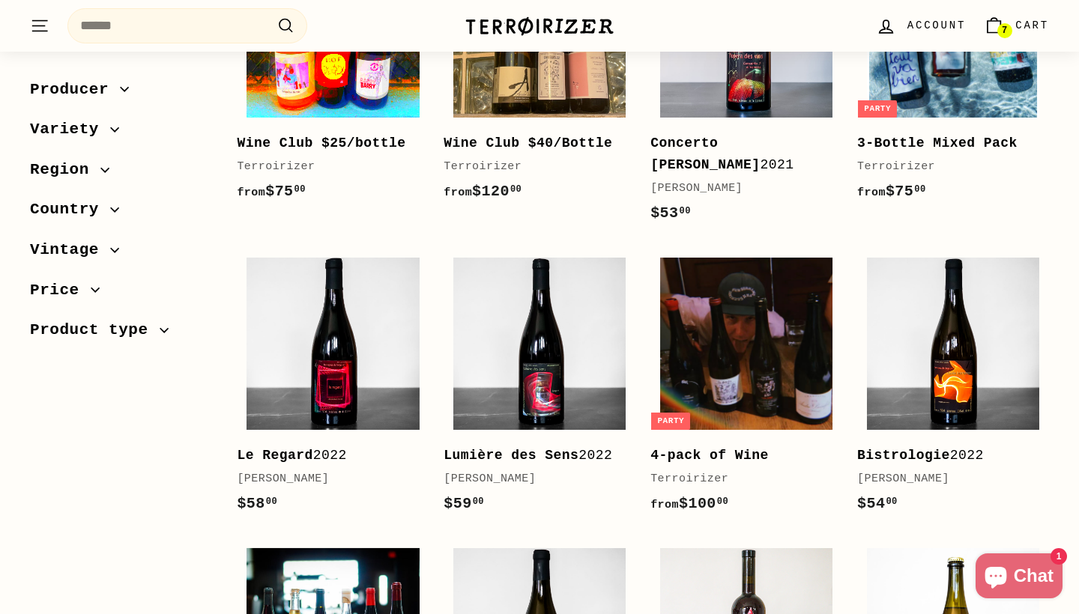
scroll to position [371, 0]
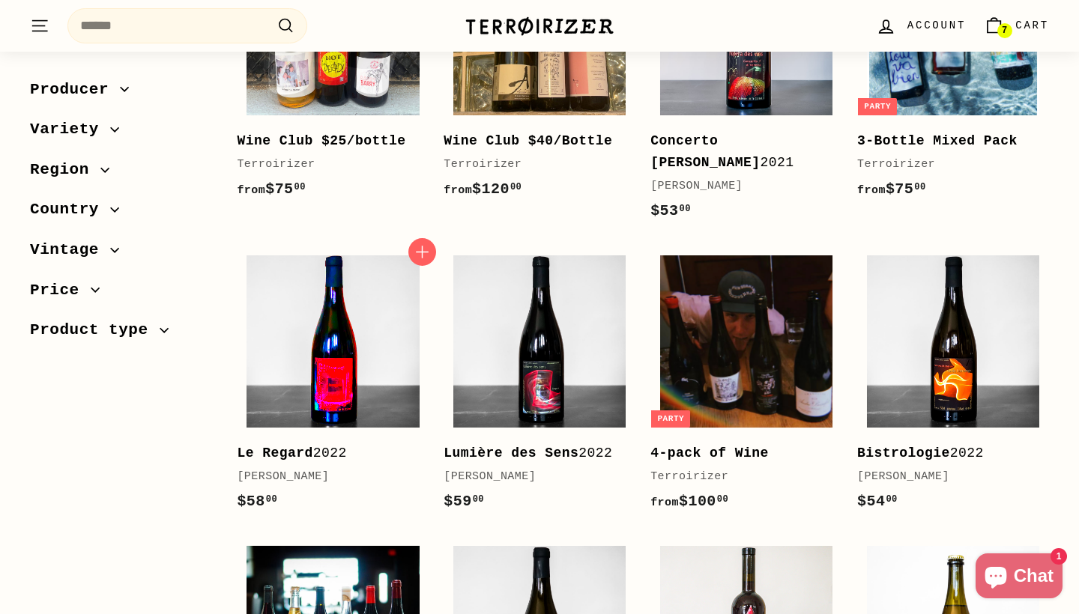
click at [330, 360] on img at bounding box center [332, 341] width 172 height 172
click at [1006, 29] on span "7" at bounding box center [1003, 30] width 5 height 10
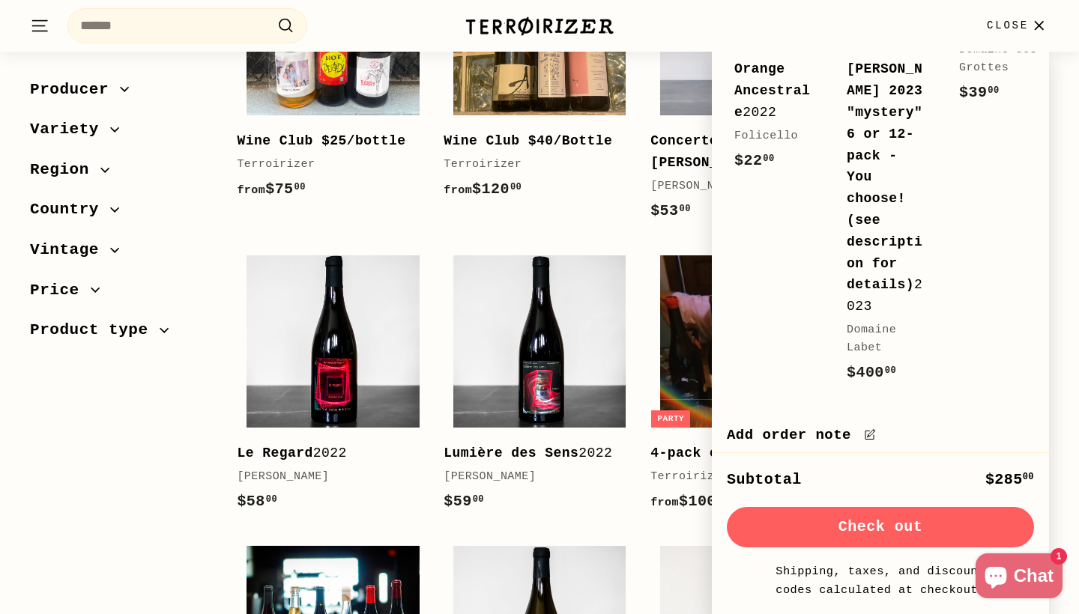
scroll to position [939, 0]
click at [819, 528] on button "Check out" at bounding box center [880, 527] width 307 height 40
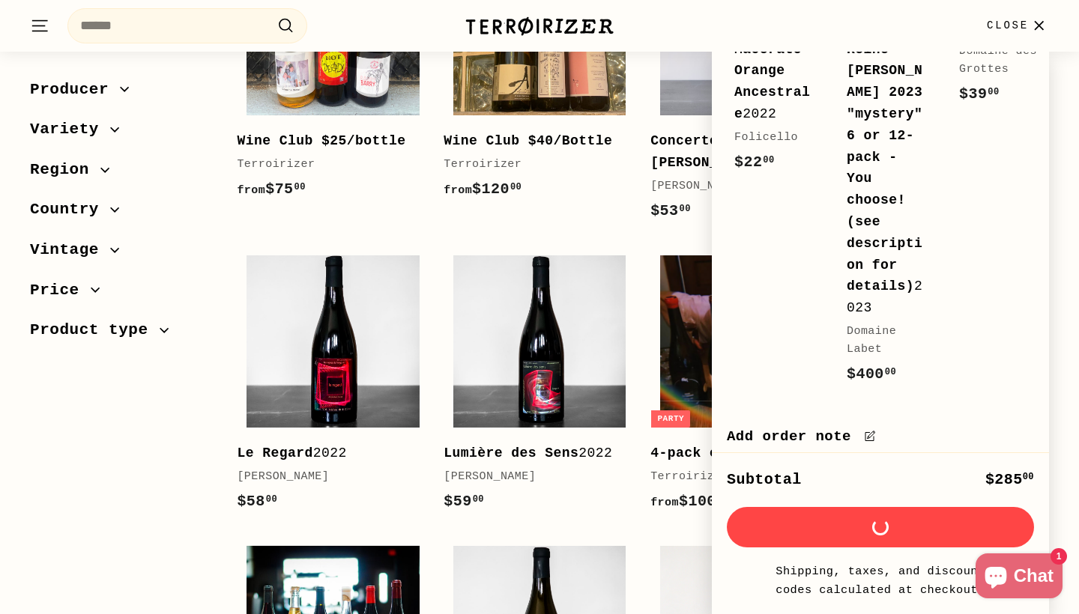
scroll to position [0, 0]
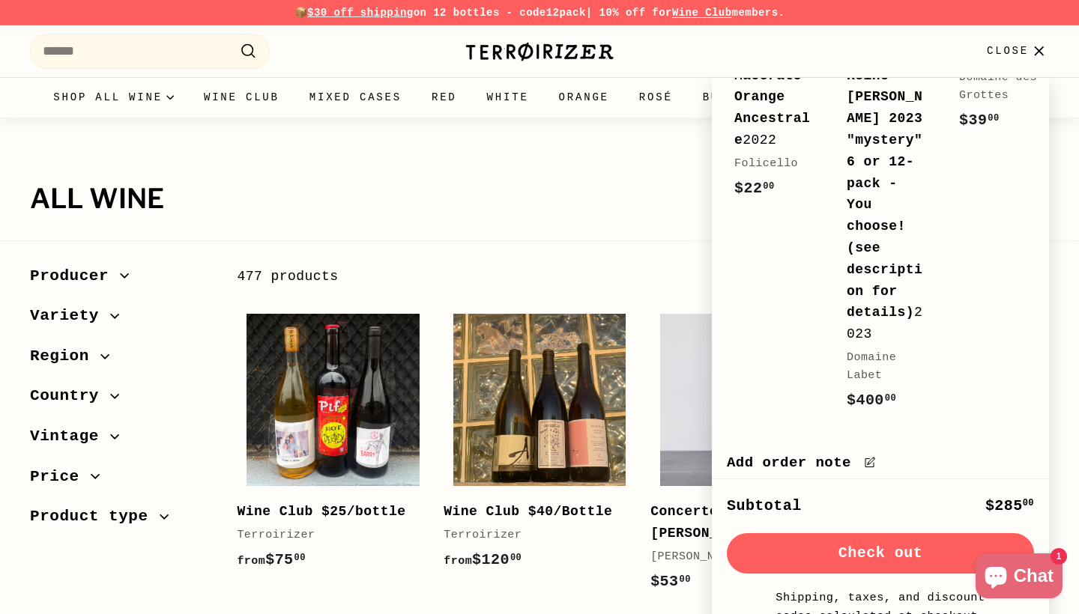
click at [1013, 46] on span "Close" at bounding box center [1007, 51] width 42 height 16
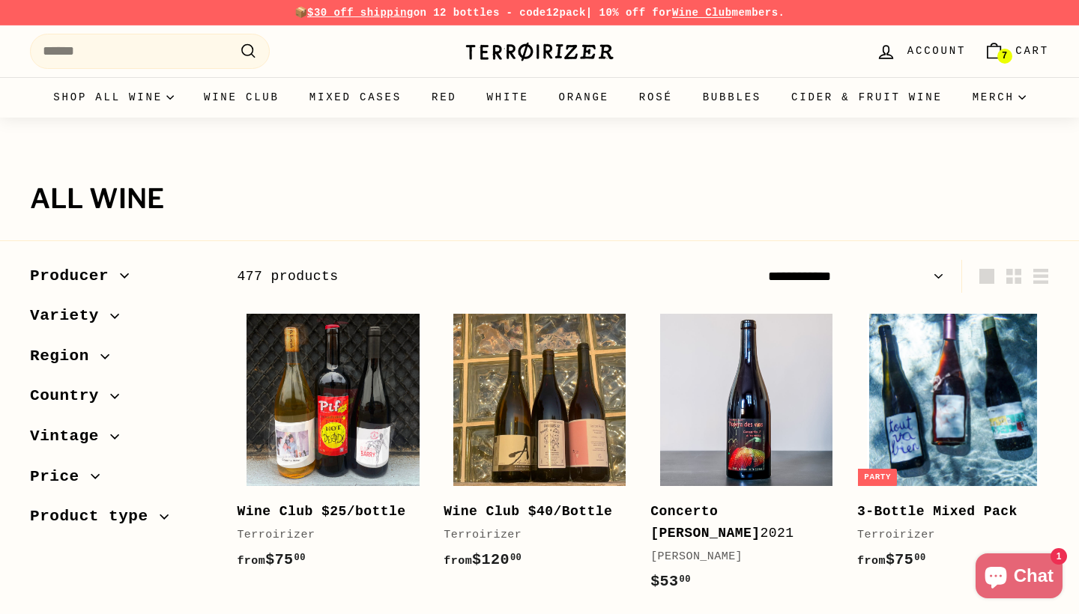
click at [1010, 50] on link "7 Cart" at bounding box center [1016, 51] width 83 height 44
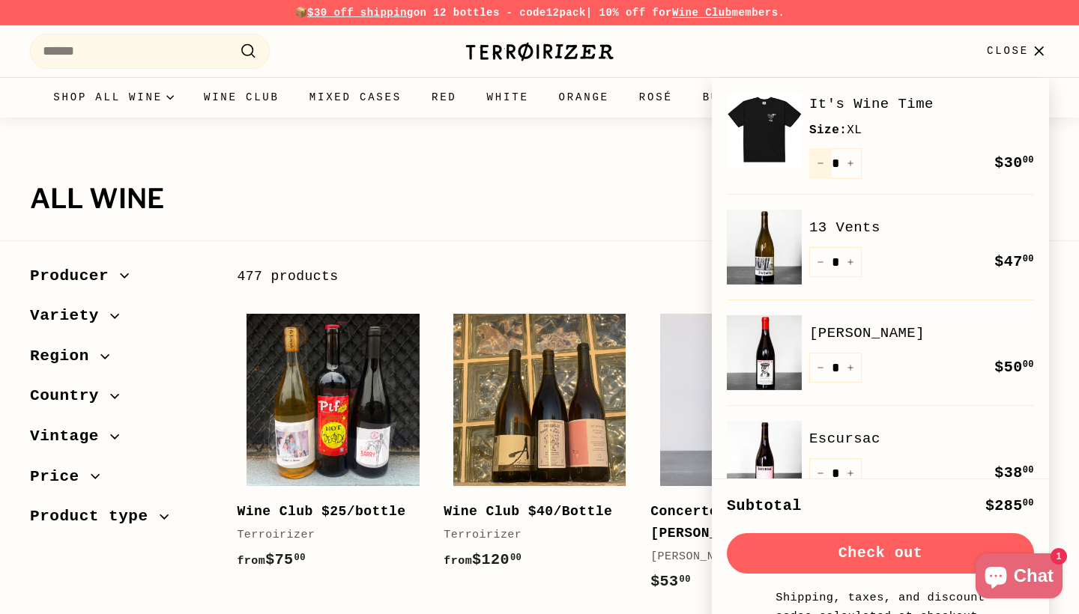
click at [818, 163] on icon "Reduce item quantity by one" at bounding box center [819, 163] width 7 height 7
type input "*"
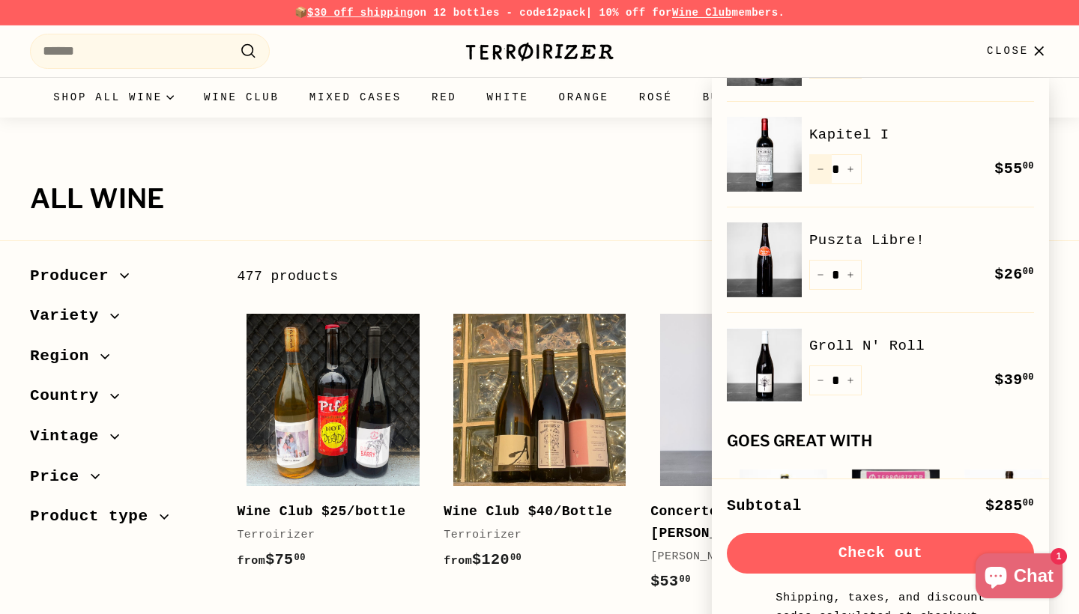
scroll to position [418, 0]
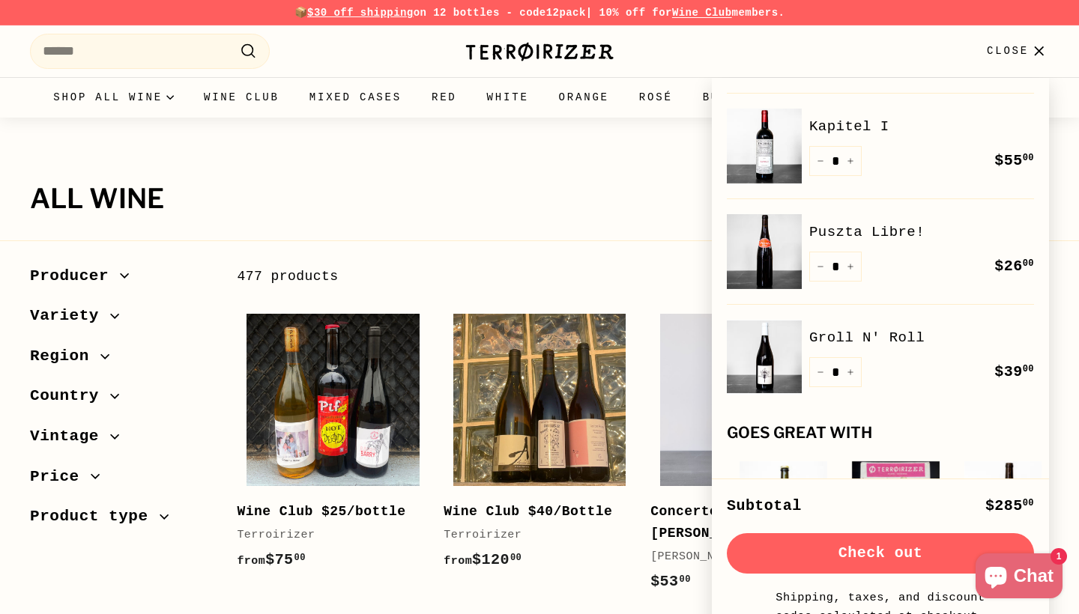
click at [850, 234] on link "Puszta Libre!" at bounding box center [921, 232] width 225 height 22
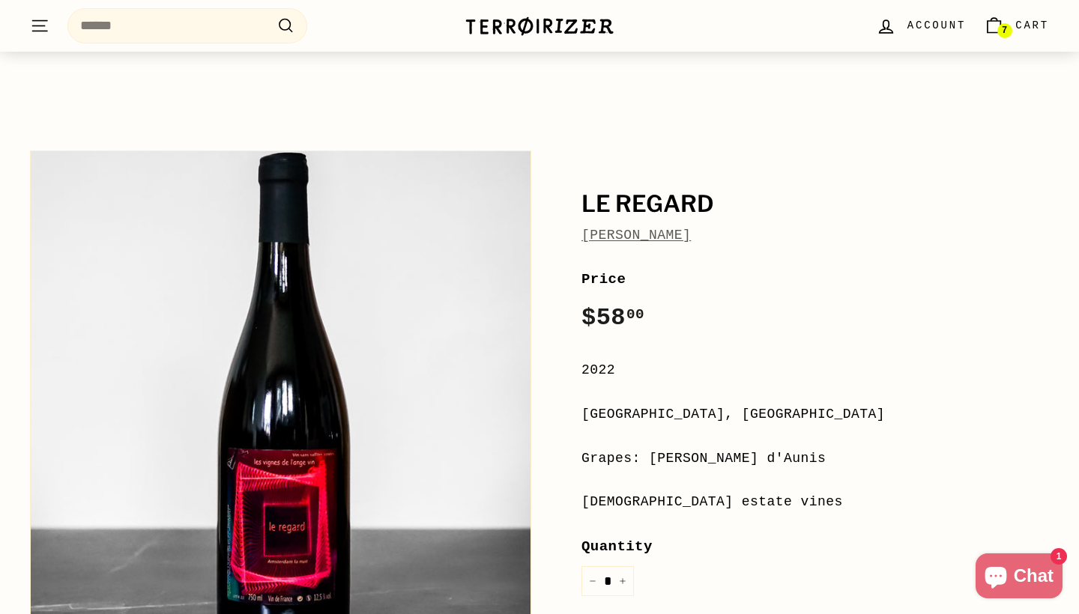
scroll to position [100, 0]
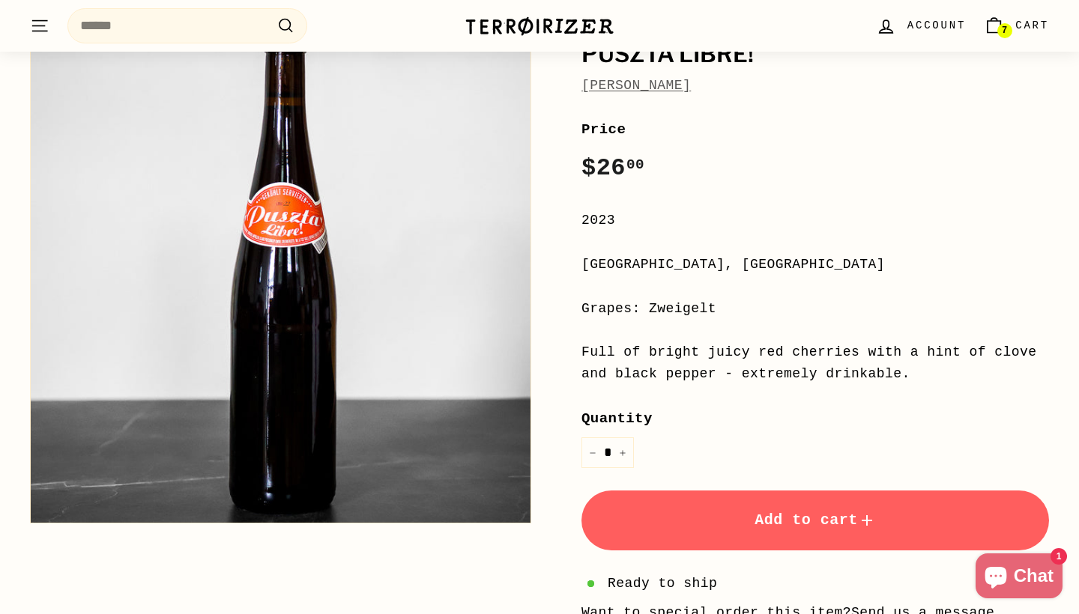
scroll to position [191, 0]
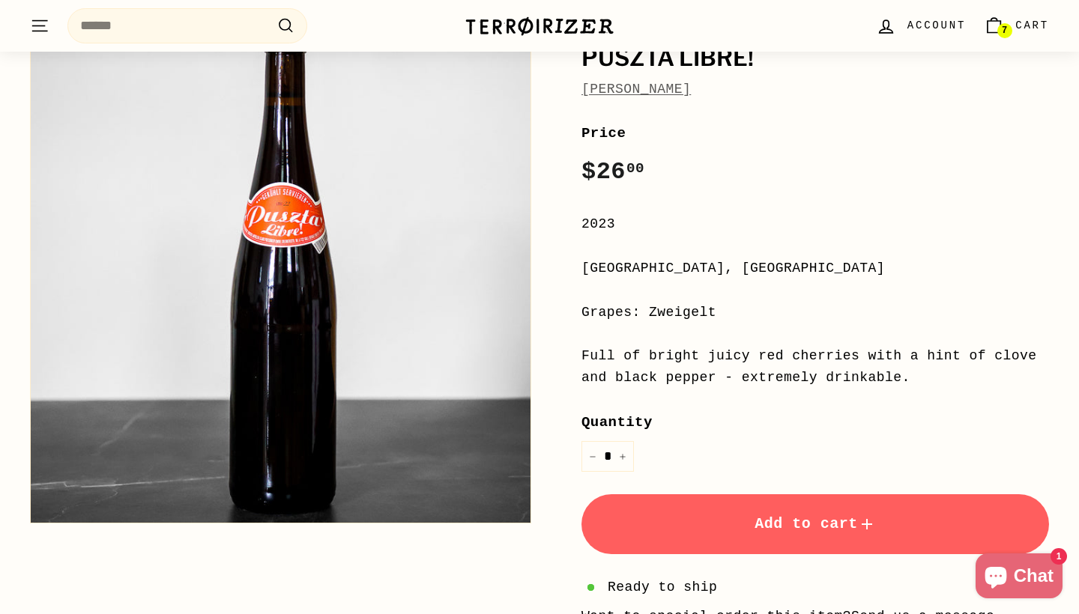
click at [1002, 30] on span "7" at bounding box center [1003, 30] width 5 height 10
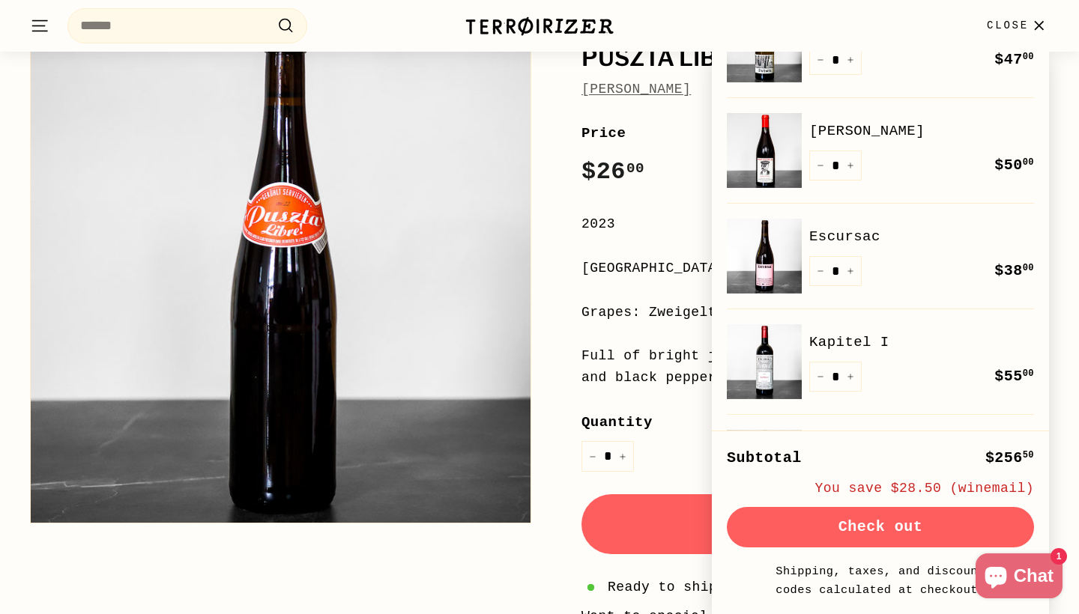
scroll to position [300, 0]
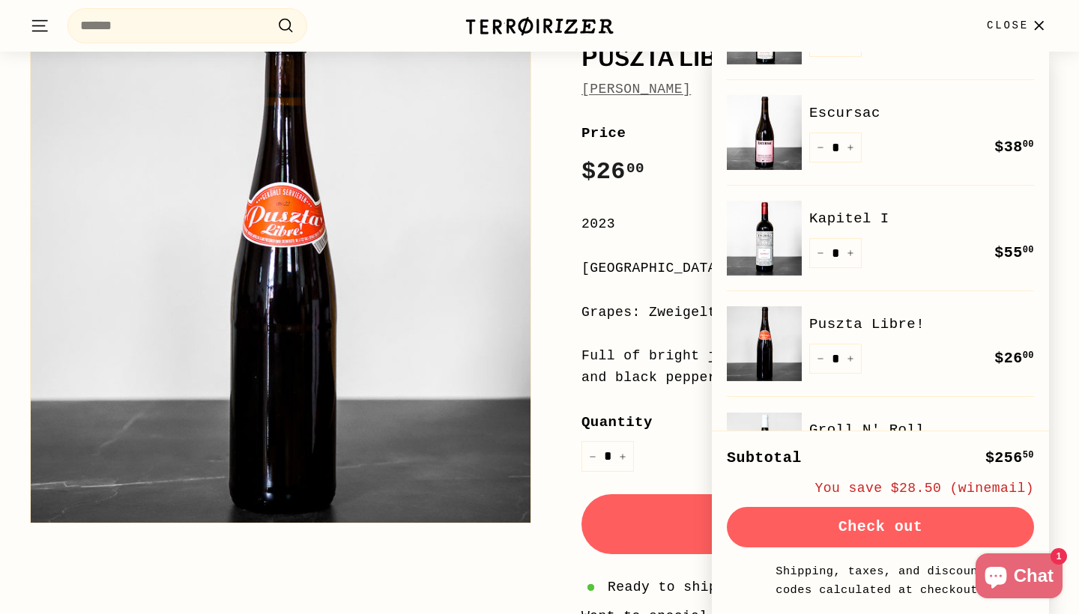
click at [872, 222] on link "Kapitel I" at bounding box center [921, 218] width 225 height 22
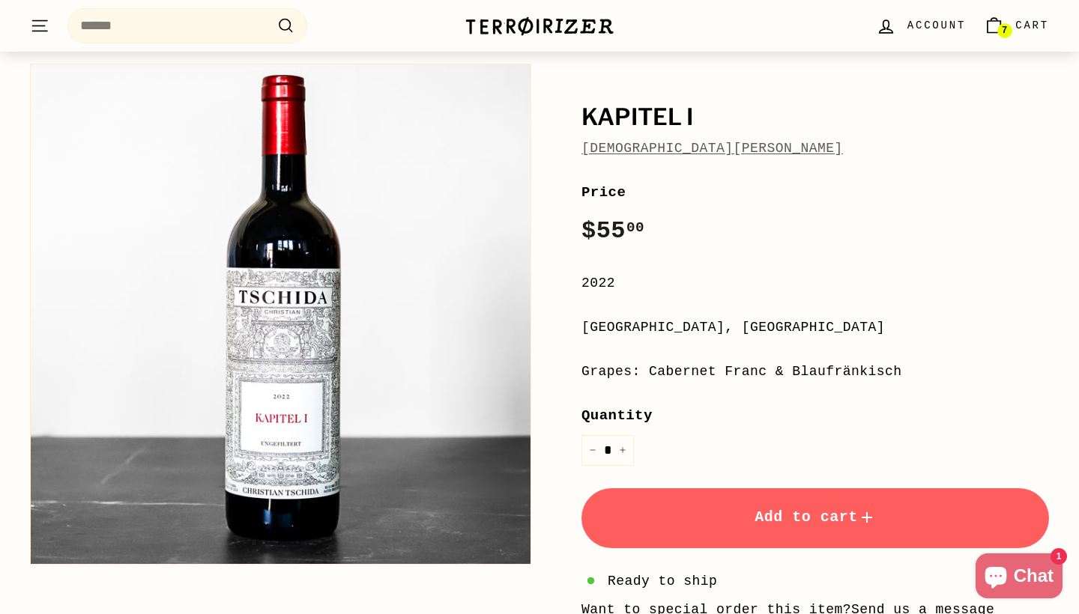
scroll to position [151, 0]
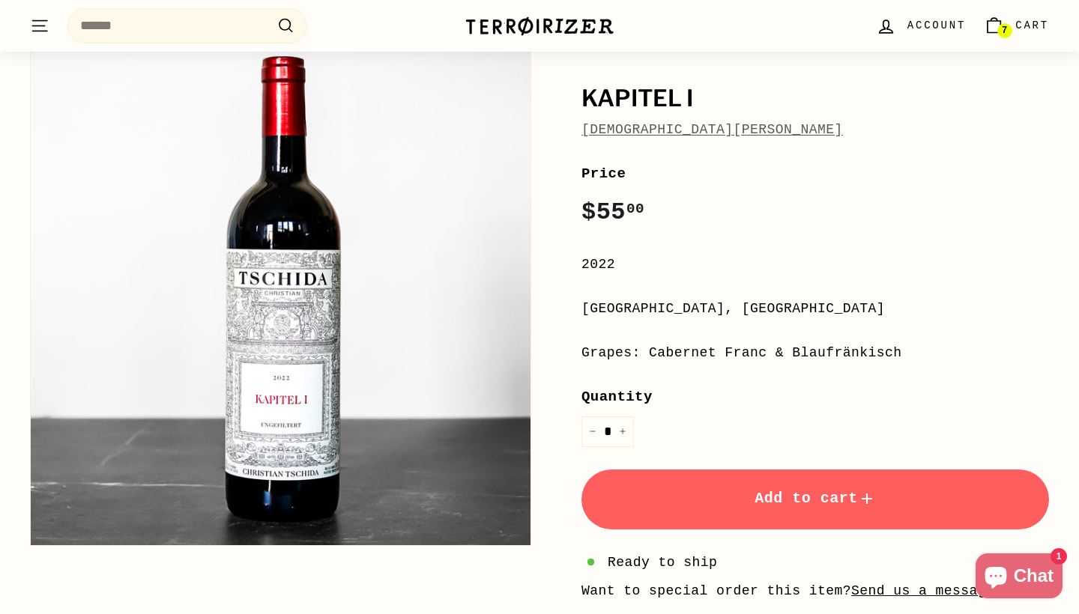
click at [1013, 34] on link "7 Cart" at bounding box center [1016, 26] width 83 height 44
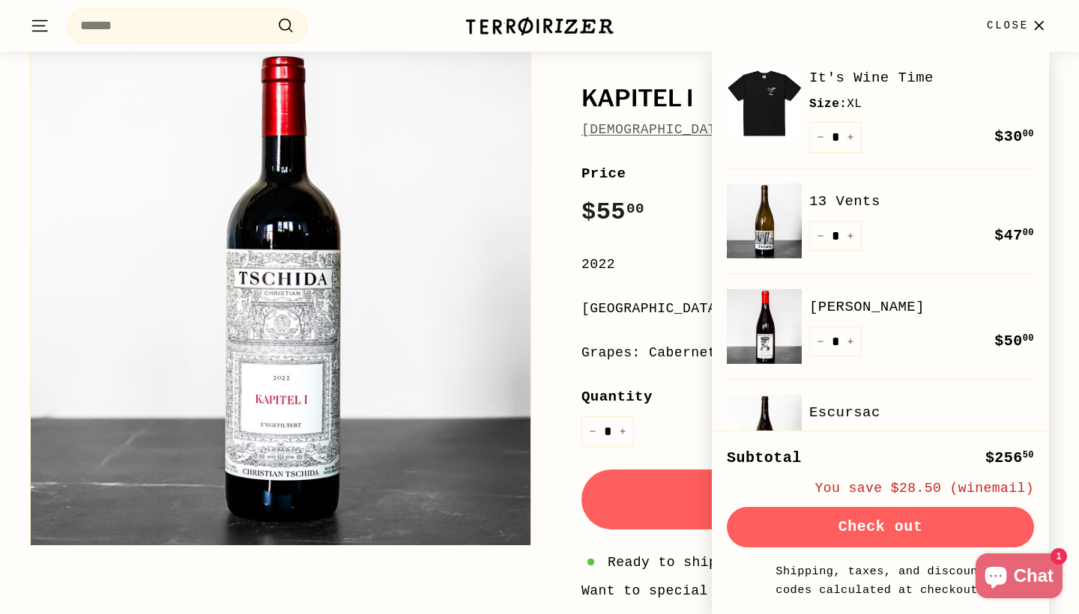
scroll to position [0, 0]
click at [873, 303] on link "[PERSON_NAME]" at bounding box center [921, 307] width 225 height 22
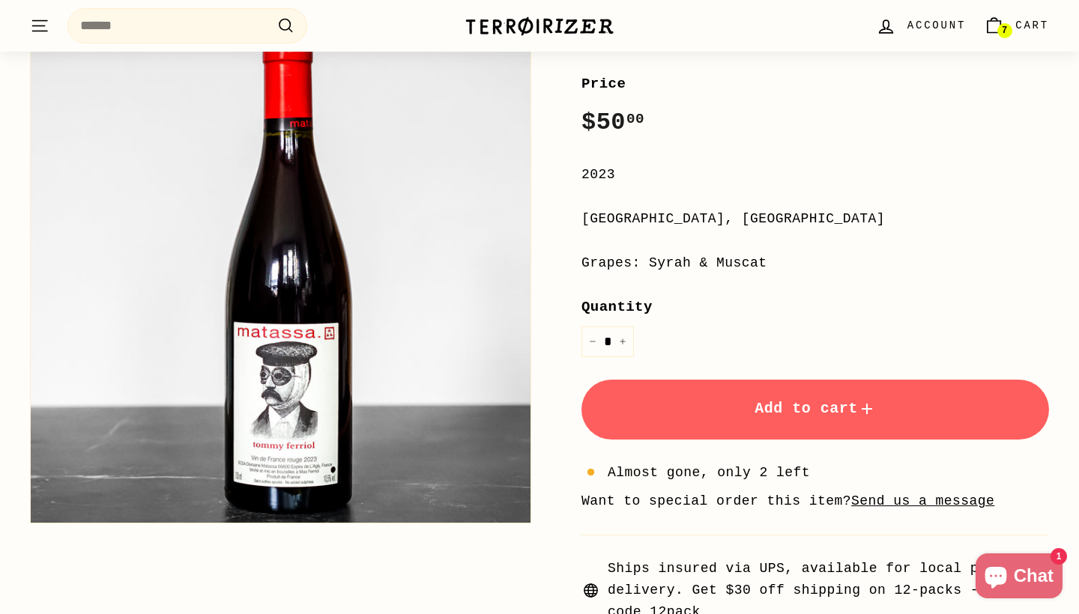
scroll to position [236, 0]
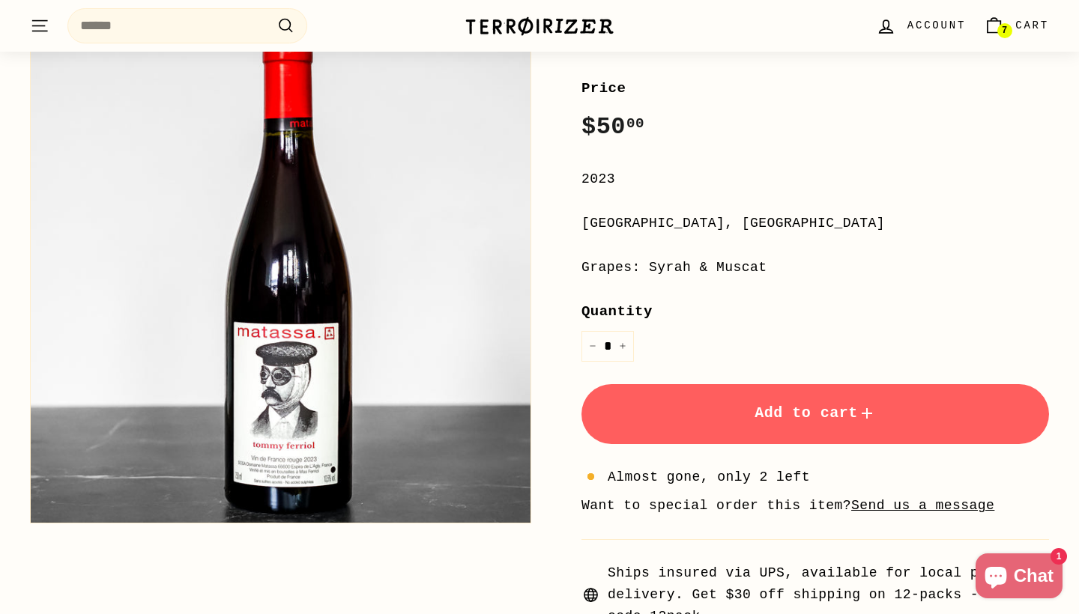
click at [1016, 25] on span "Cart" at bounding box center [1032, 25] width 34 height 16
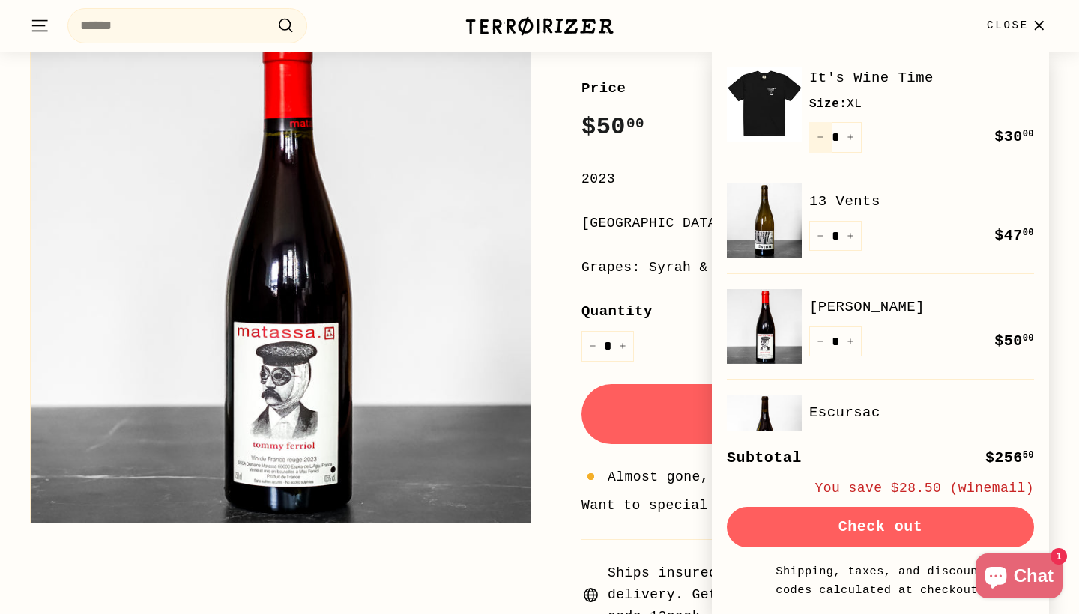
click at [823, 137] on icon "Reduce item quantity by one" at bounding box center [819, 136] width 7 height 7
type input "*"
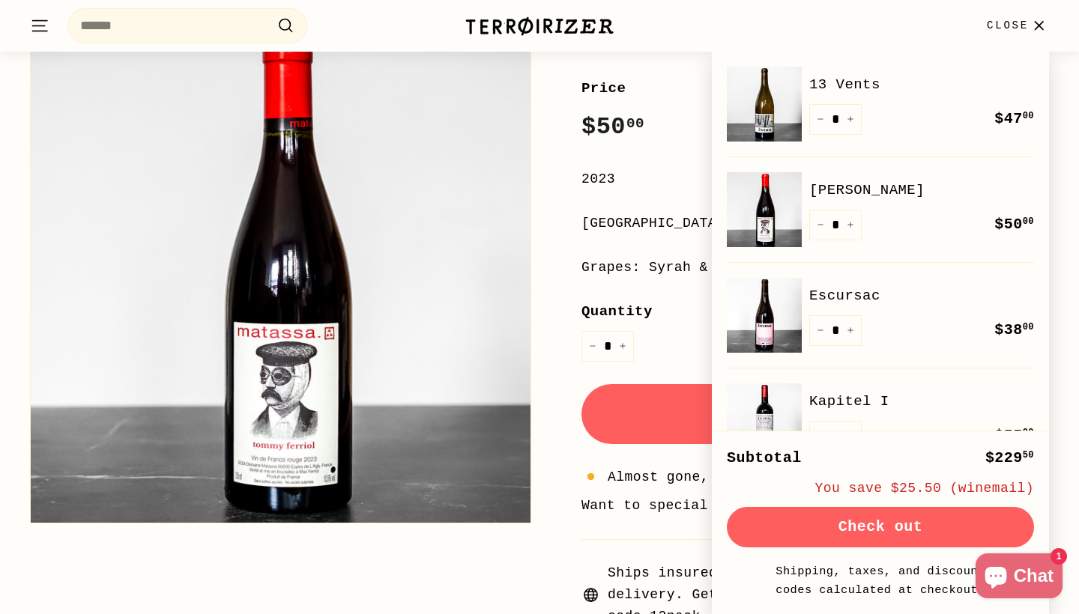
scroll to position [0, 0]
click at [517, 30] on img at bounding box center [539, 26] width 150 height 21
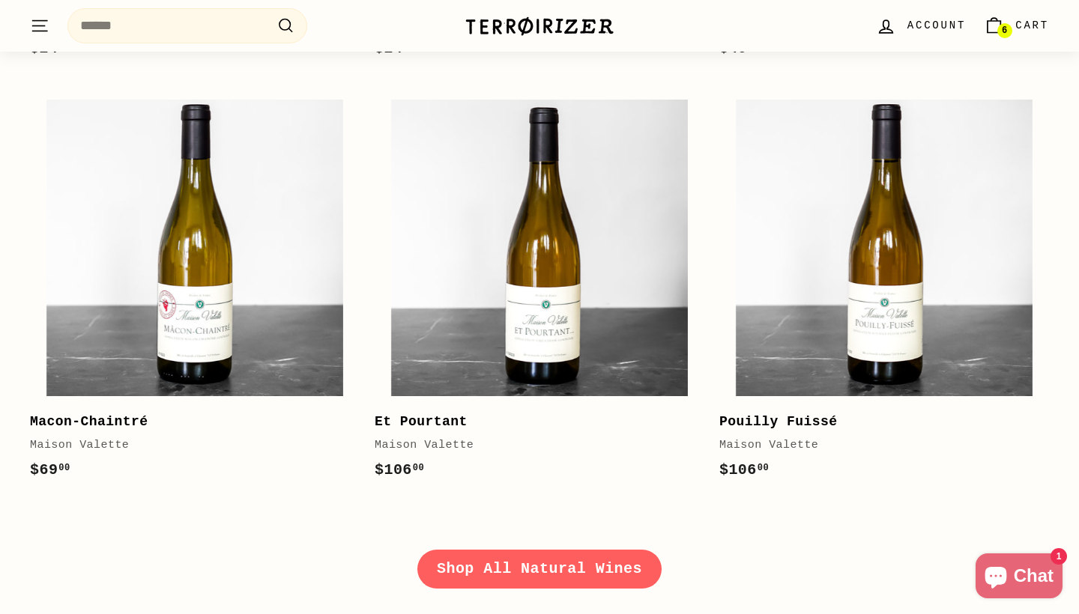
scroll to position [2040, 0]
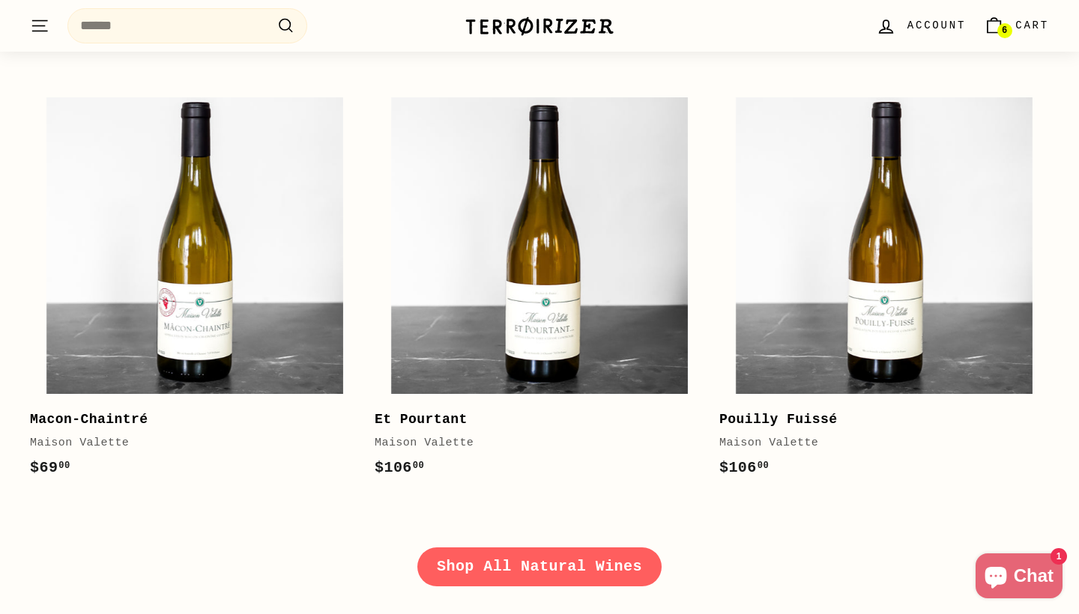
click at [1007, 29] on span "6" at bounding box center [1003, 30] width 5 height 9
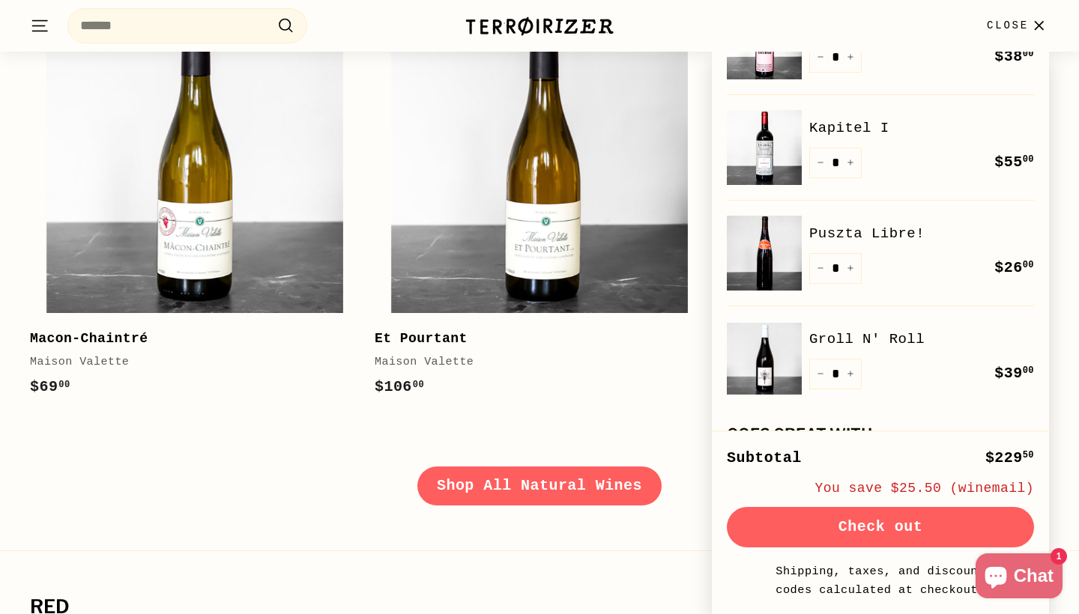
scroll to position [276, 0]
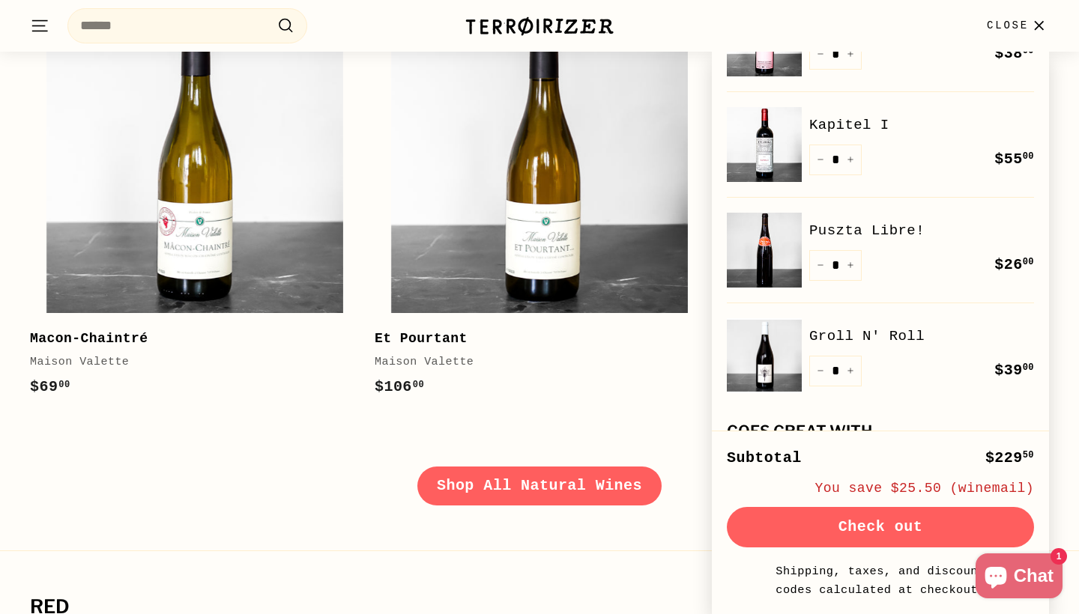
click at [853, 336] on link "Groll N' Roll" at bounding box center [921, 336] width 225 height 22
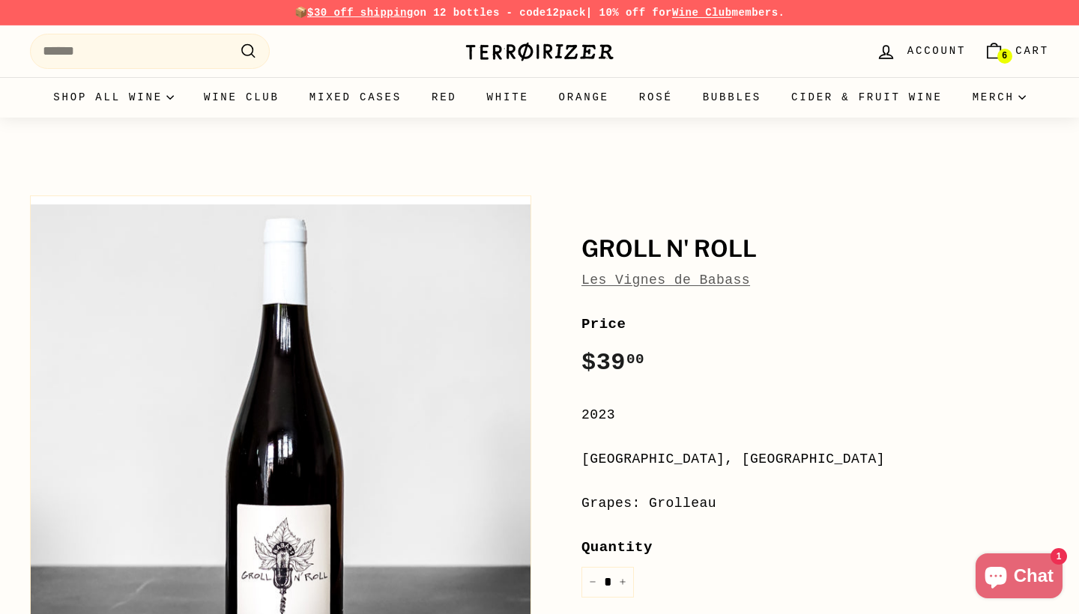
click at [505, 37] on div "Terroirizer" at bounding box center [539, 52] width 150 height 36
click at [496, 46] on img at bounding box center [539, 51] width 150 height 21
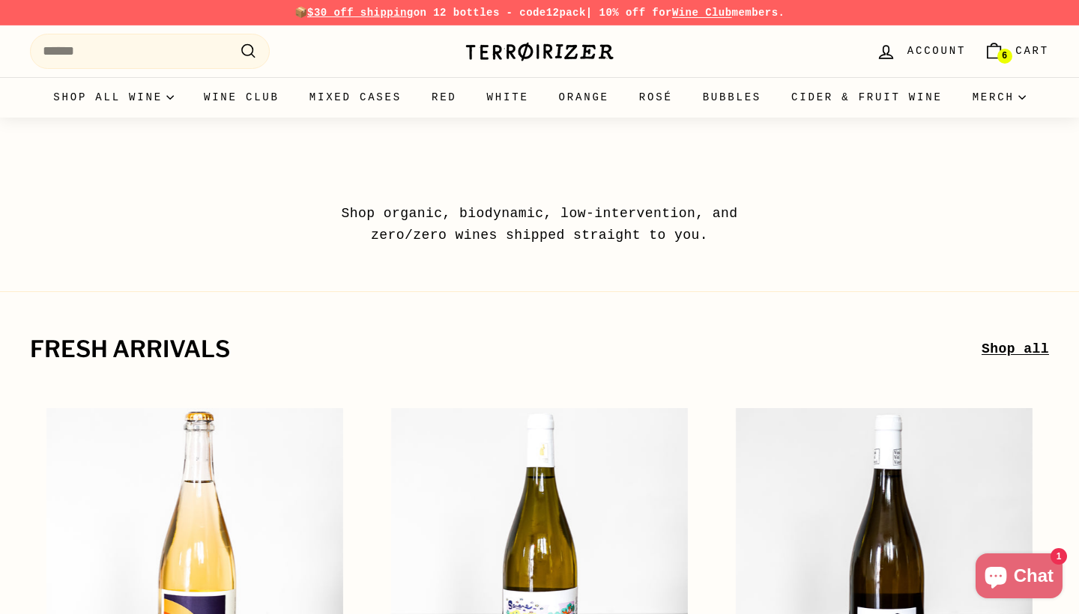
click at [1014, 54] on link "6 Cart" at bounding box center [1016, 51] width 83 height 44
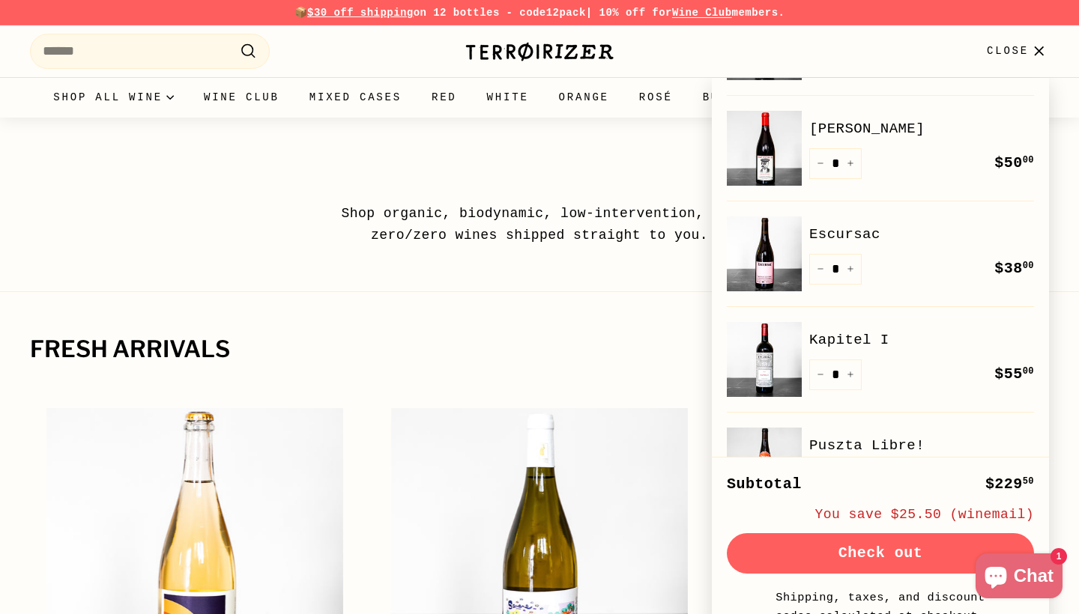
scroll to position [120, 0]
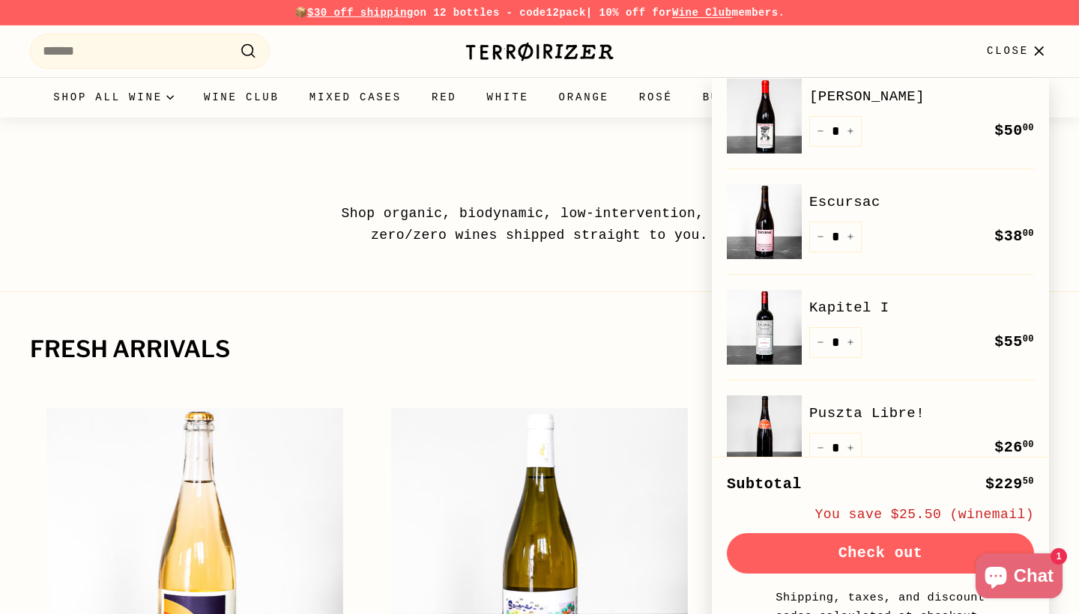
click at [465, 118] on ul "Shop all wine Collections Staff Picks Cheap Dates ($35 and under) Zerø Zerø New…" at bounding box center [539, 97] width 1019 height 40
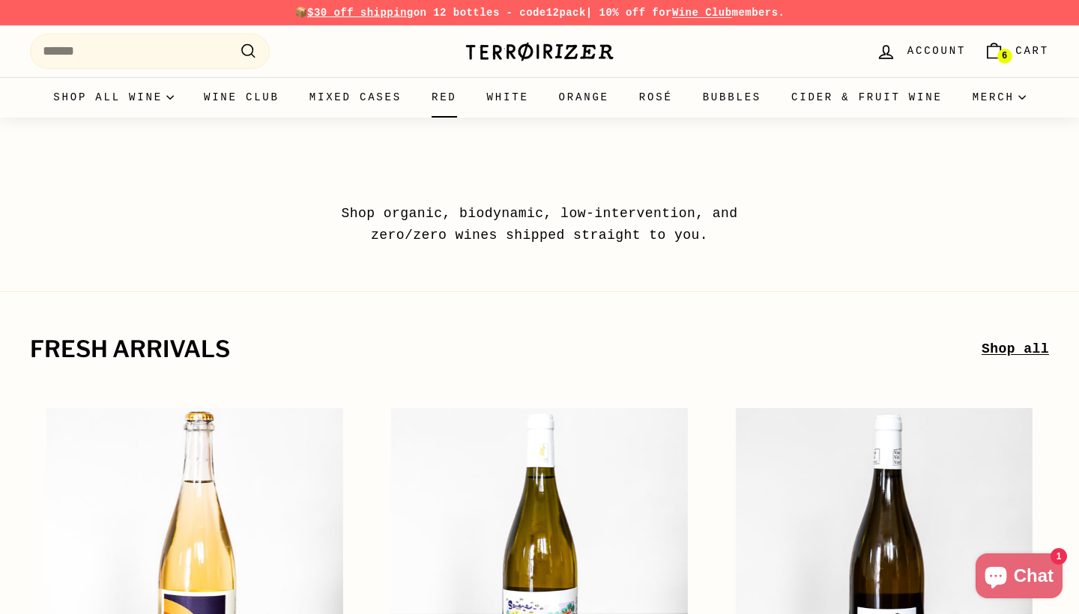
click at [472, 95] on link "Red" at bounding box center [443, 97] width 55 height 40
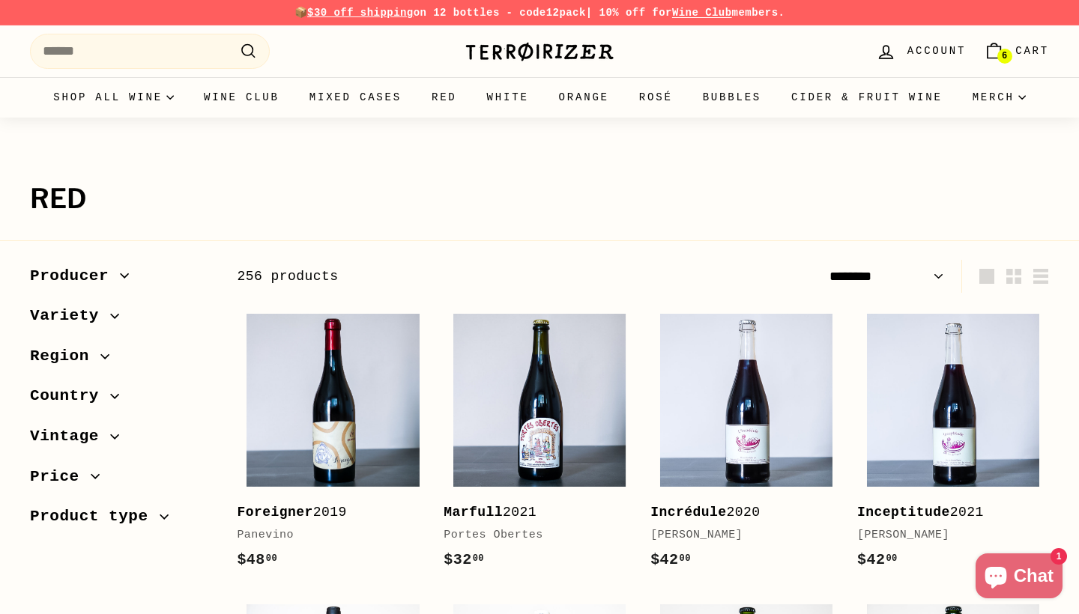
select select "******"
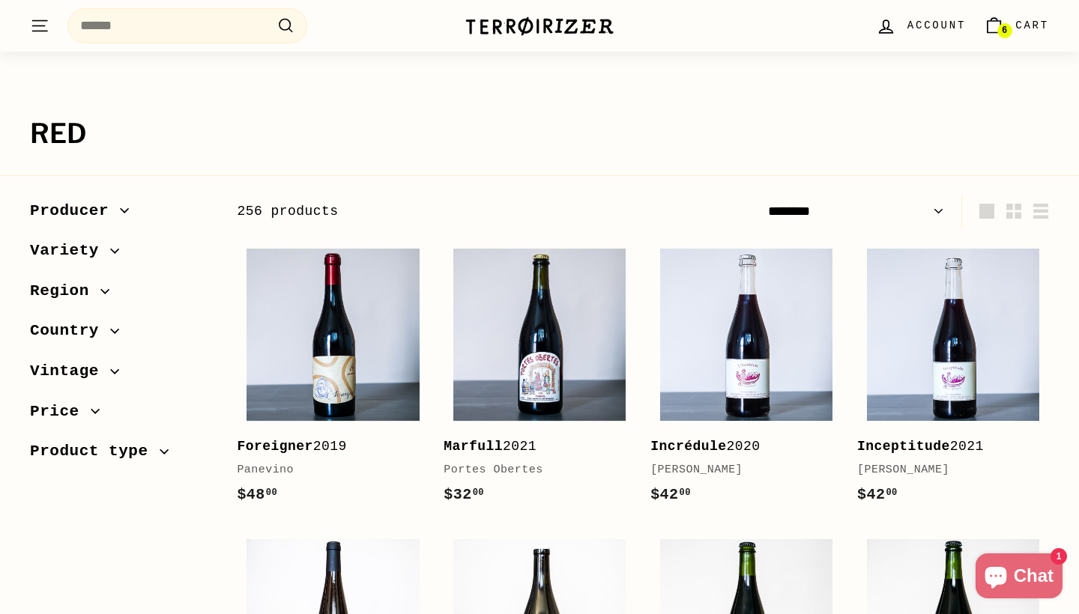
scroll to position [67, 0]
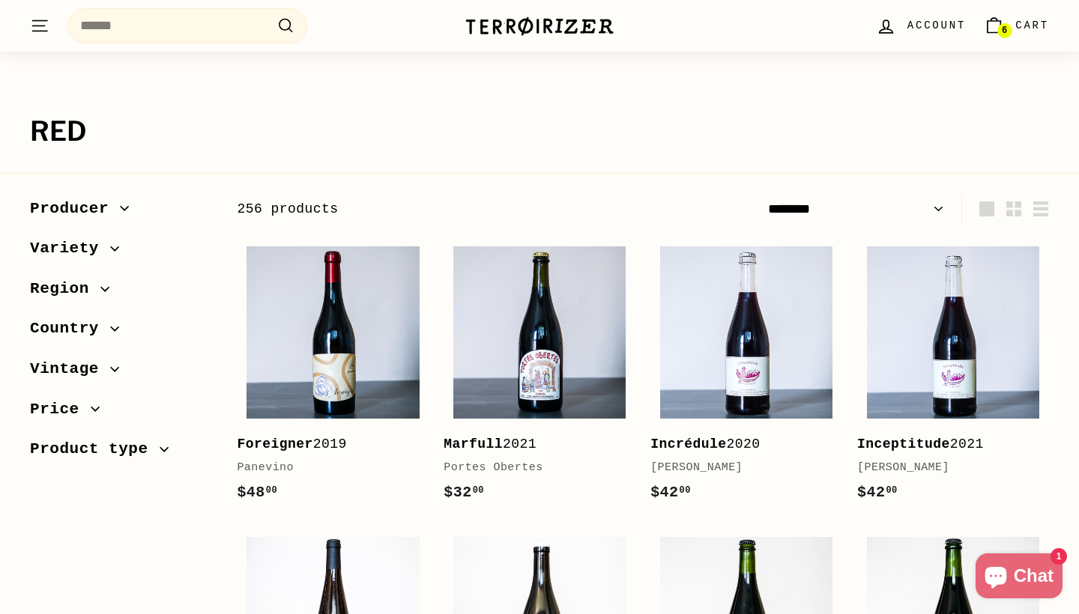
click at [119, 205] on span "Producer" at bounding box center [75, 208] width 90 height 25
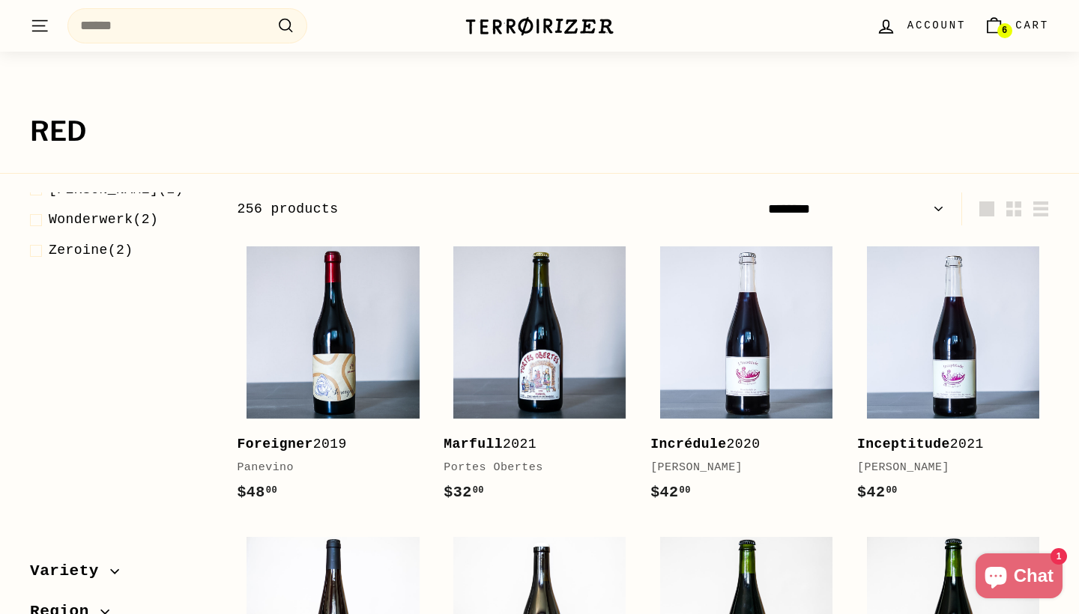
scroll to position [3754, 0]
click at [109, 51] on span "[PERSON_NAME]" at bounding box center [103, 43] width 109 height 15
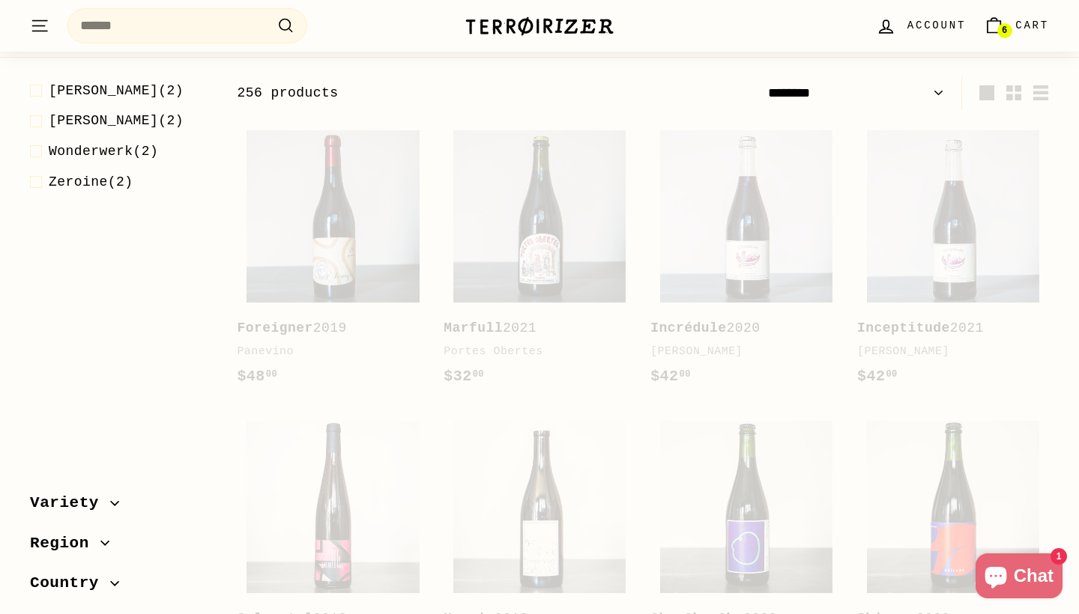
scroll to position [200, 0]
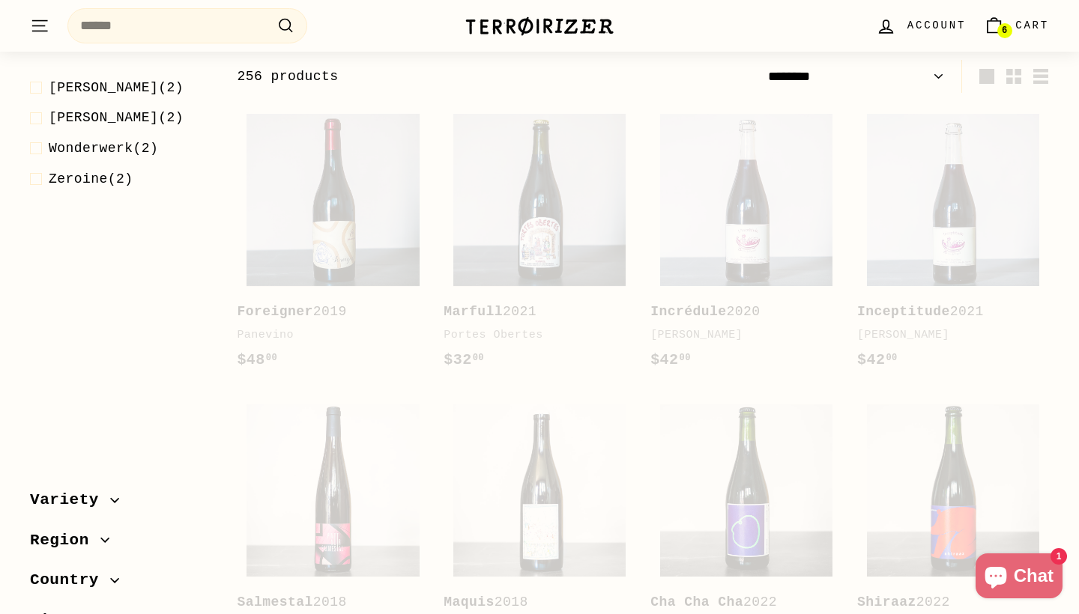
select select "******"
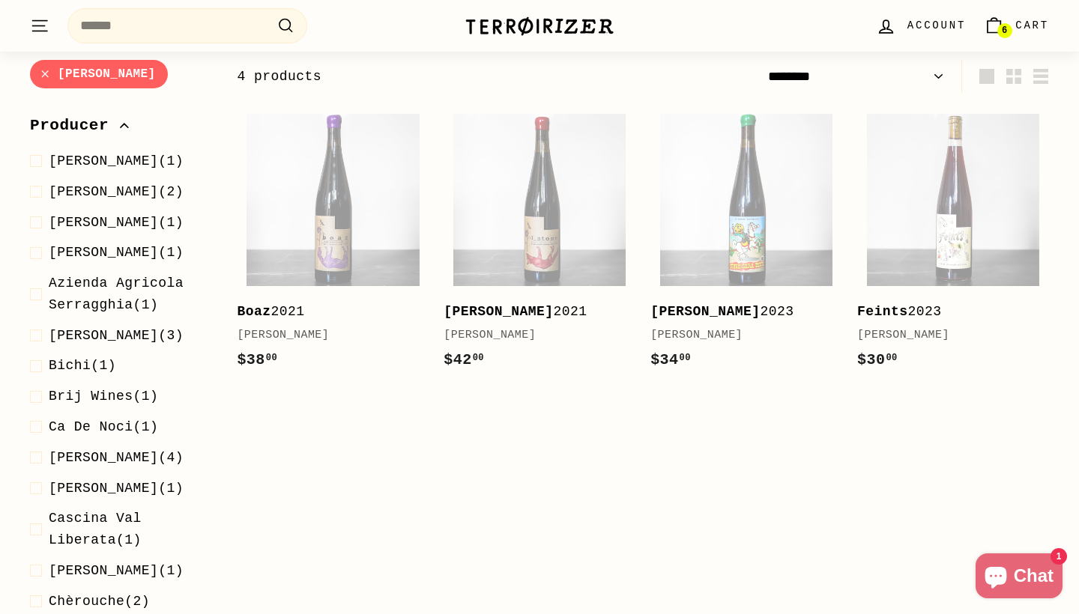
click at [1005, 31] on span "6" at bounding box center [1003, 30] width 5 height 10
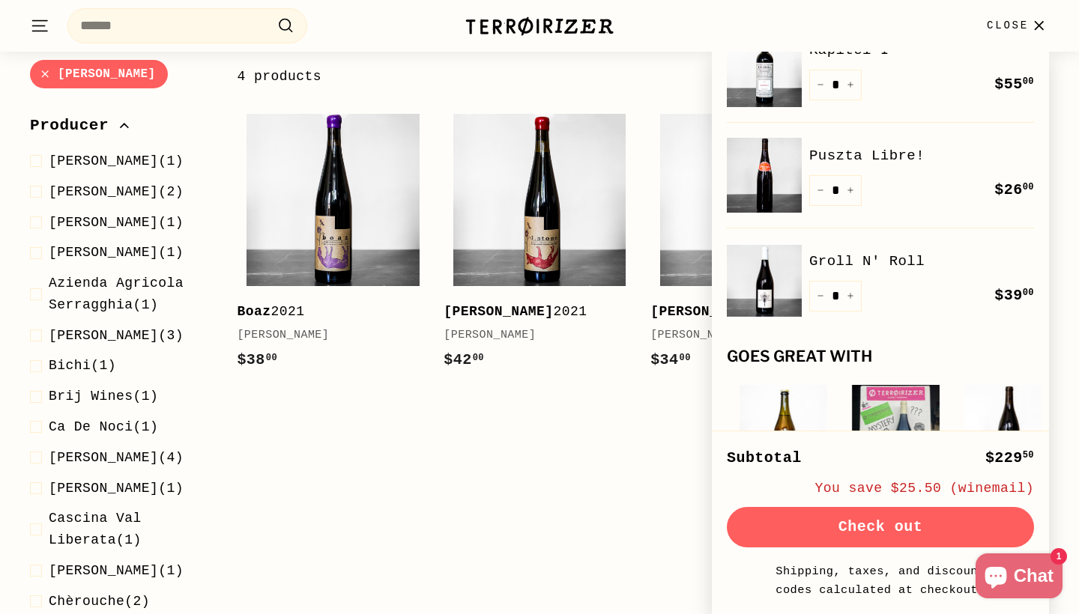
scroll to position [356, 0]
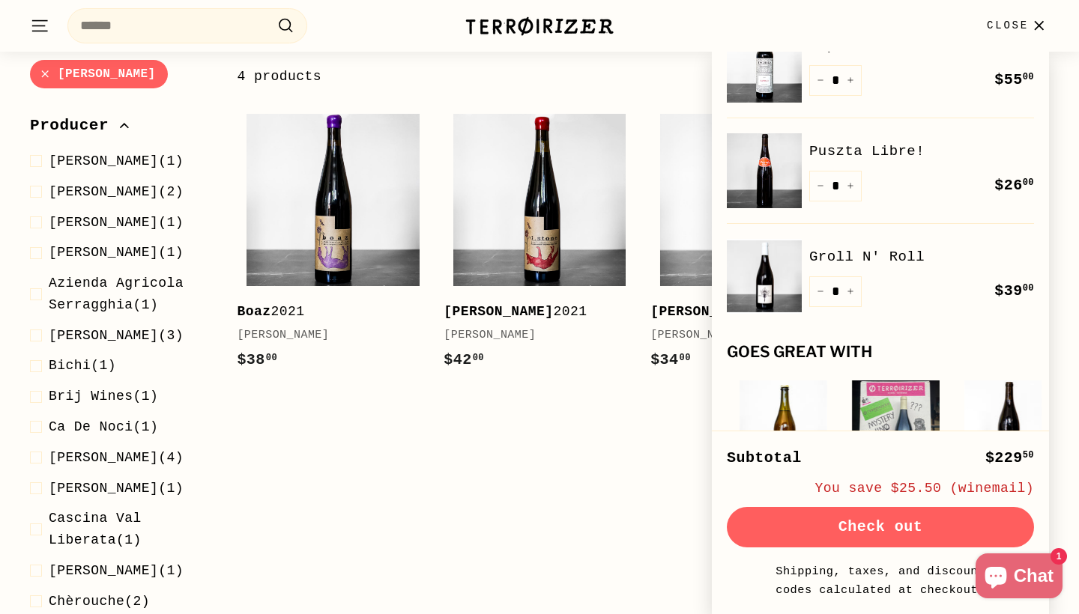
click at [786, 527] on button "Check out" at bounding box center [880, 527] width 307 height 40
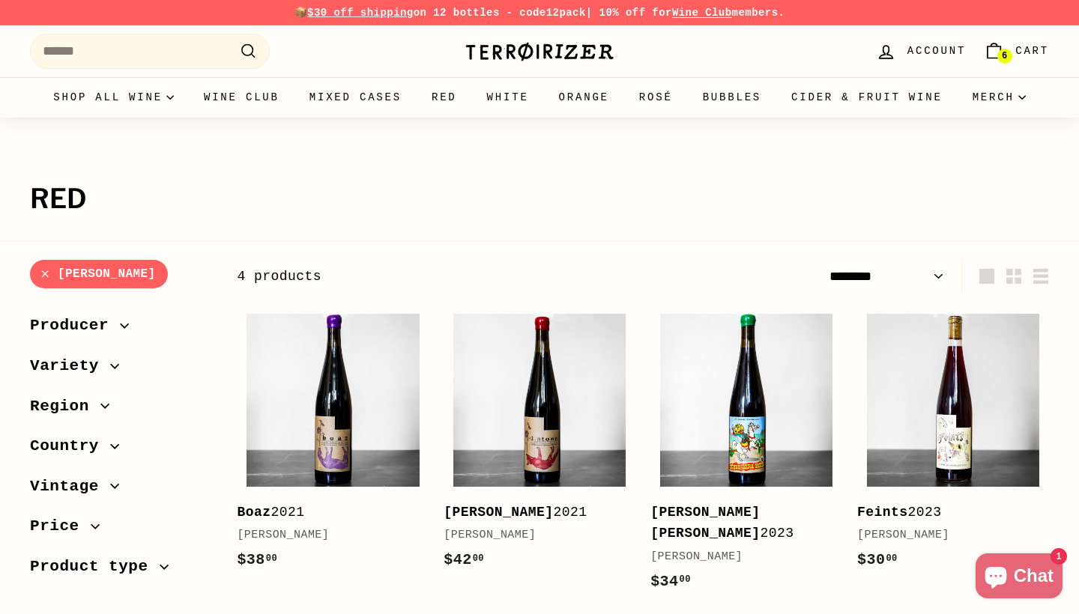
select select "******"
click at [993, 53] on icon "Cart" at bounding box center [993, 51] width 20 height 20
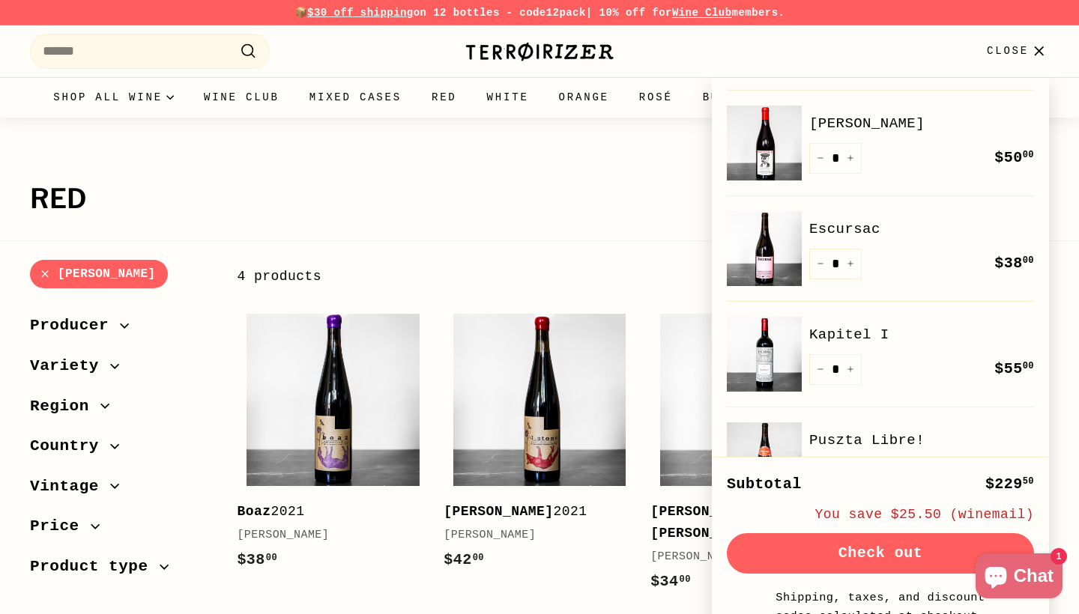
scroll to position [123, 0]
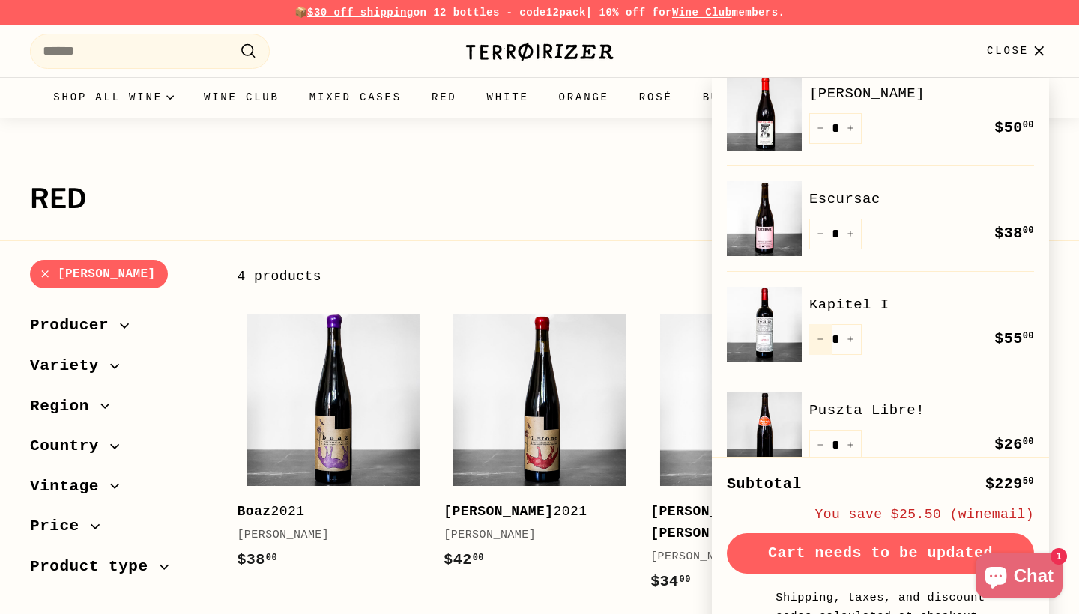
click at [822, 342] on icon "Reduce item quantity by one" at bounding box center [819, 339] width 7 height 7
type input "*"
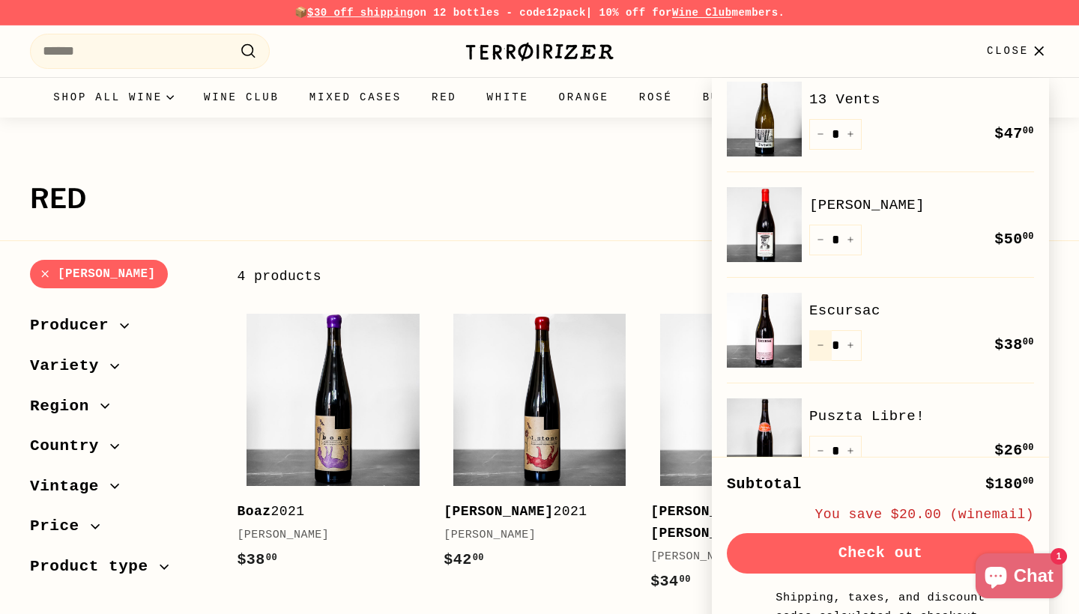
scroll to position [0, 0]
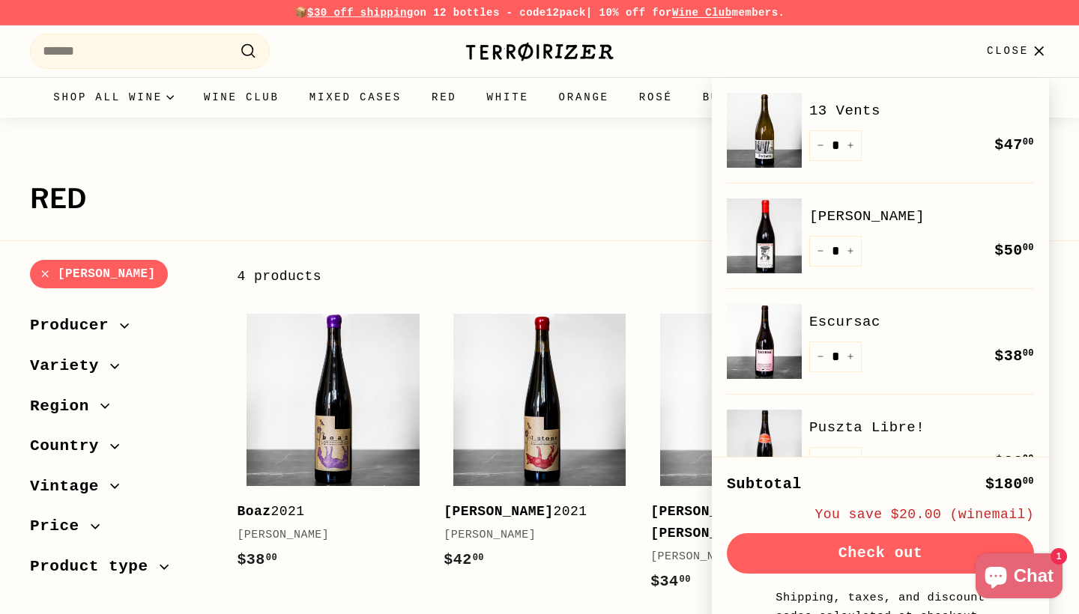
click at [796, 549] on button "Check out" at bounding box center [880, 553] width 307 height 40
